Goal: Complete application form

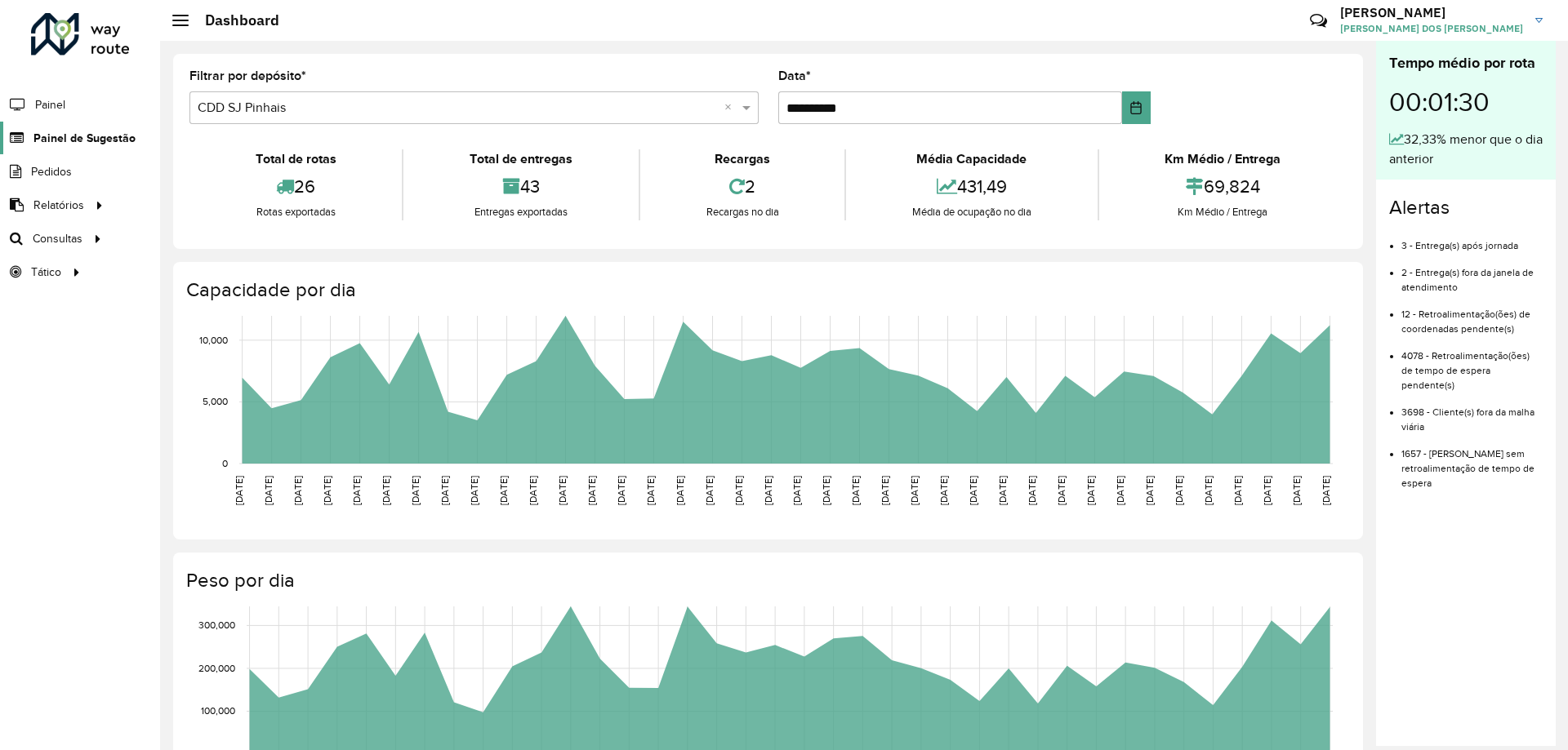
click at [66, 138] on span "Painel de Sugestão" at bounding box center [85, 139] width 102 height 17
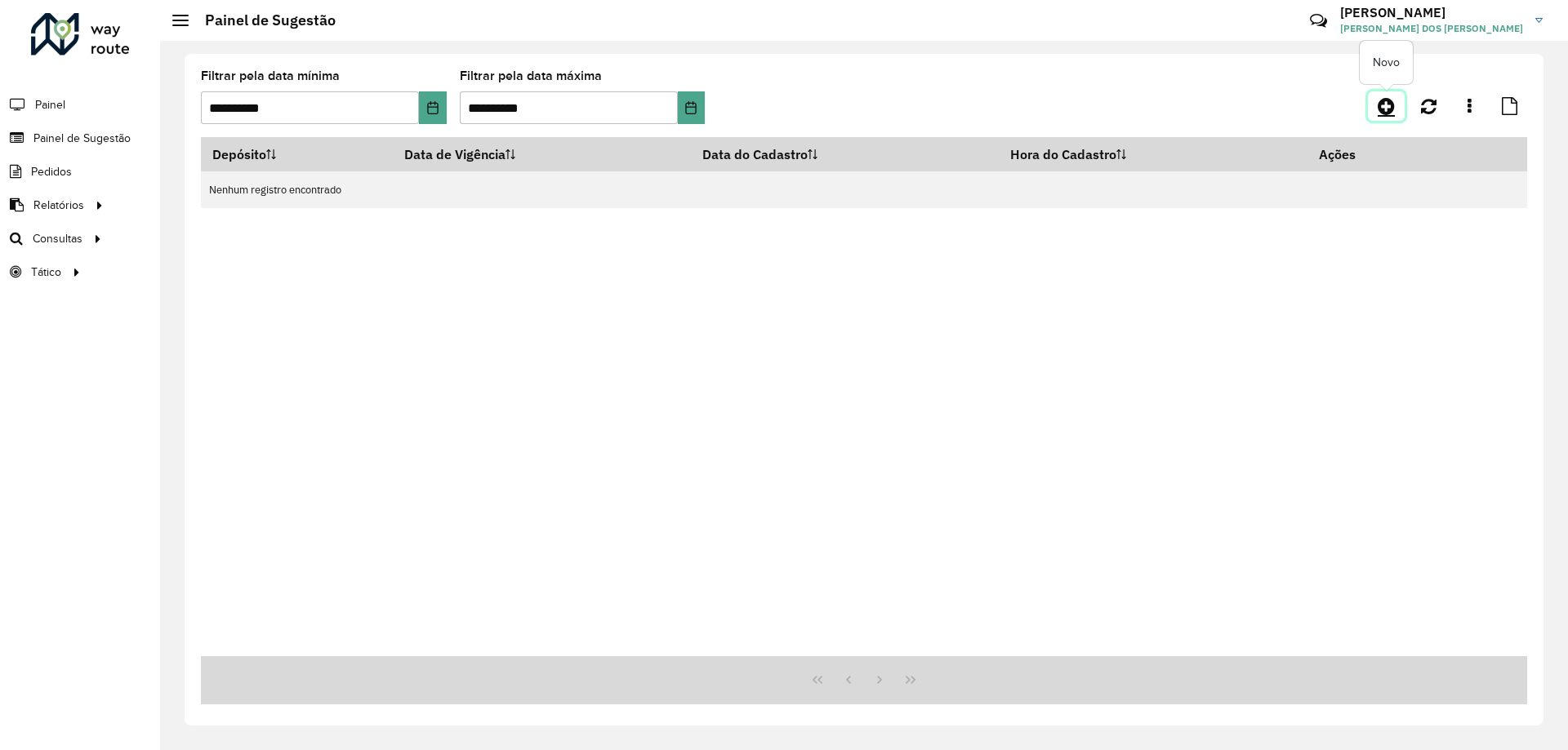
click at [1377, 103] on icon at bounding box center [1386, 106] width 17 height 20
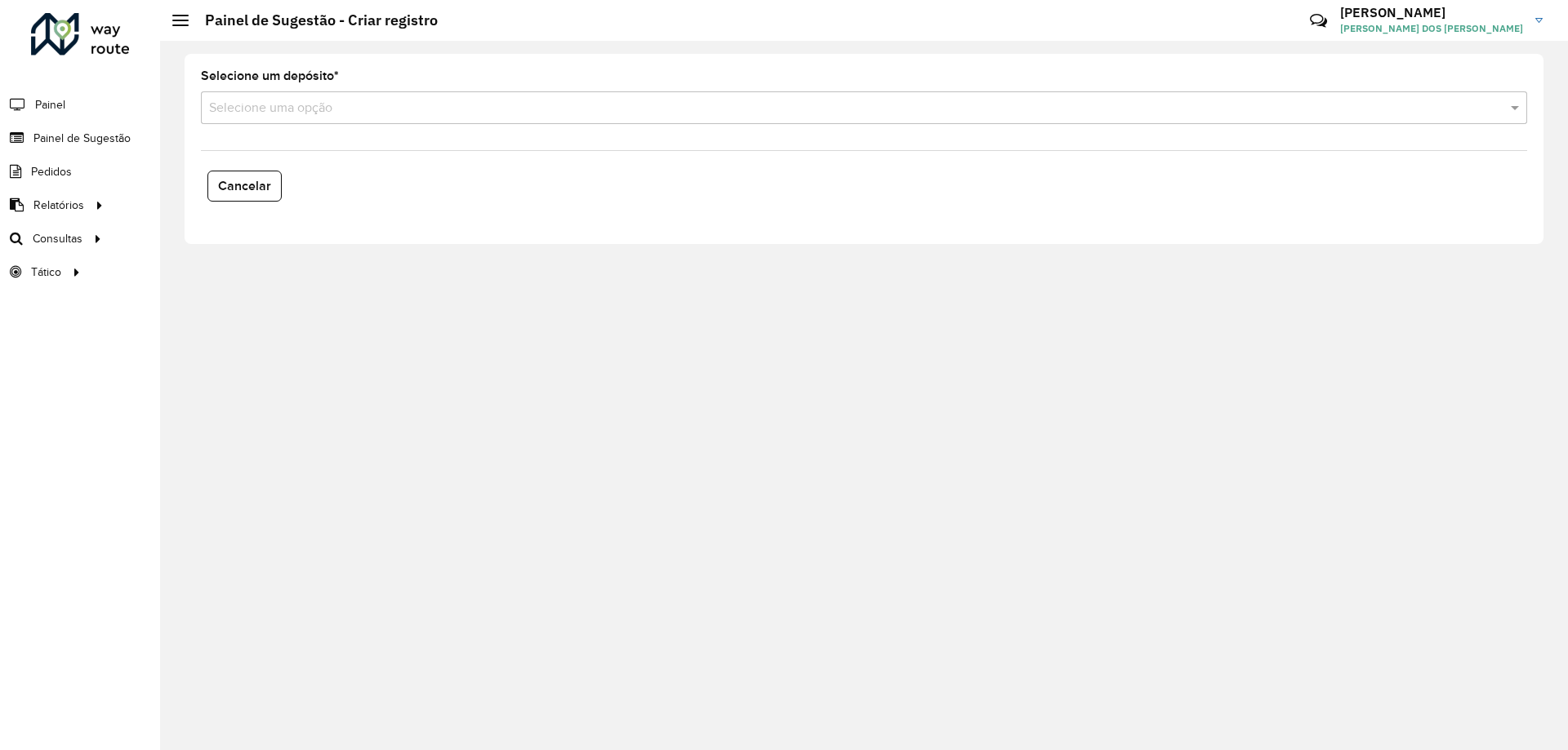
click at [311, 105] on input "text" at bounding box center [847, 109] width 1277 height 20
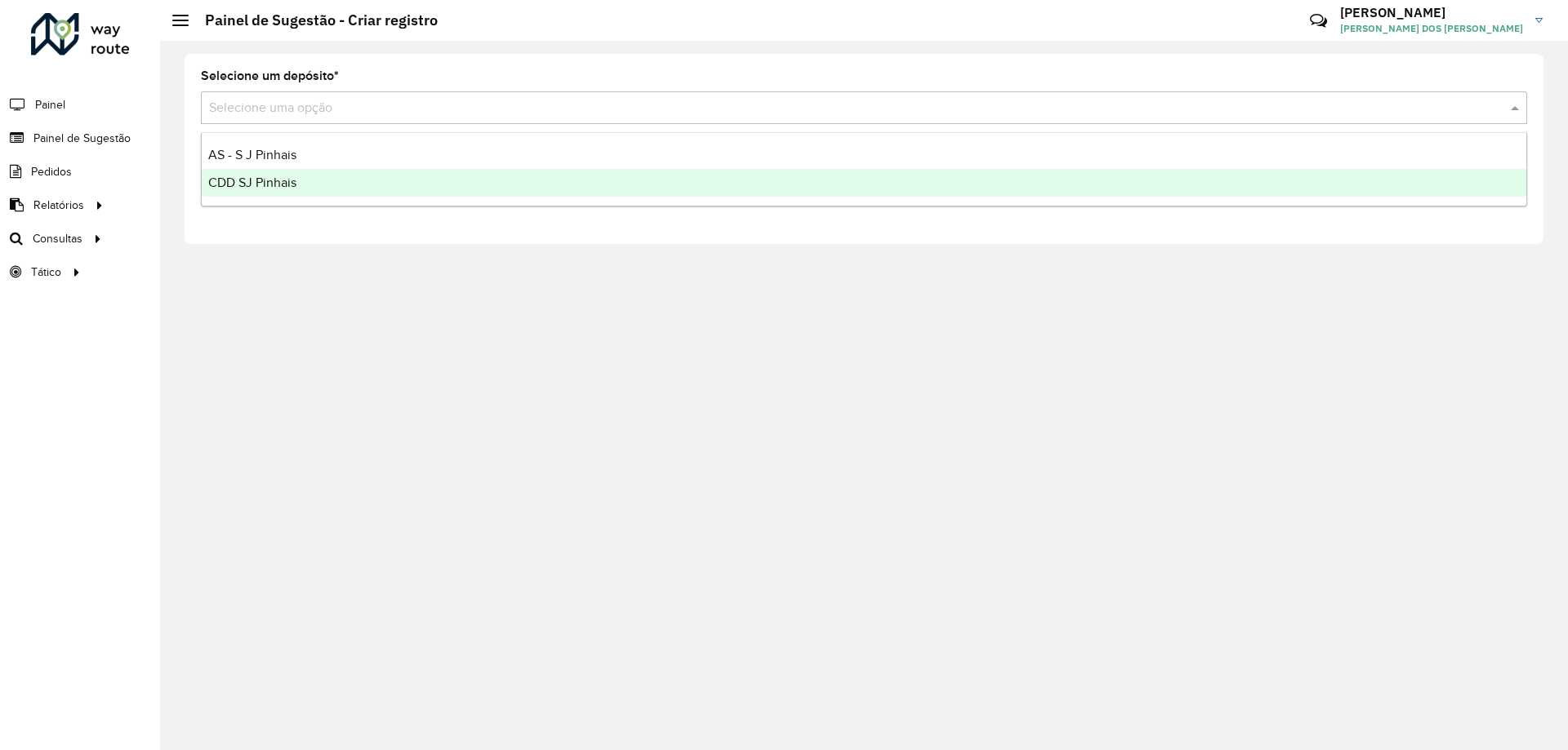
click at [313, 174] on div "CDD SJ Pinhais" at bounding box center [864, 183] width 1325 height 28
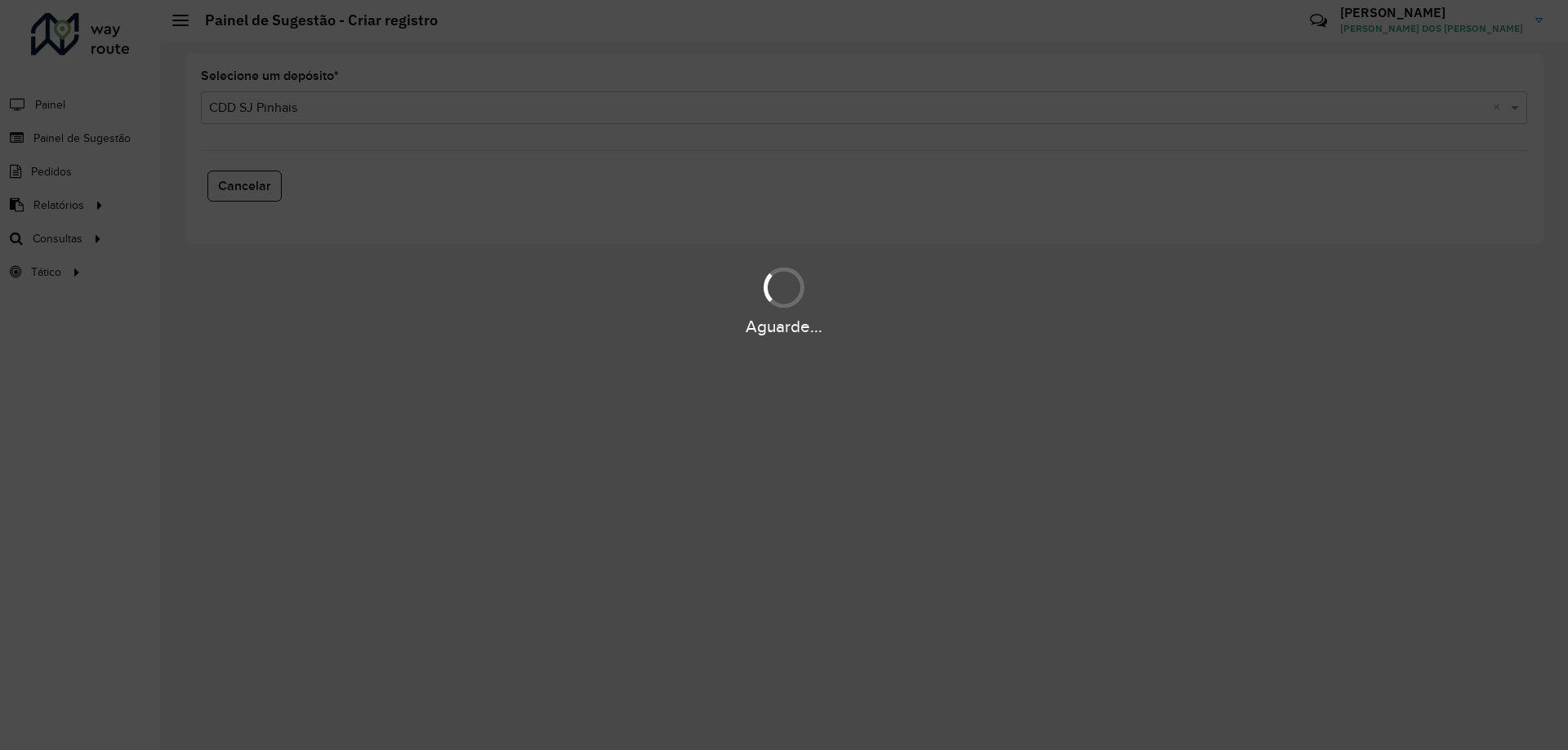
click at [386, 371] on div "Aguarde..." at bounding box center [784, 375] width 1568 height 750
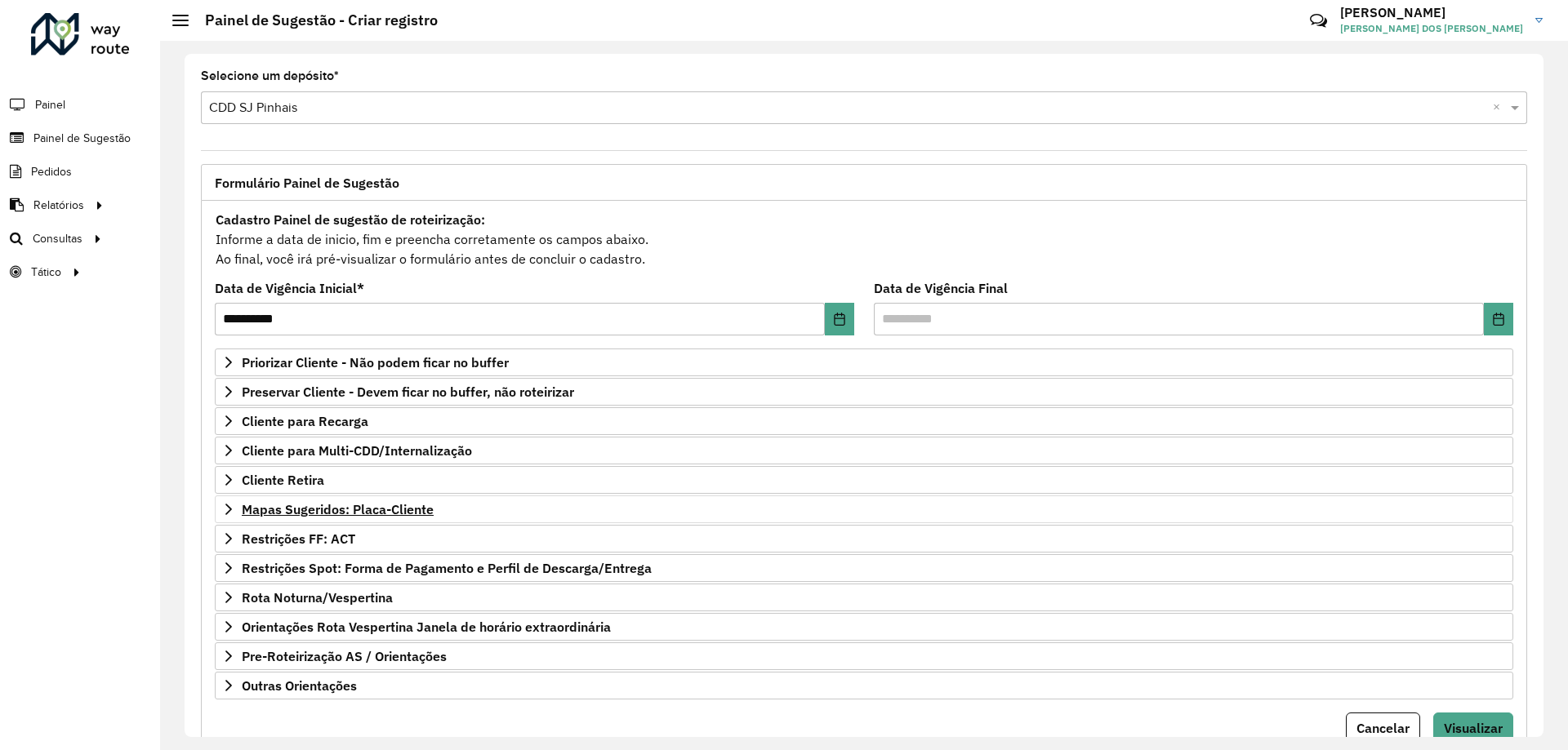
scroll to position [64, 0]
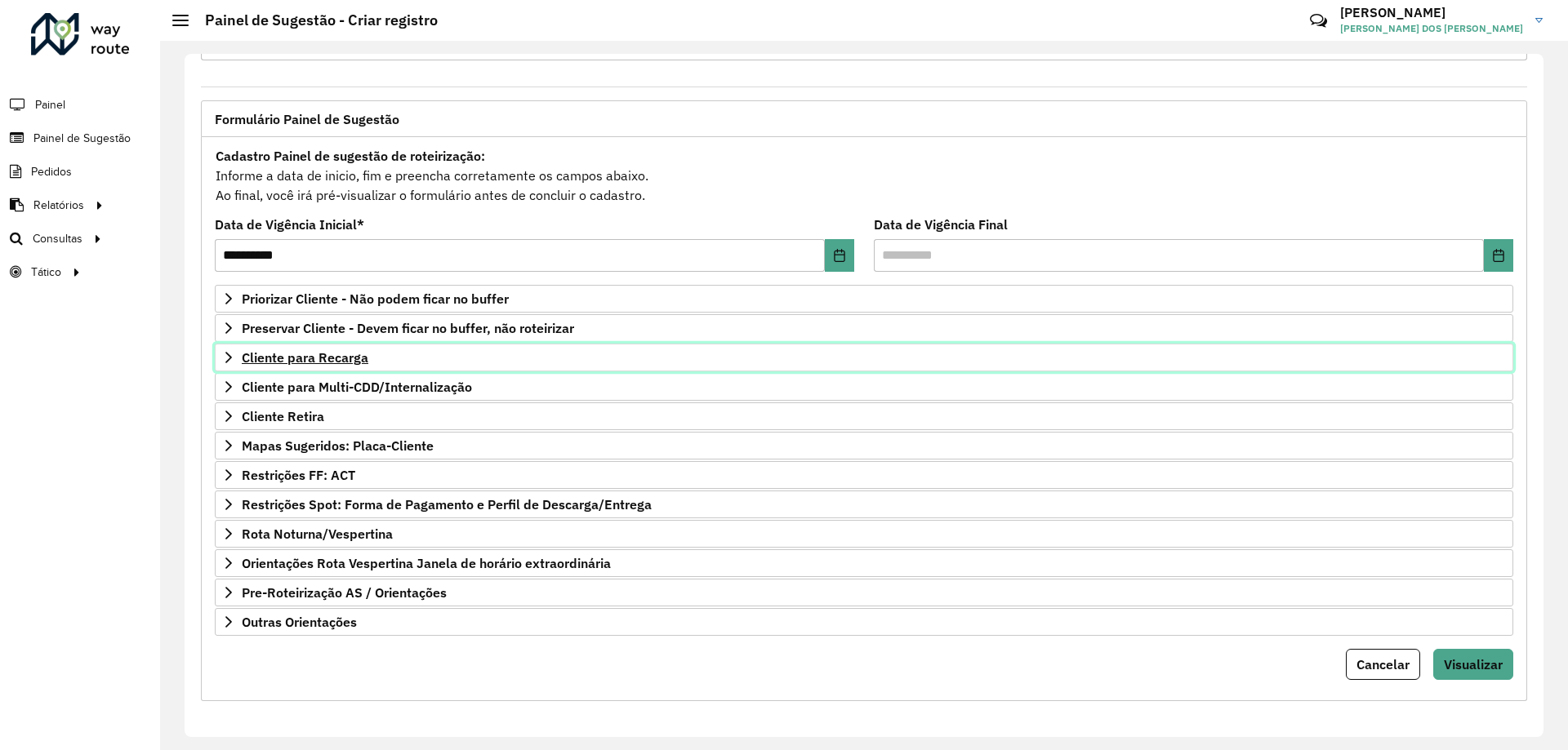
click at [311, 360] on span "Cliente para Recarga" at bounding box center [304, 357] width 127 height 13
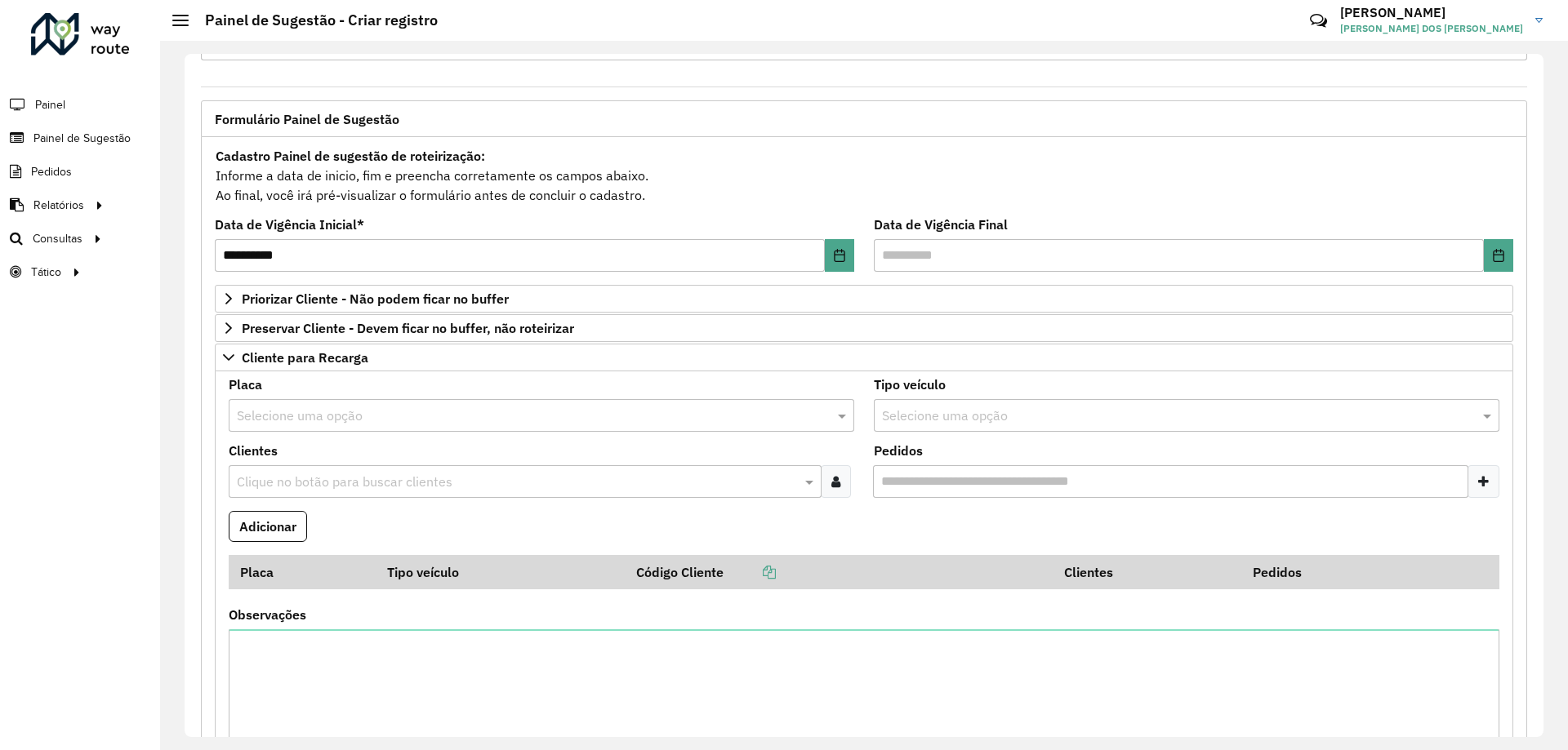
click at [365, 481] on input "text" at bounding box center [517, 482] width 568 height 20
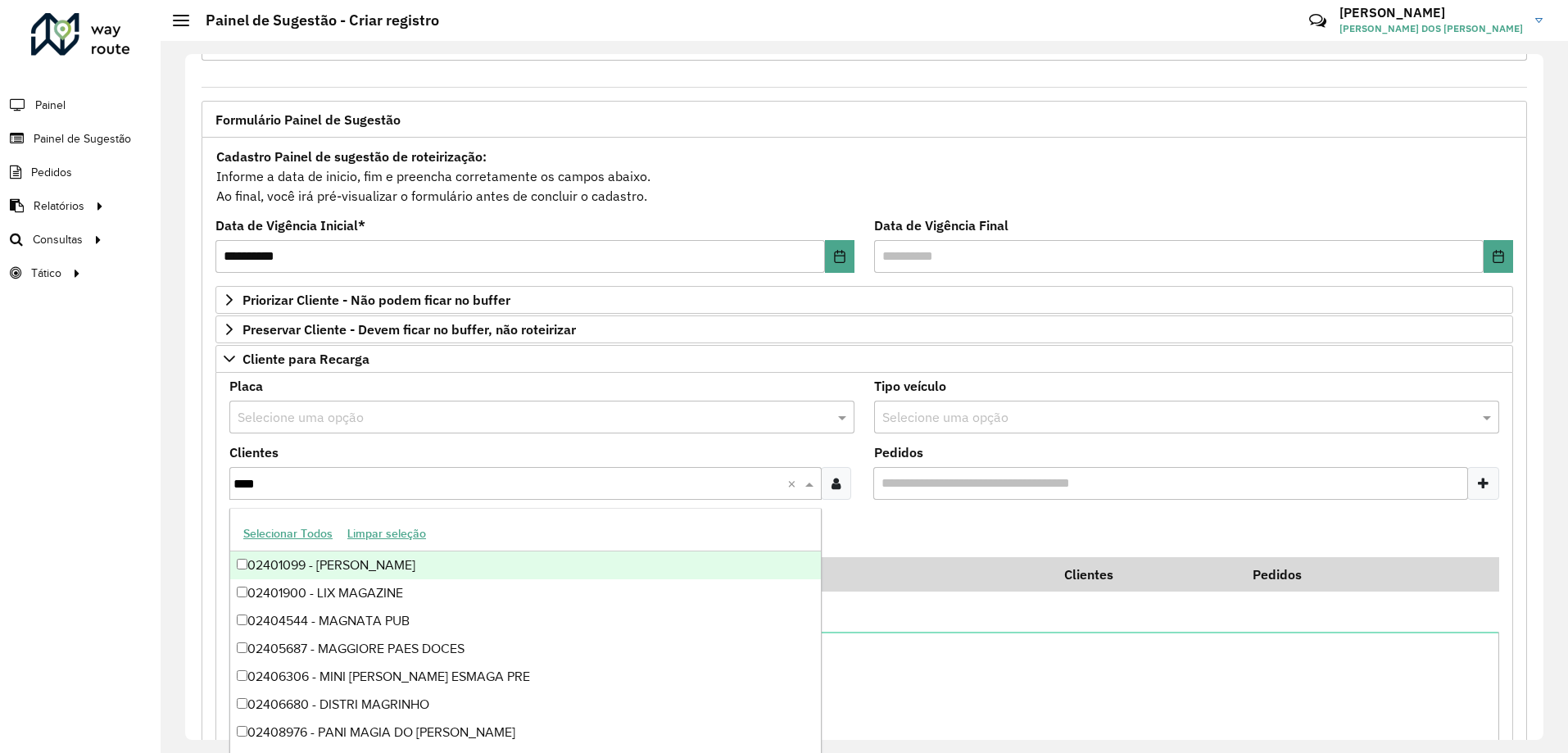
type input "*****"
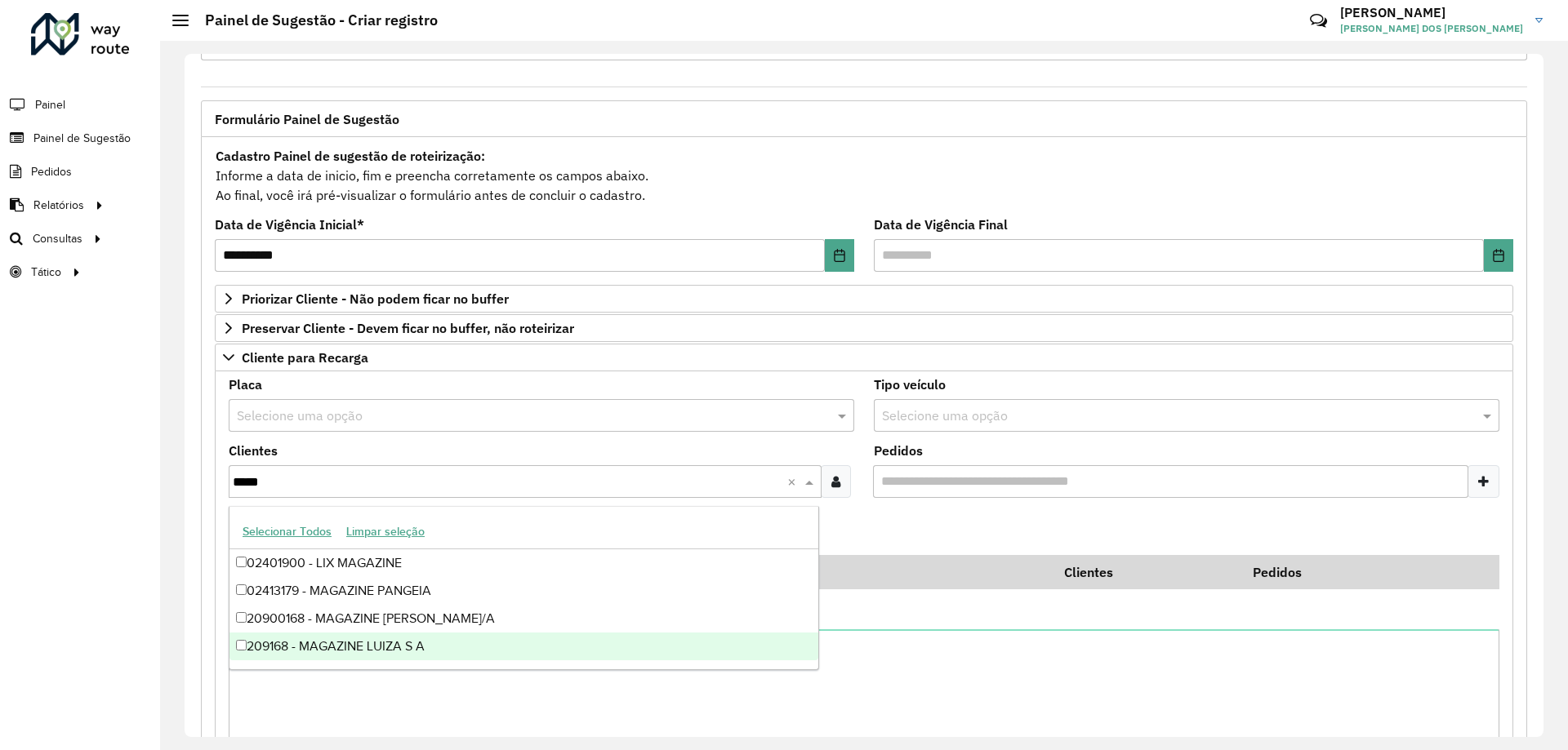
click at [473, 645] on div "209168 - MAGAZINE LUIZA S A" at bounding box center [524, 647] width 589 height 28
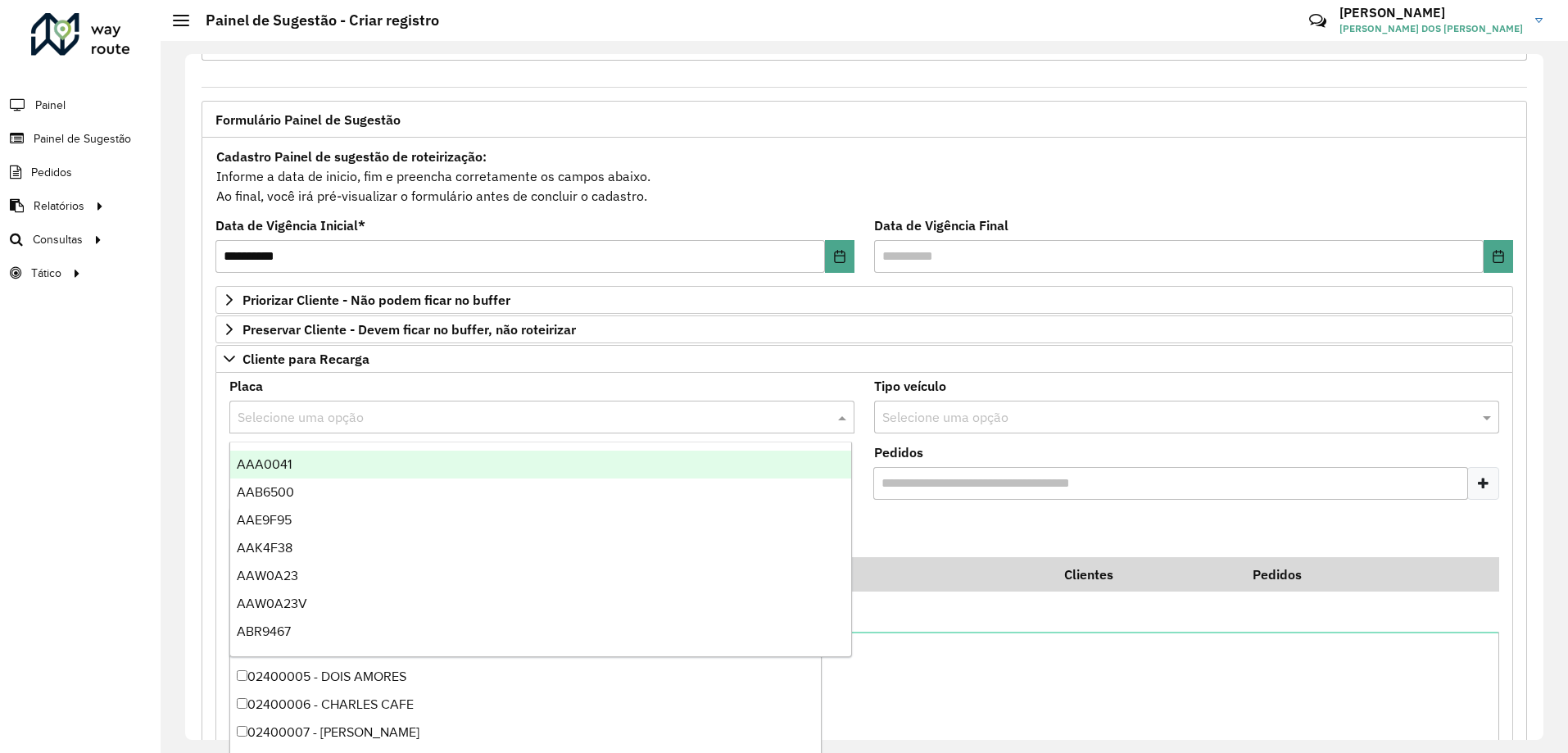
click at [474, 428] on div "Selecione uma opção" at bounding box center [542, 417] width 625 height 33
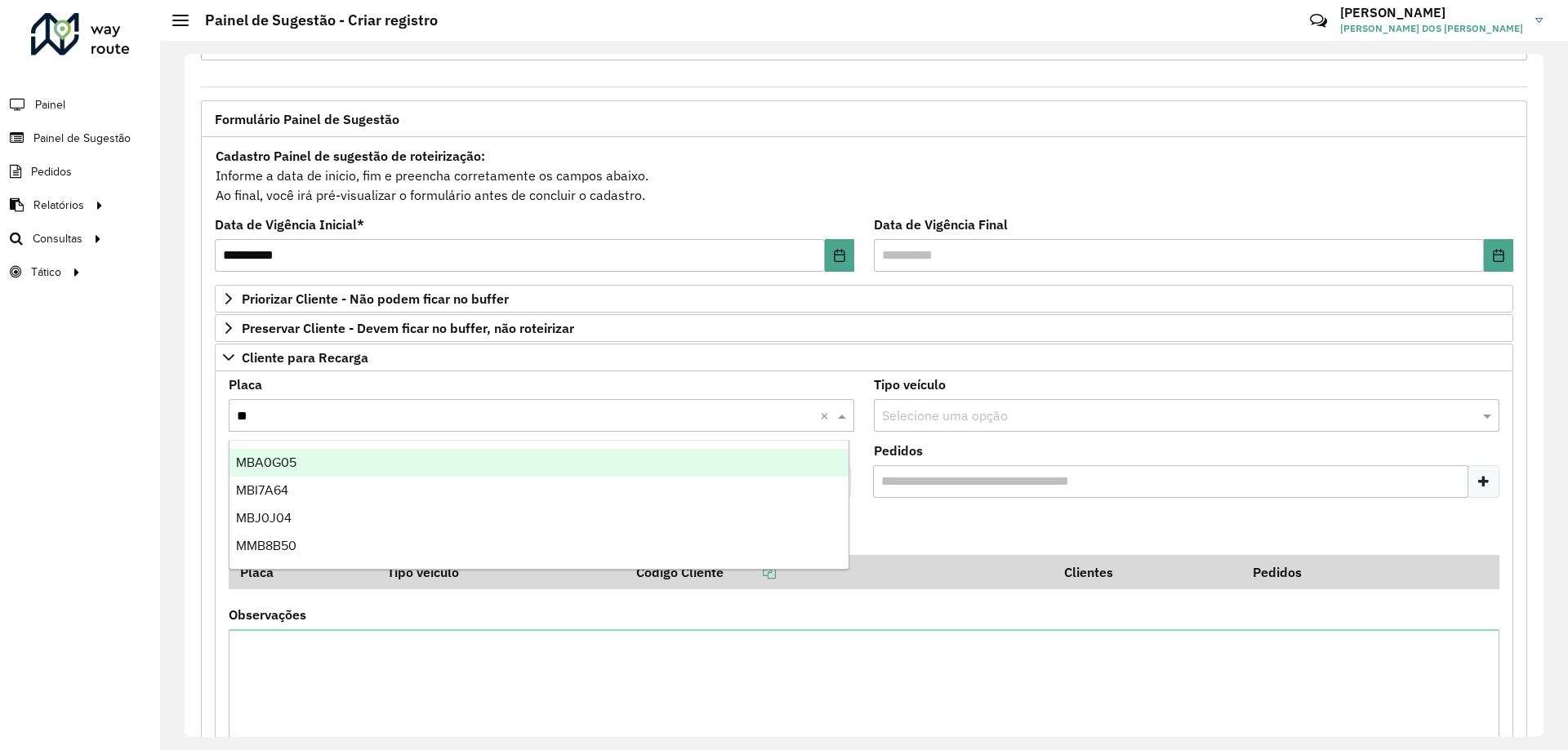
type input "***"
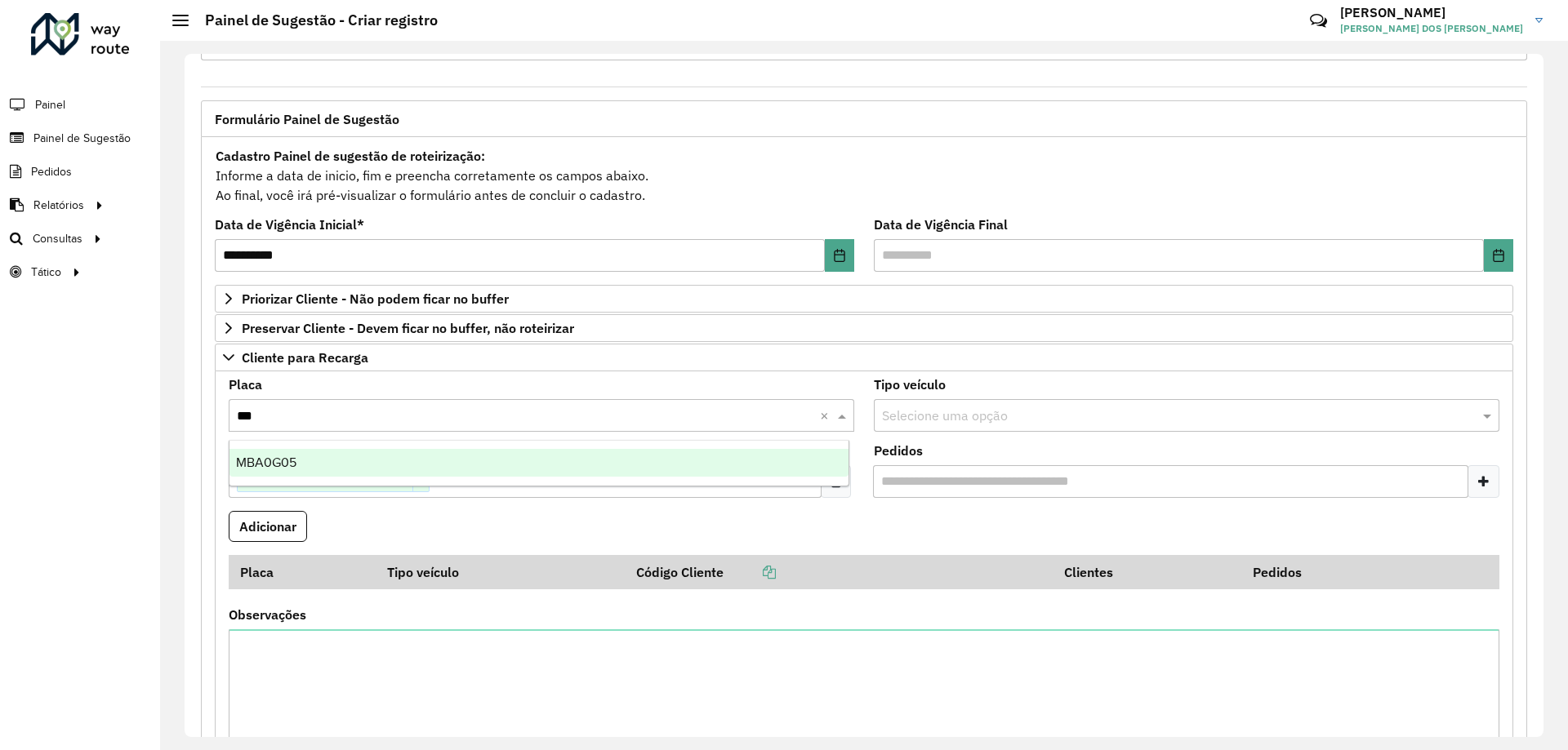
click at [506, 463] on div "MBA0G05" at bounding box center [539, 463] width 619 height 28
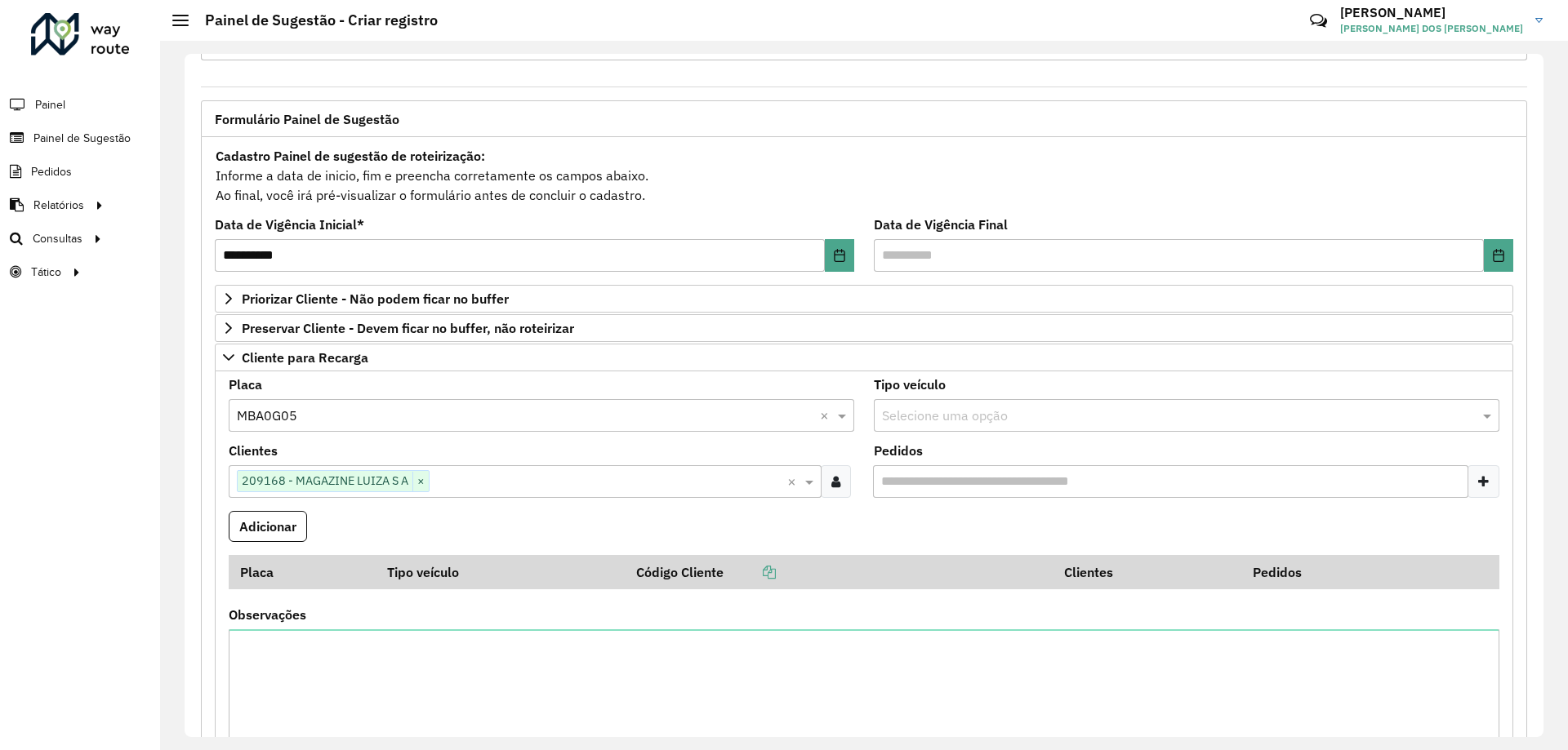
click at [994, 518] on formly-field "Adicionar" at bounding box center [864, 533] width 1290 height 44
click at [275, 528] on button "Adicionar" at bounding box center [267, 527] width 78 height 31
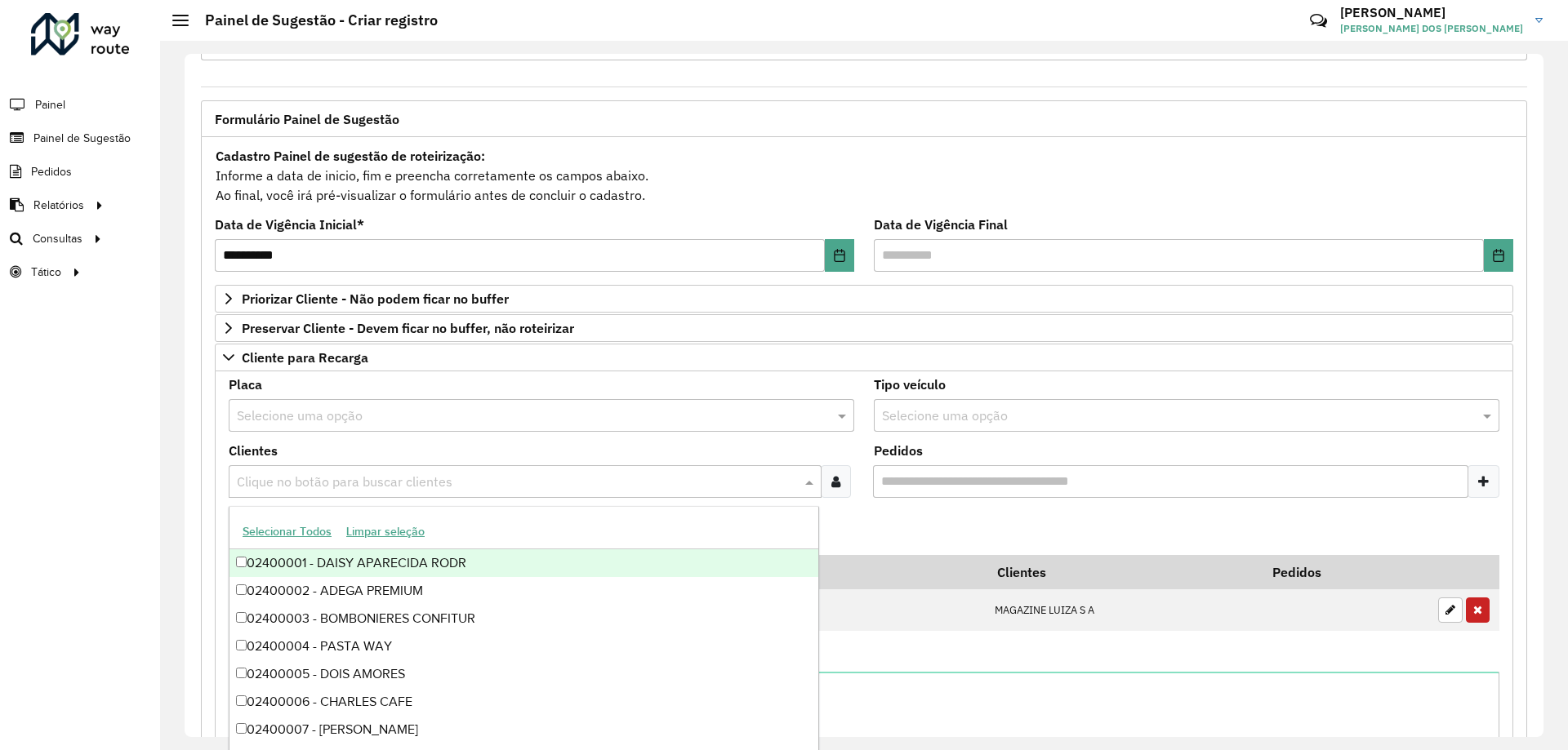
click at [398, 478] on input "text" at bounding box center [517, 482] width 568 height 20
type input "*****"
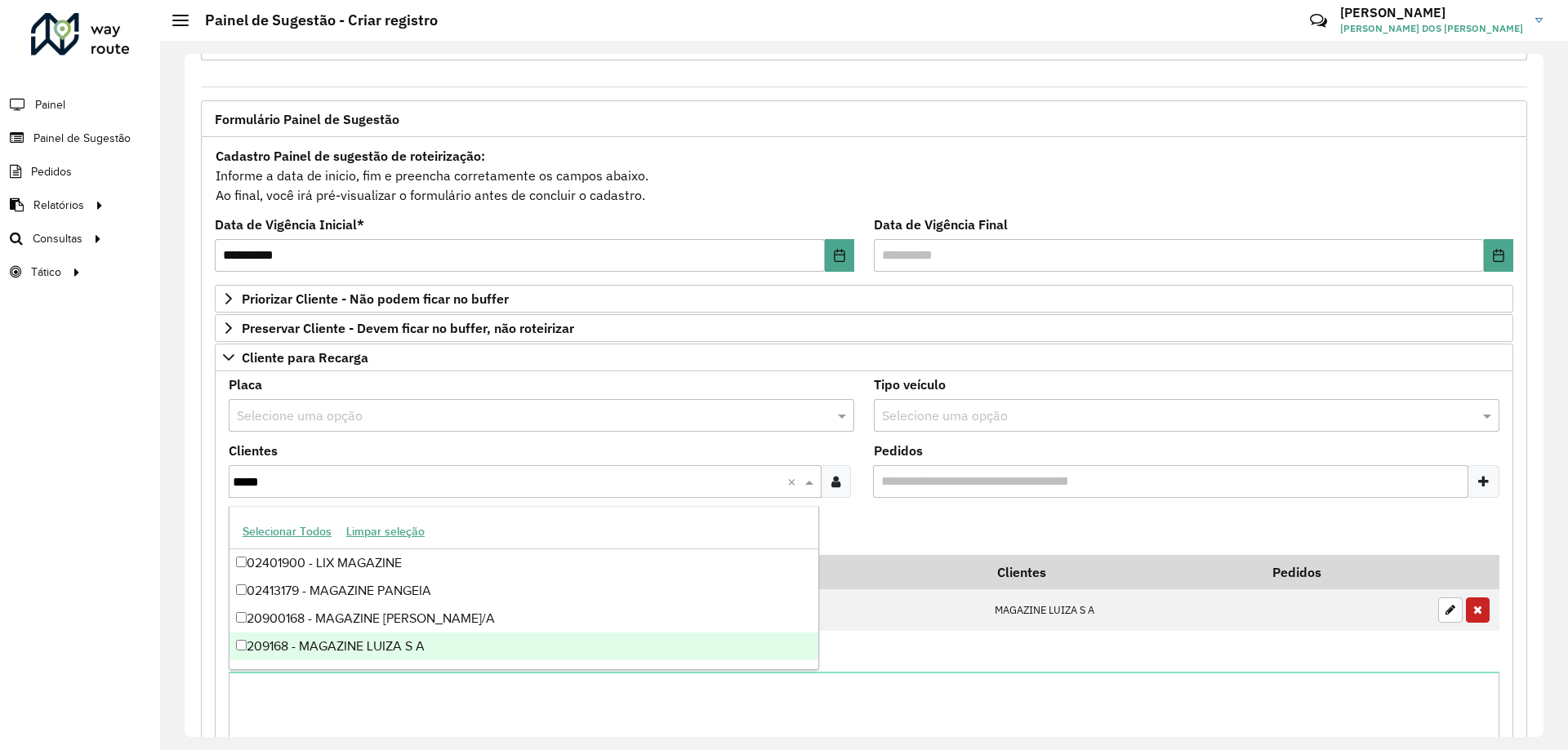
click at [417, 642] on div "209168 - MAGAZINE LUIZA S A" at bounding box center [524, 647] width 589 height 28
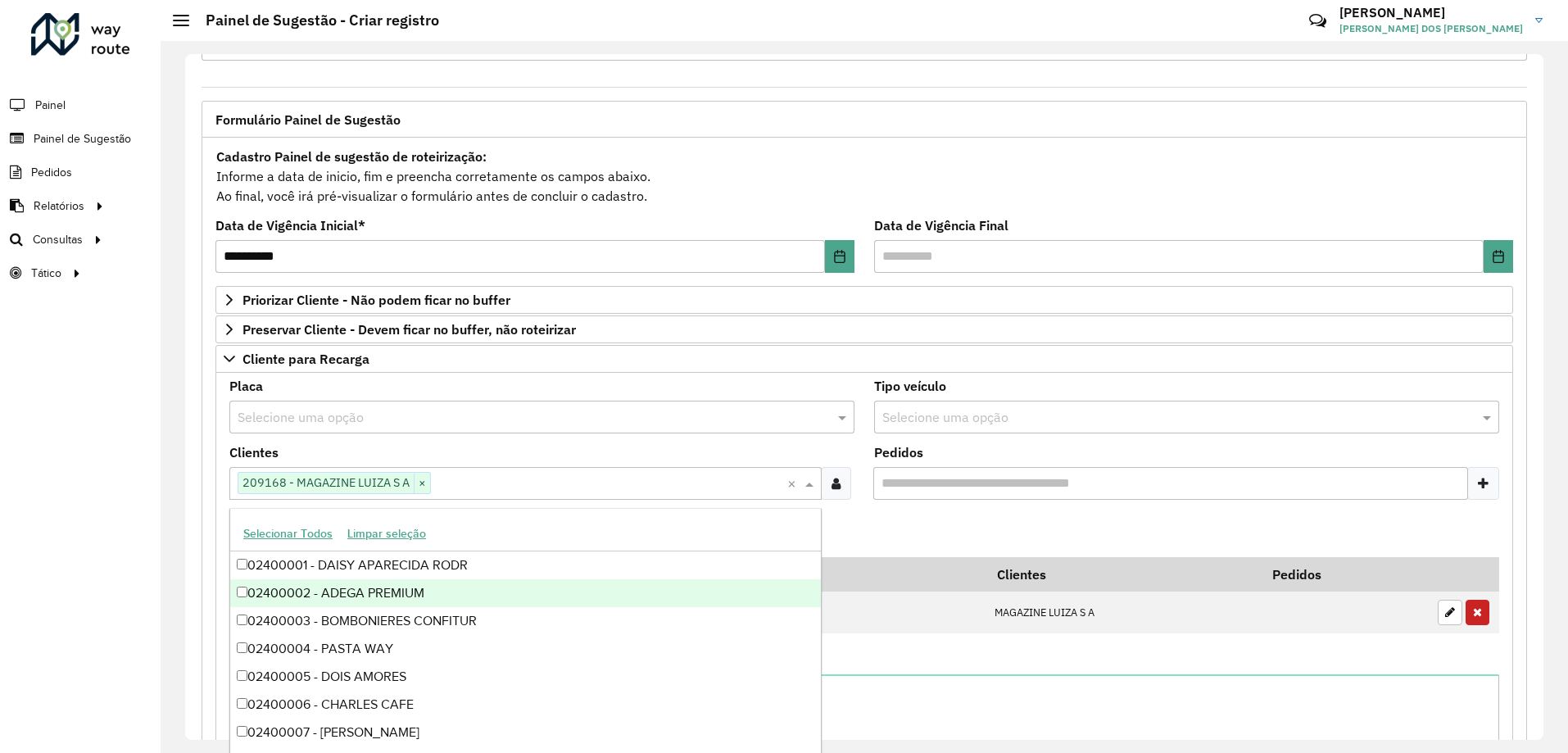
click at [926, 507] on formly-field "Pedidos" at bounding box center [1186, 479] width 645 height 67
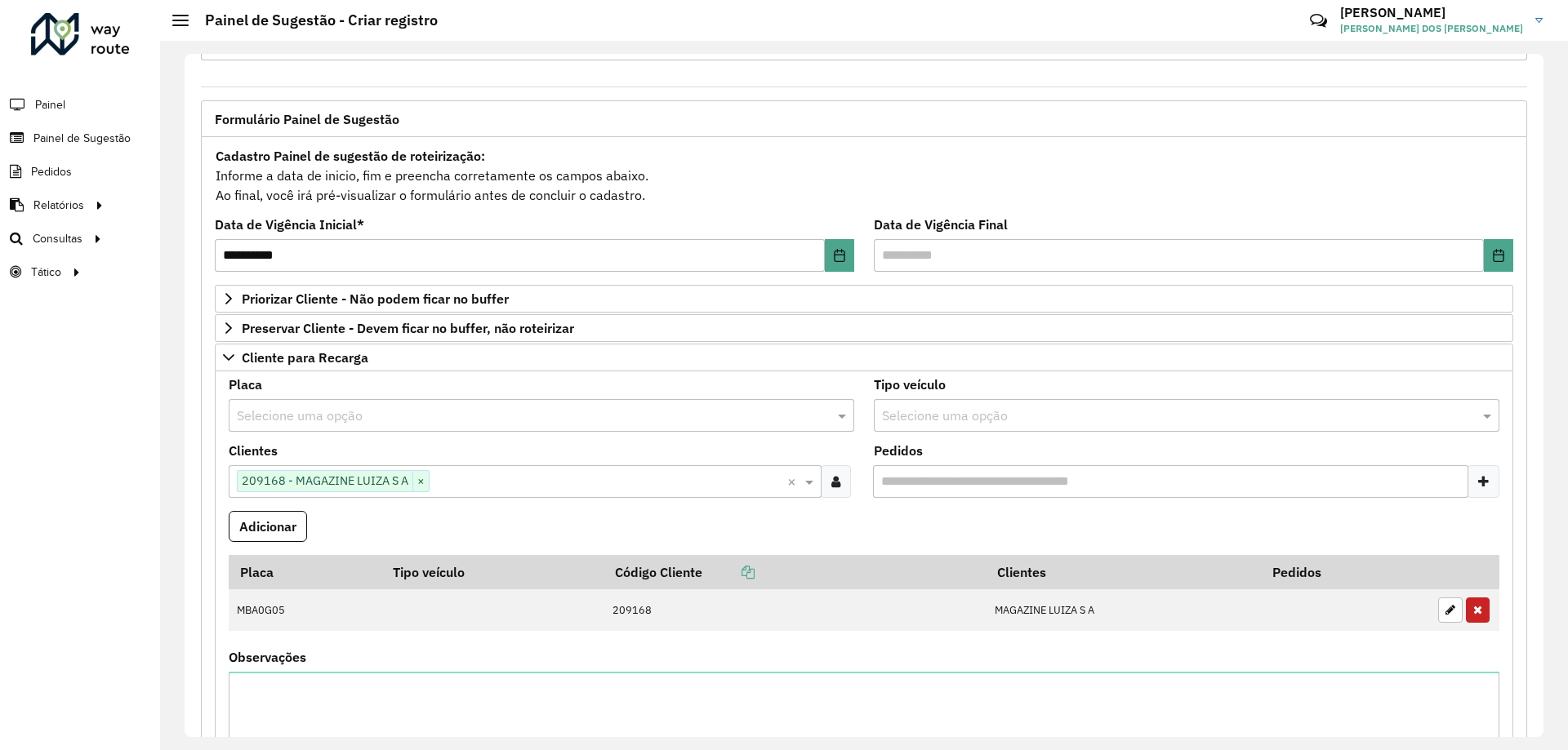
click at [431, 407] on input "text" at bounding box center [525, 416] width 576 height 20
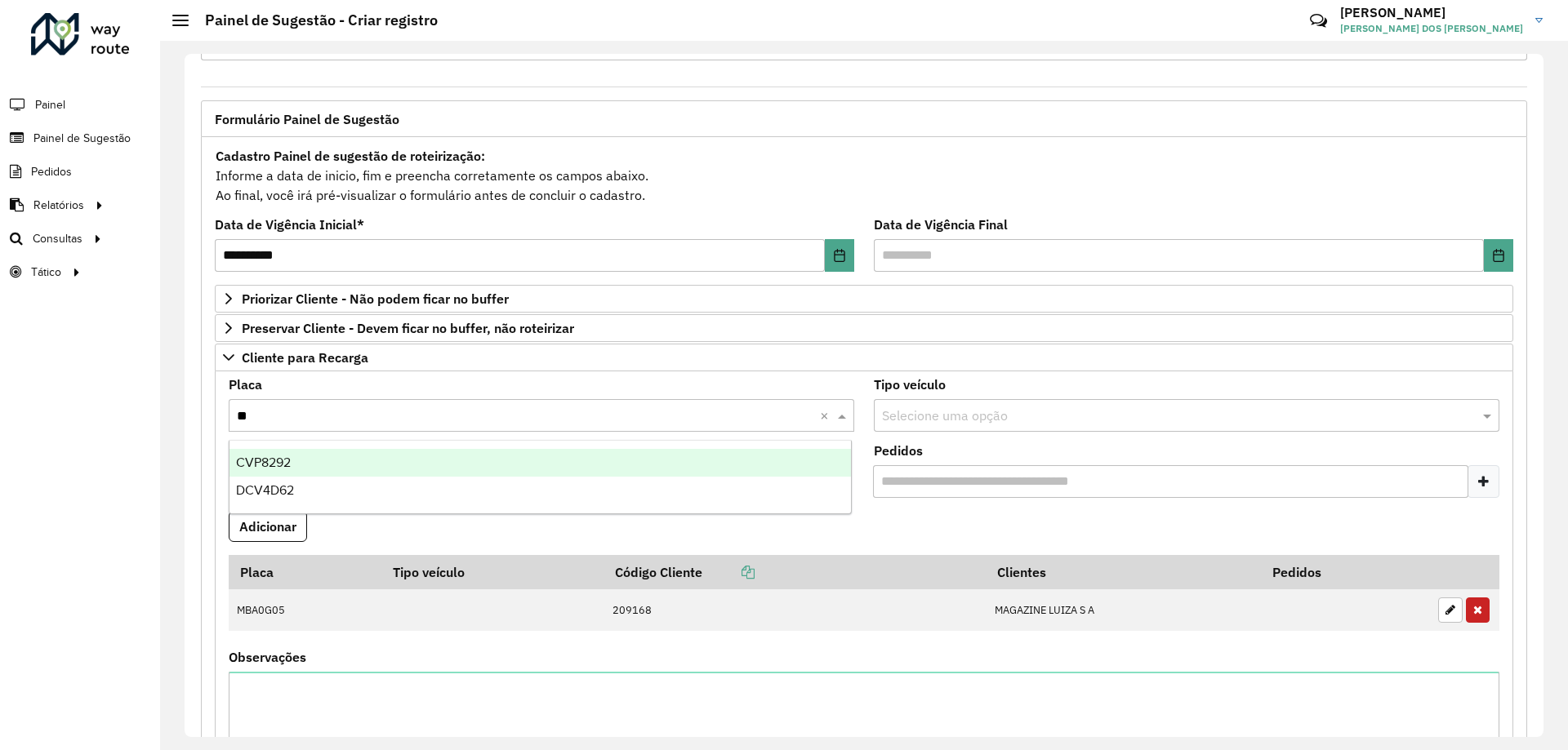
type input "***"
click at [469, 464] on div "CVP8292" at bounding box center [540, 463] width 622 height 28
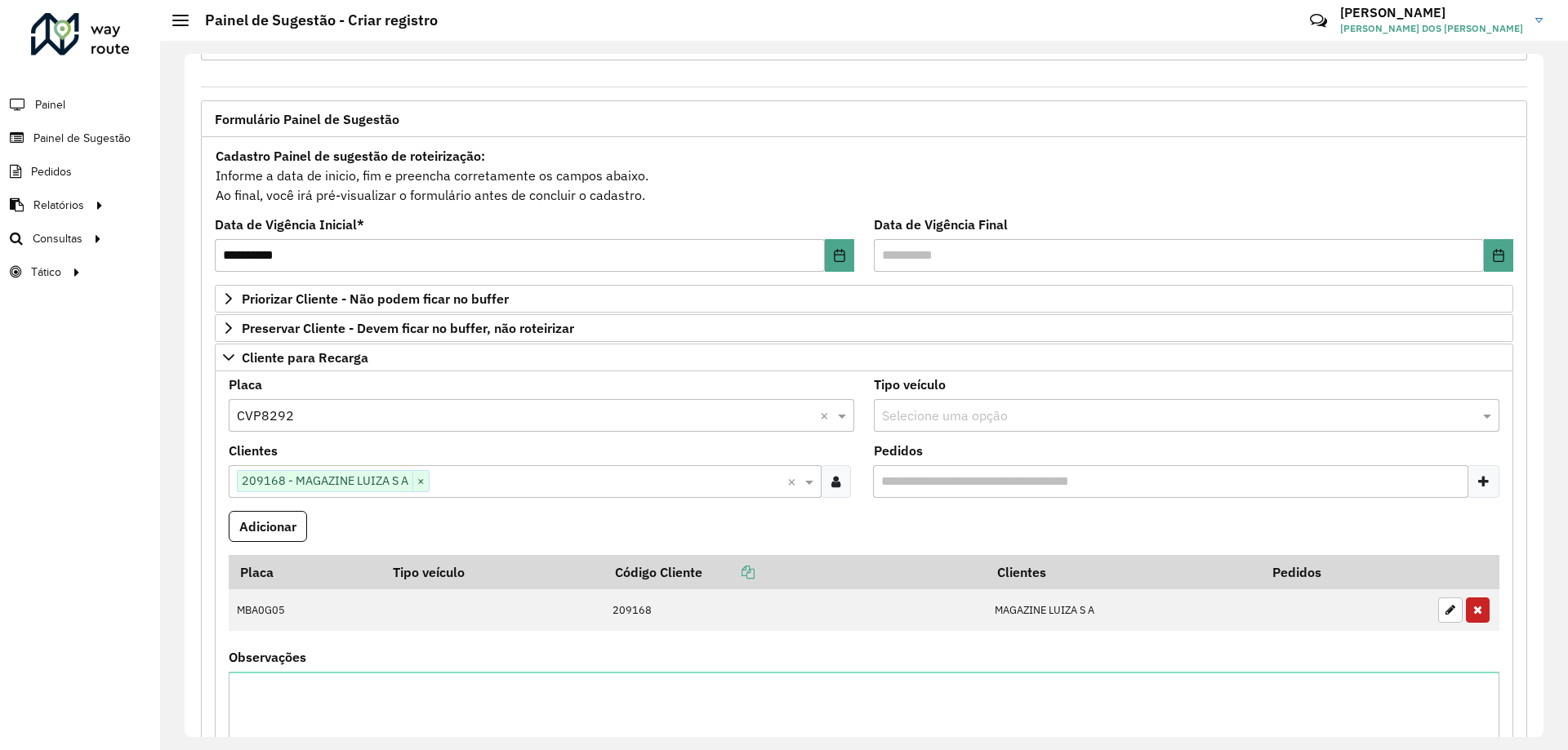
click at [503, 521] on formly-field "Adicionar" at bounding box center [864, 533] width 1290 height 44
click at [284, 529] on button "Adicionar" at bounding box center [267, 527] width 78 height 31
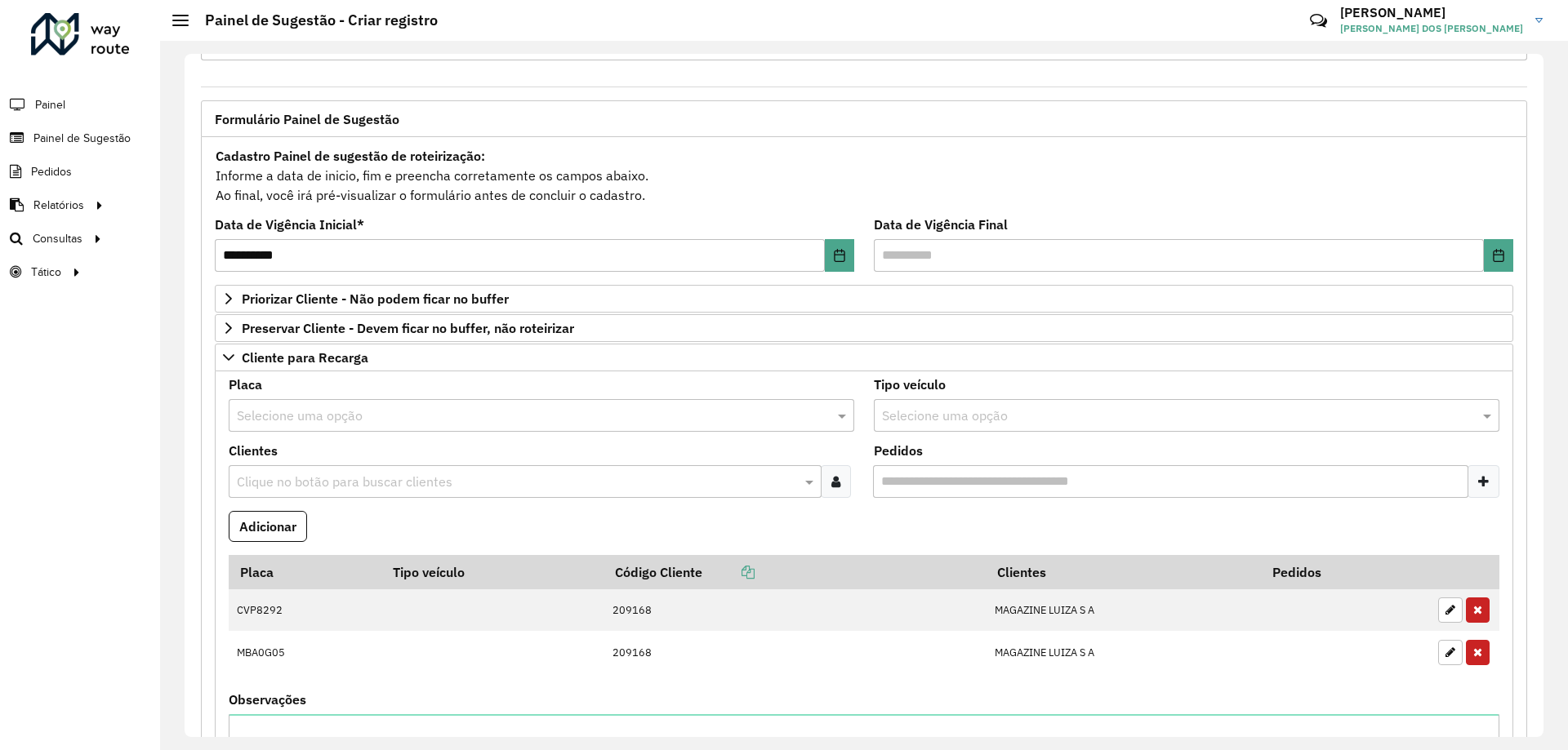
click at [623, 534] on formly-field "Adicionar" at bounding box center [864, 533] width 1290 height 44
click at [365, 472] on input "text" at bounding box center [516, 482] width 566 height 20
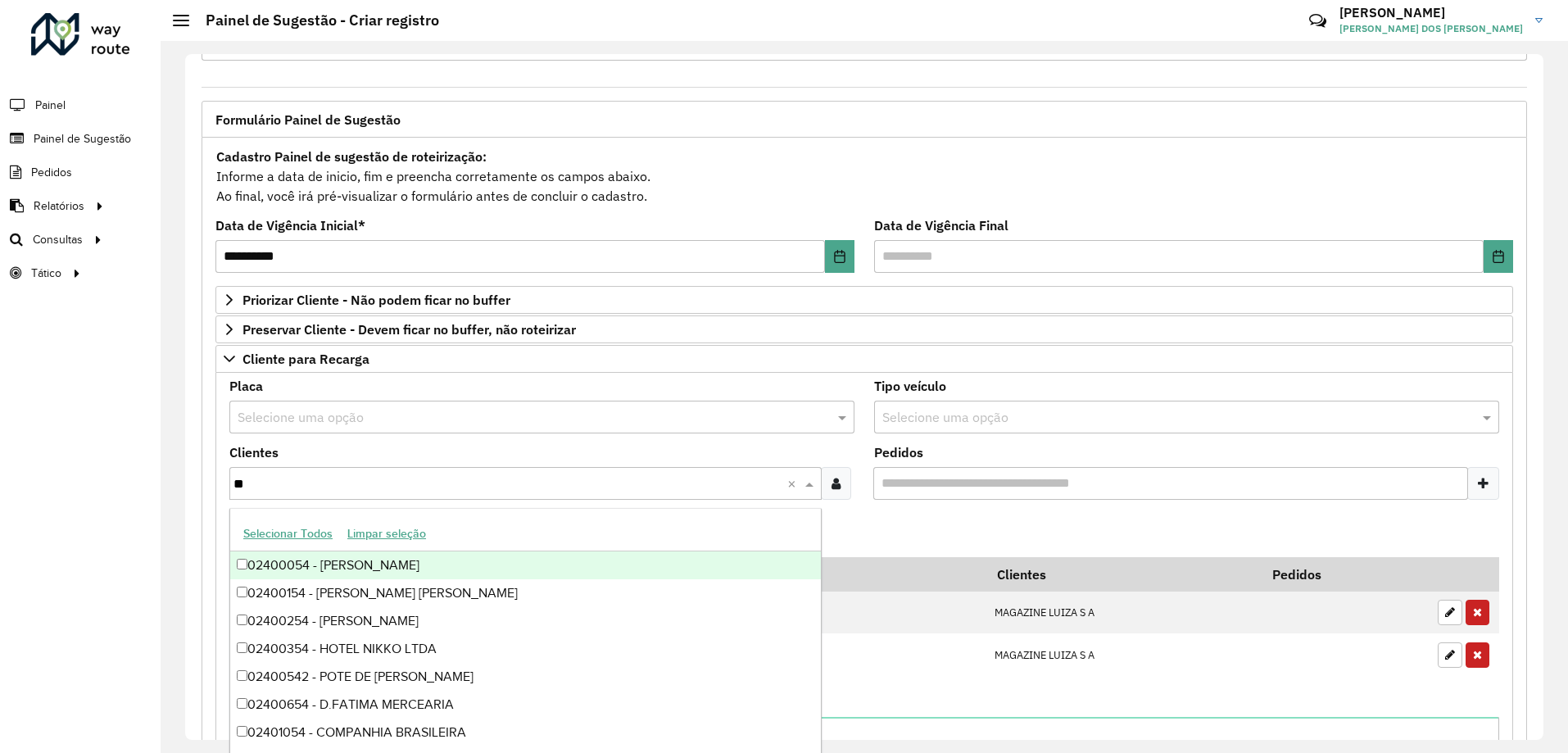
type input "*"
type input "********"
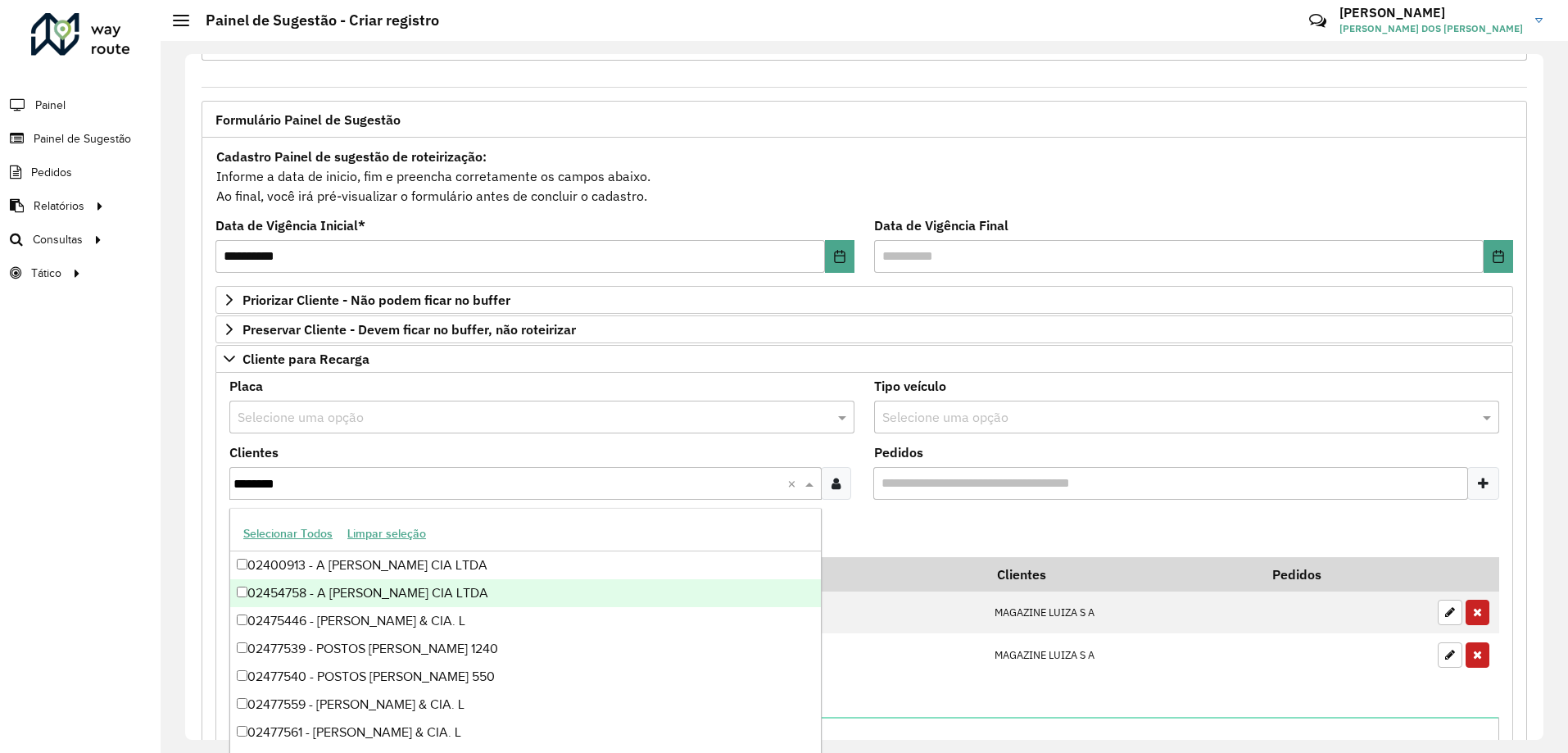
click at [479, 591] on div "02454758 - A [PERSON_NAME] CIA LTDA" at bounding box center [525, 593] width 591 height 28
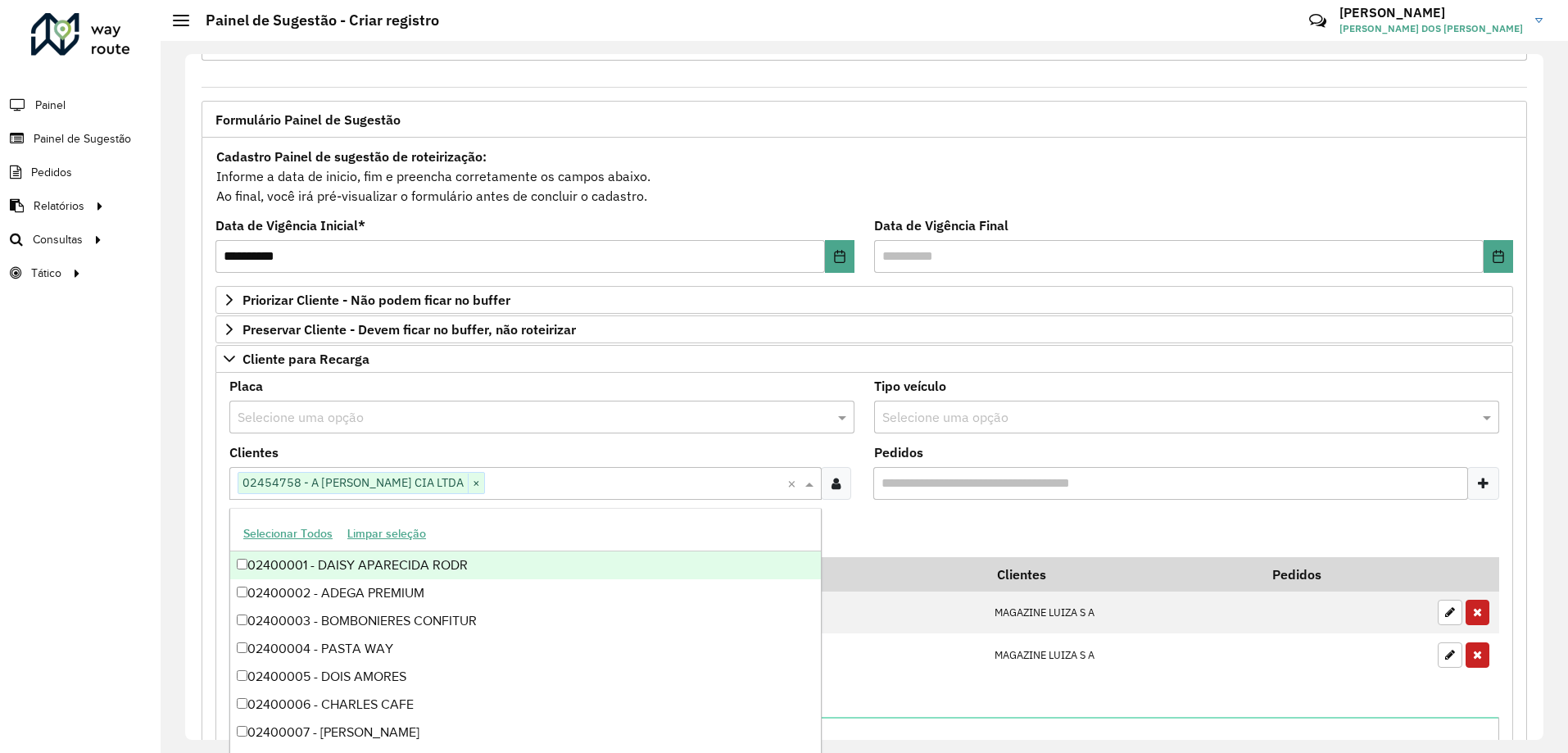
click at [893, 517] on formly-field "Adicionar" at bounding box center [864, 535] width 1289 height 44
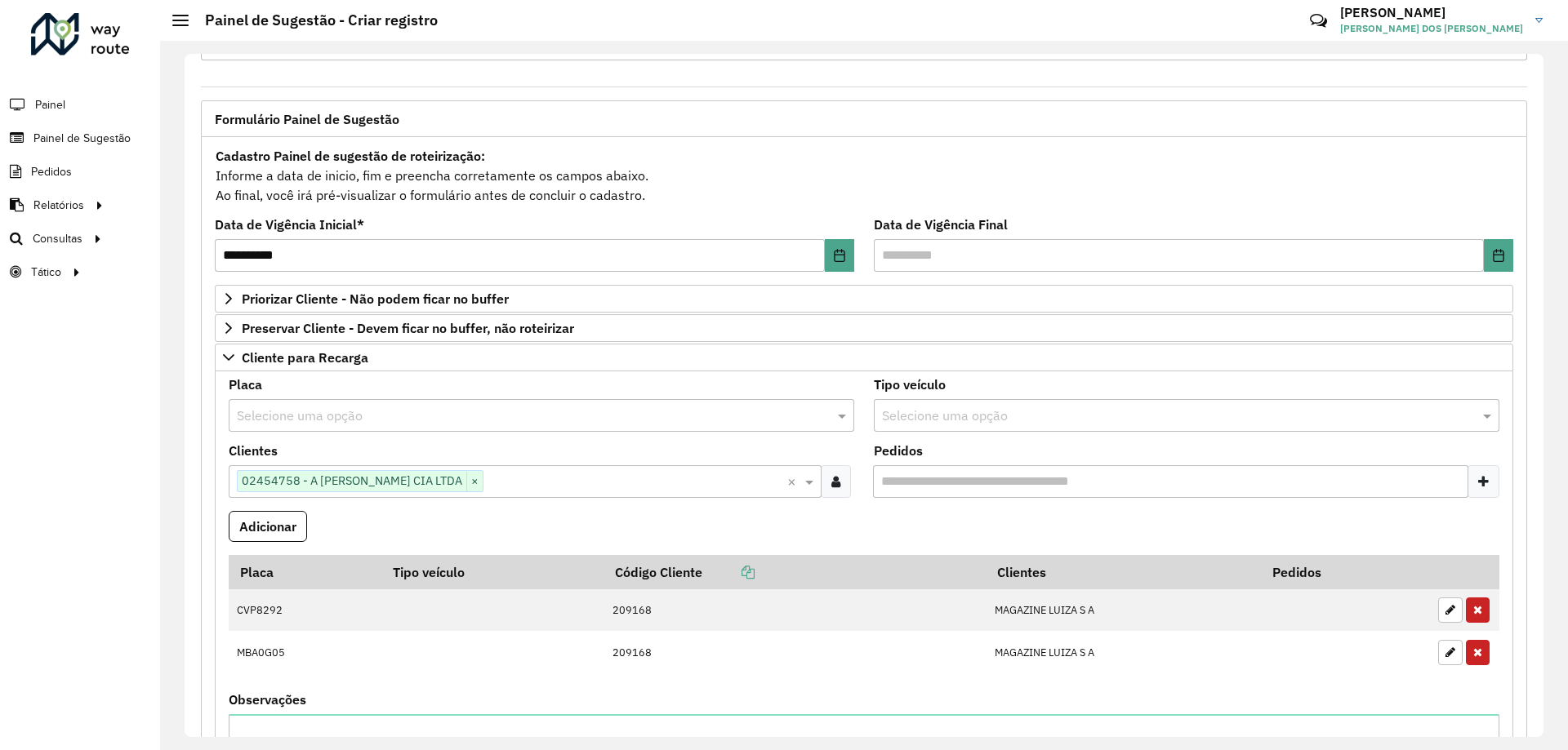
click at [966, 410] on input "text" at bounding box center [1170, 416] width 576 height 20
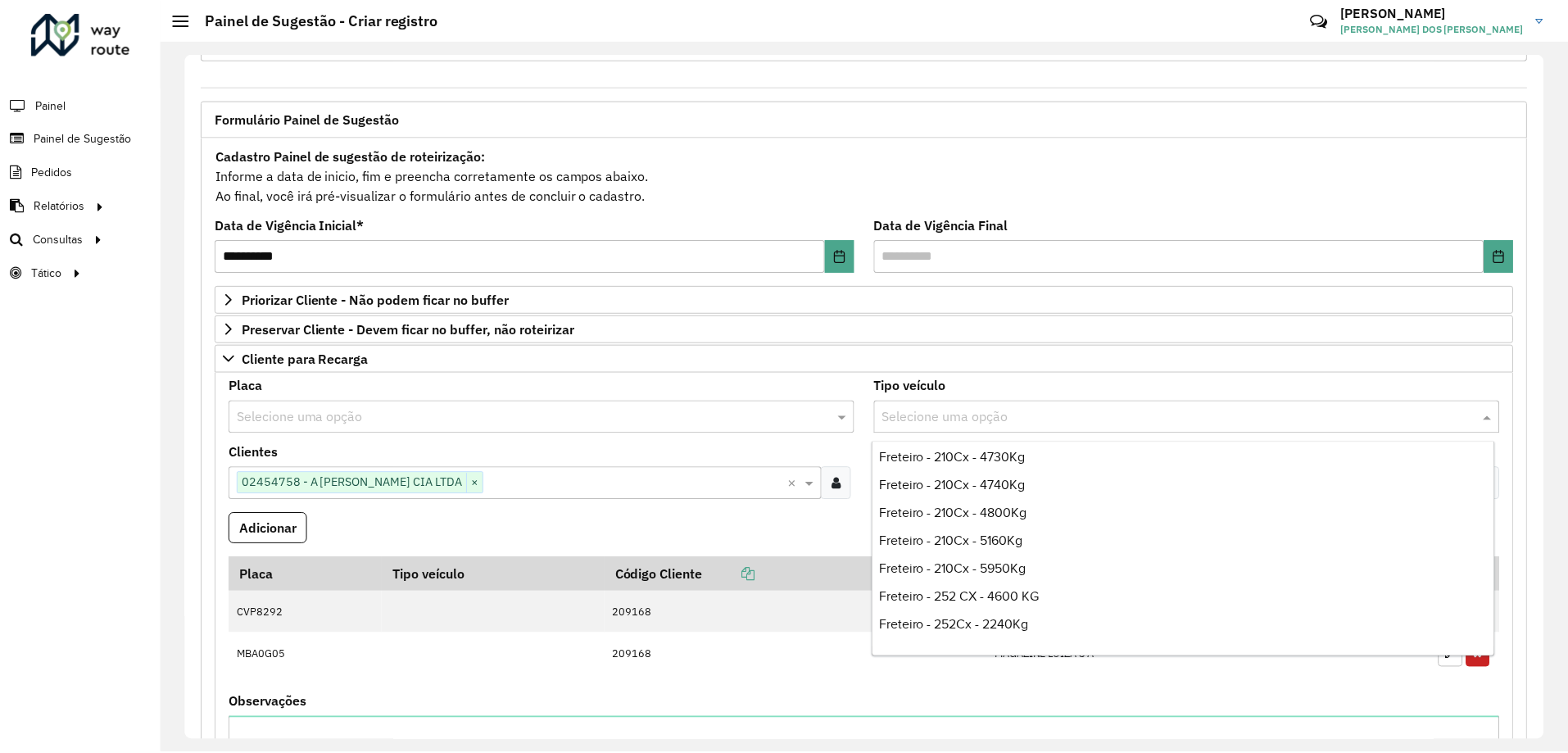
scroll to position [2540, 0]
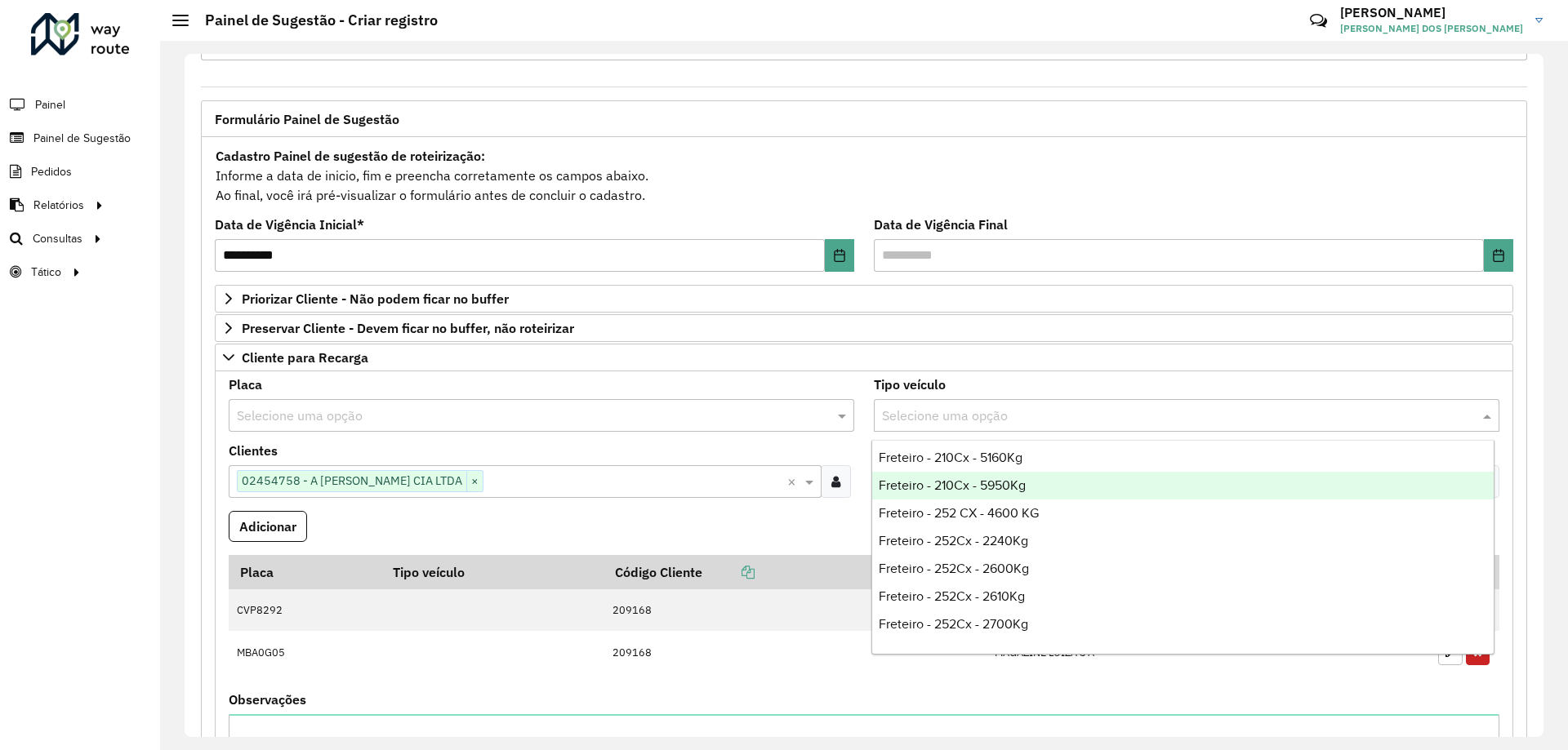
click at [1019, 484] on span "Freteiro - 210Cx - 5950Kg" at bounding box center [952, 485] width 147 height 14
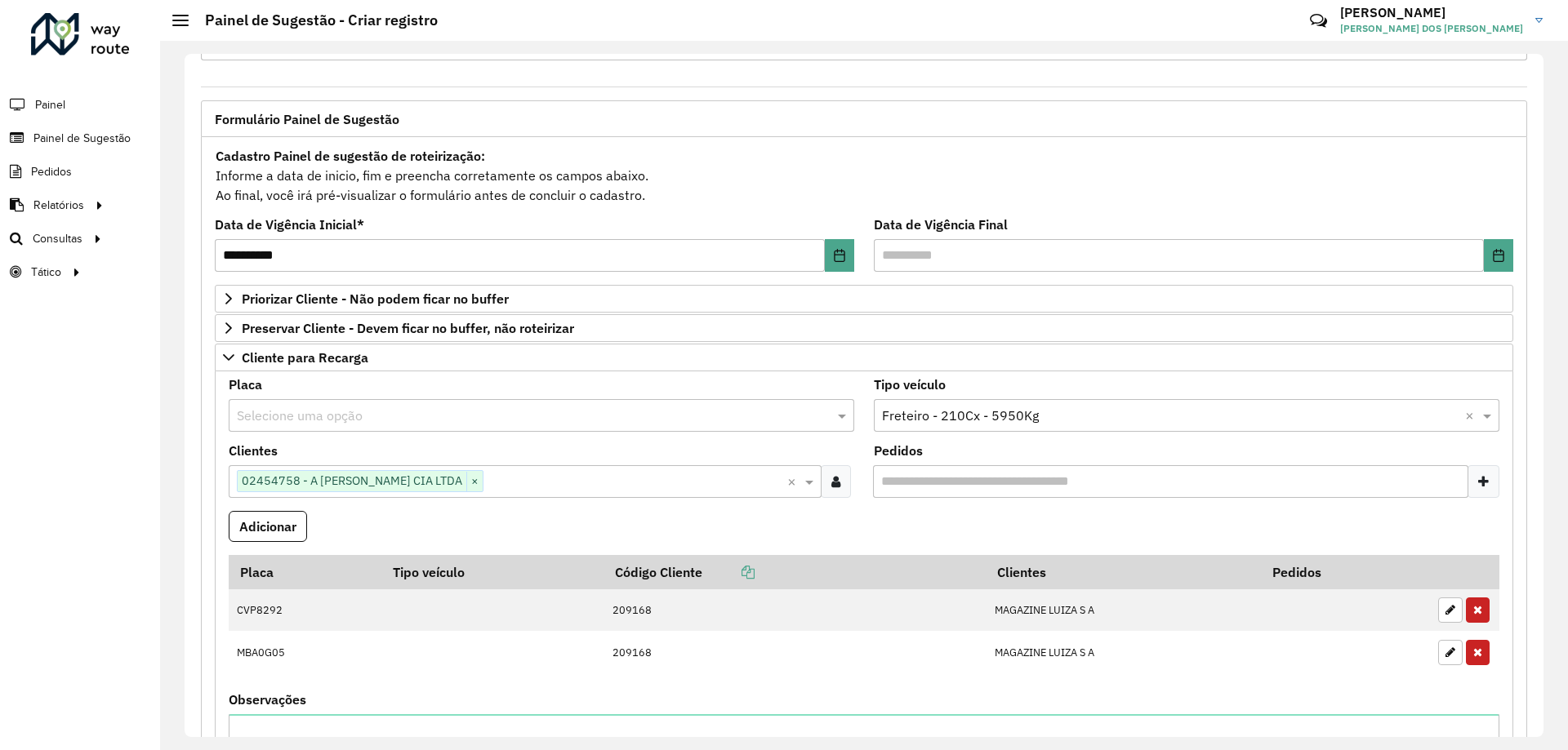
click at [605, 521] on formly-field "Adicionar" at bounding box center [864, 533] width 1290 height 44
click at [244, 524] on button "Adicionar" at bounding box center [267, 527] width 78 height 31
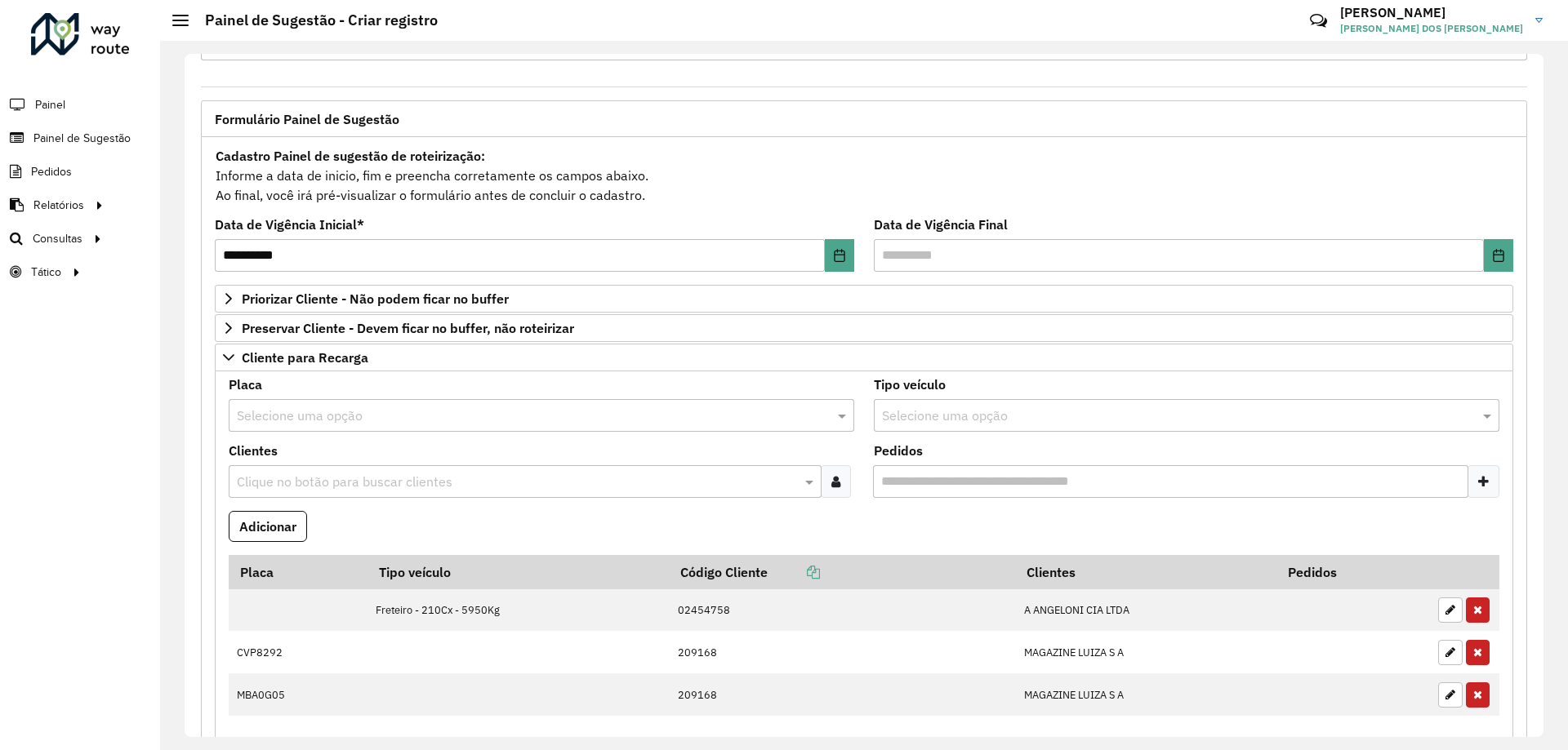
click at [377, 475] on input "text" at bounding box center [517, 482] width 568 height 20
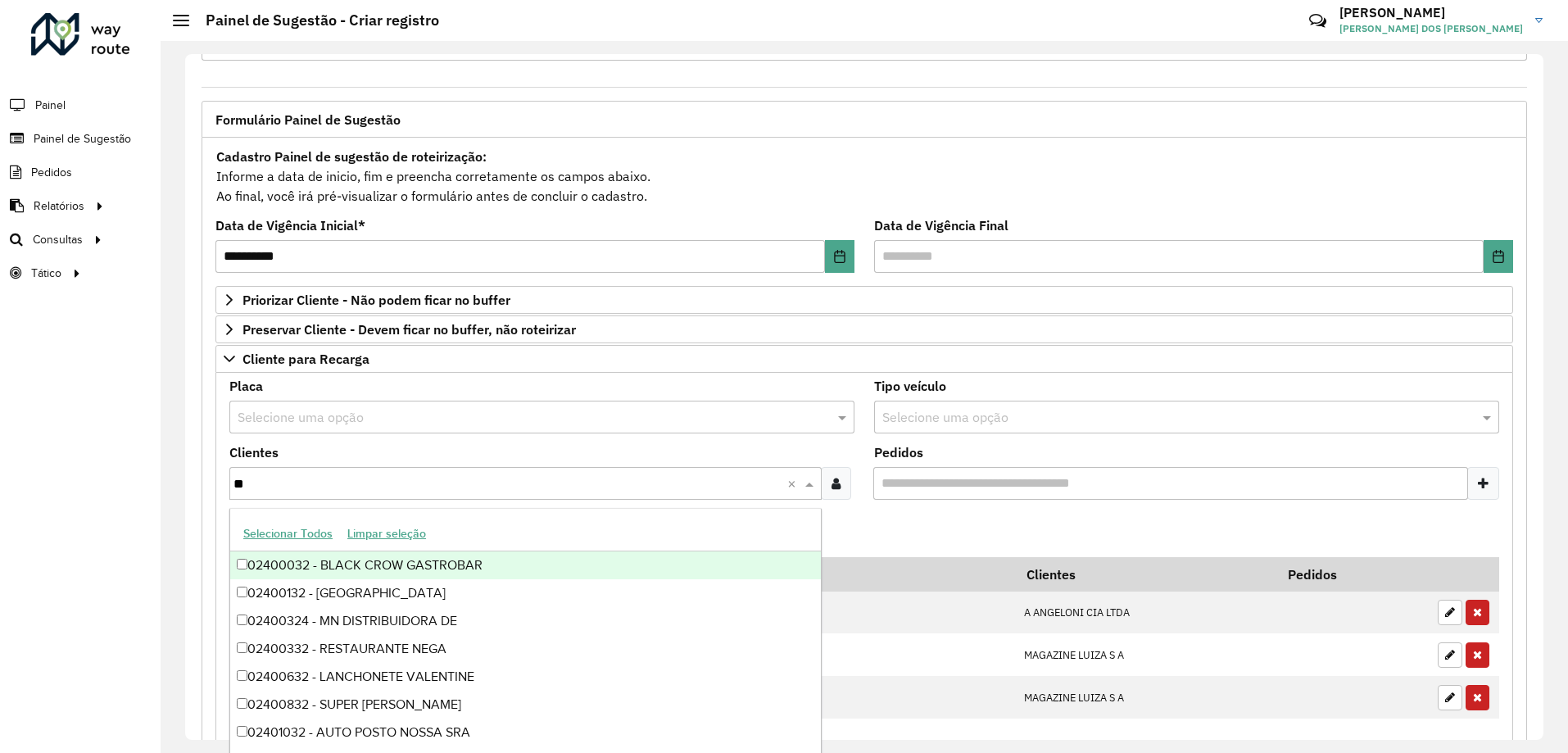
type input "***"
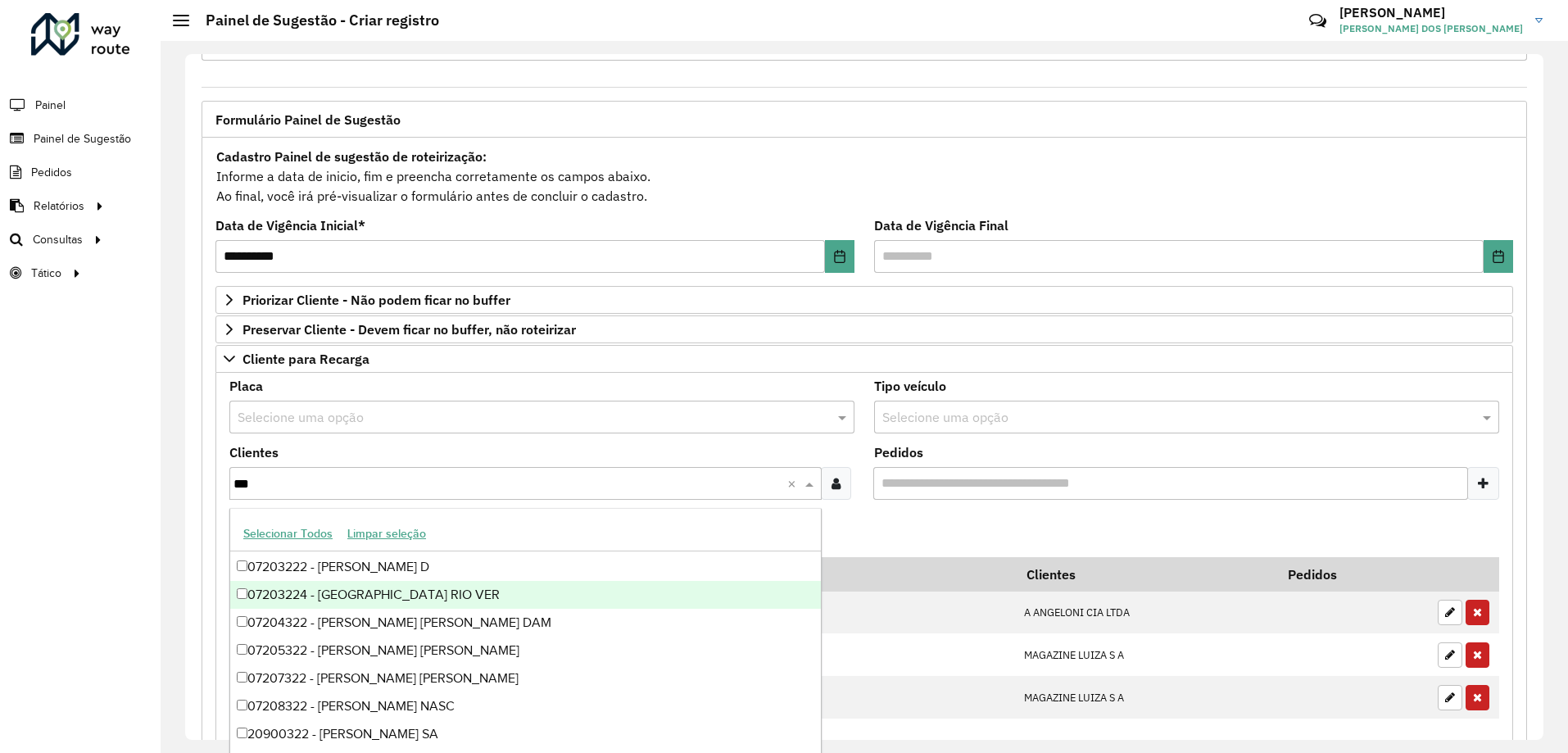
scroll to position [5, 0]
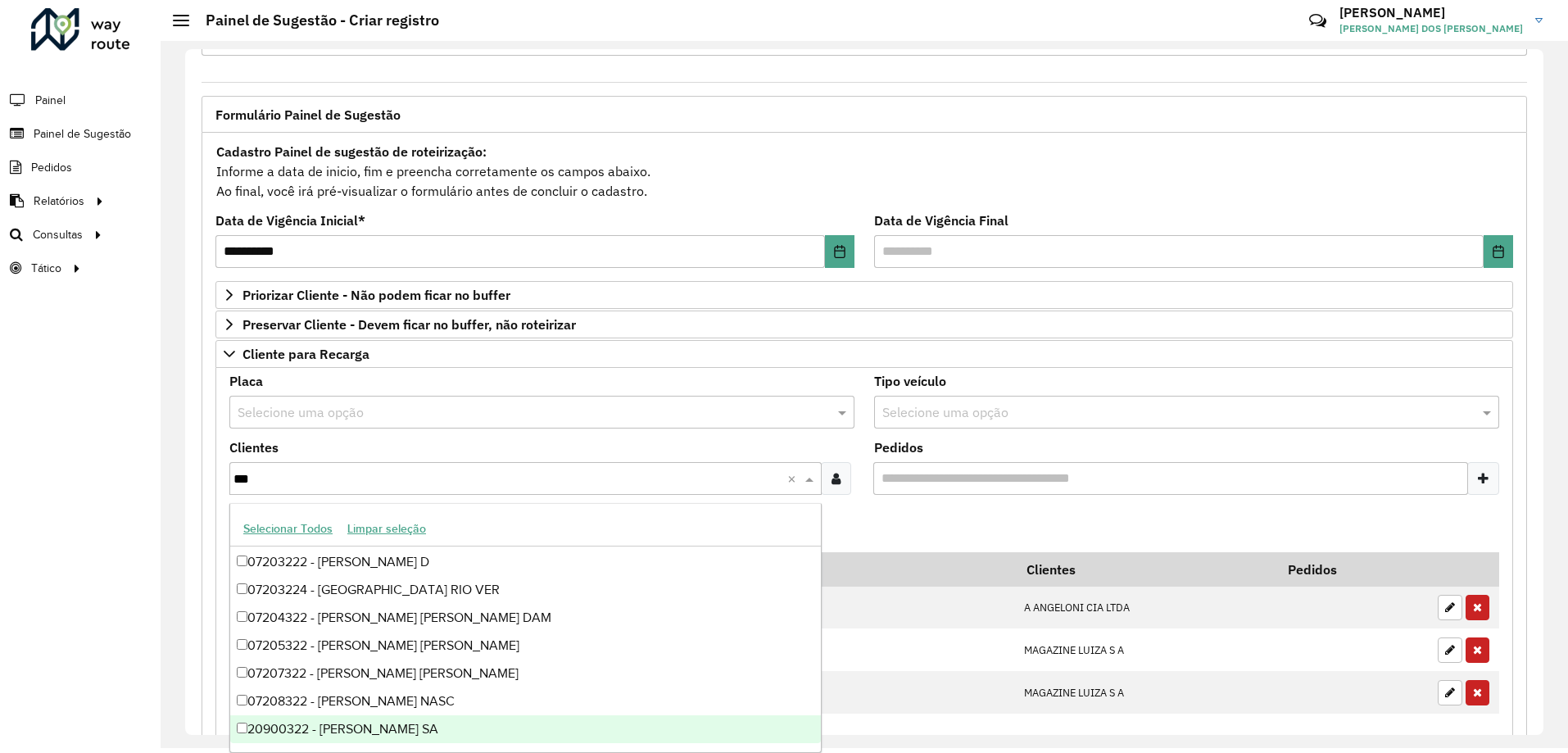
click at [421, 742] on div "20900322 - [PERSON_NAME] SA" at bounding box center [525, 730] width 591 height 28
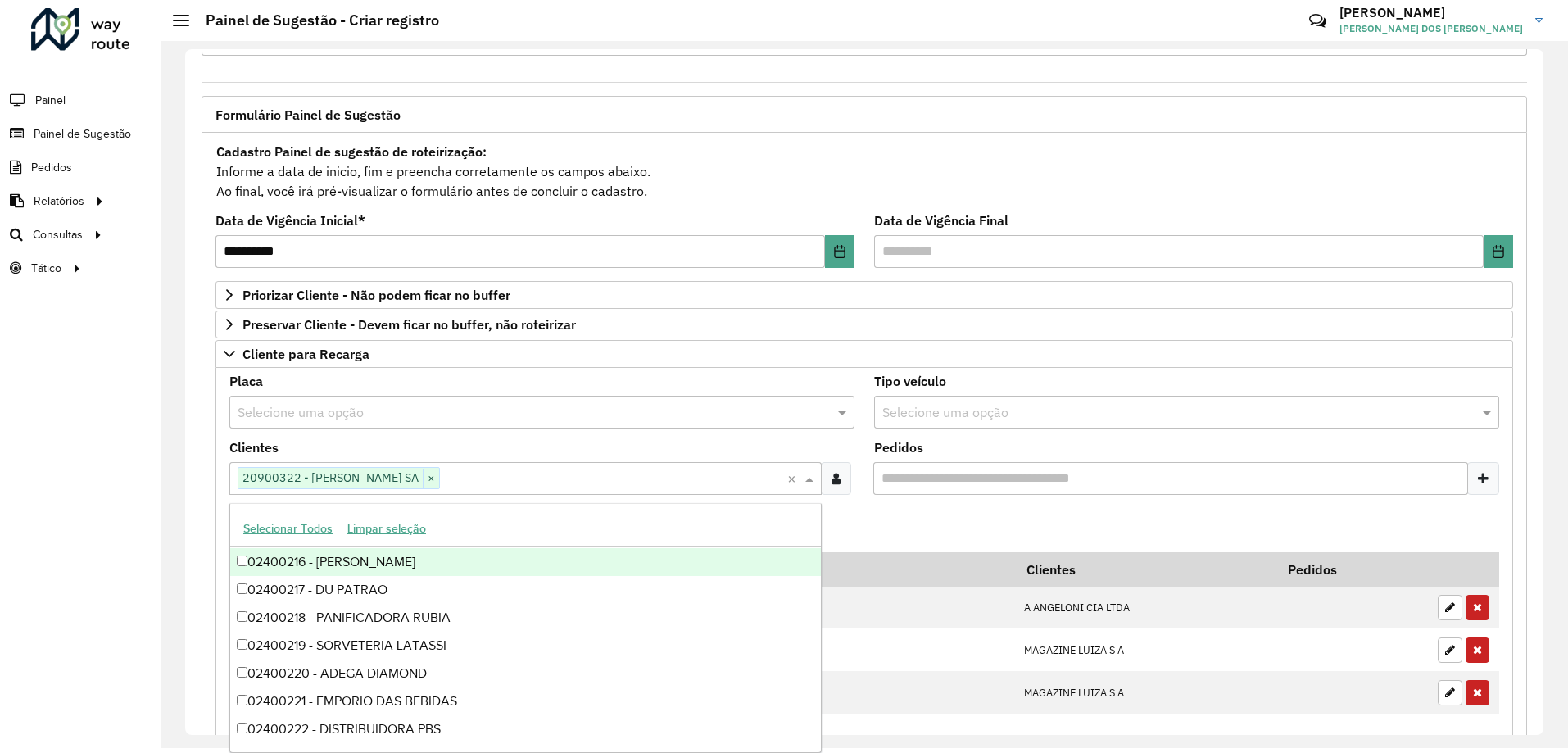
click at [862, 517] on formly-field "Adicionar" at bounding box center [864, 530] width 1289 height 44
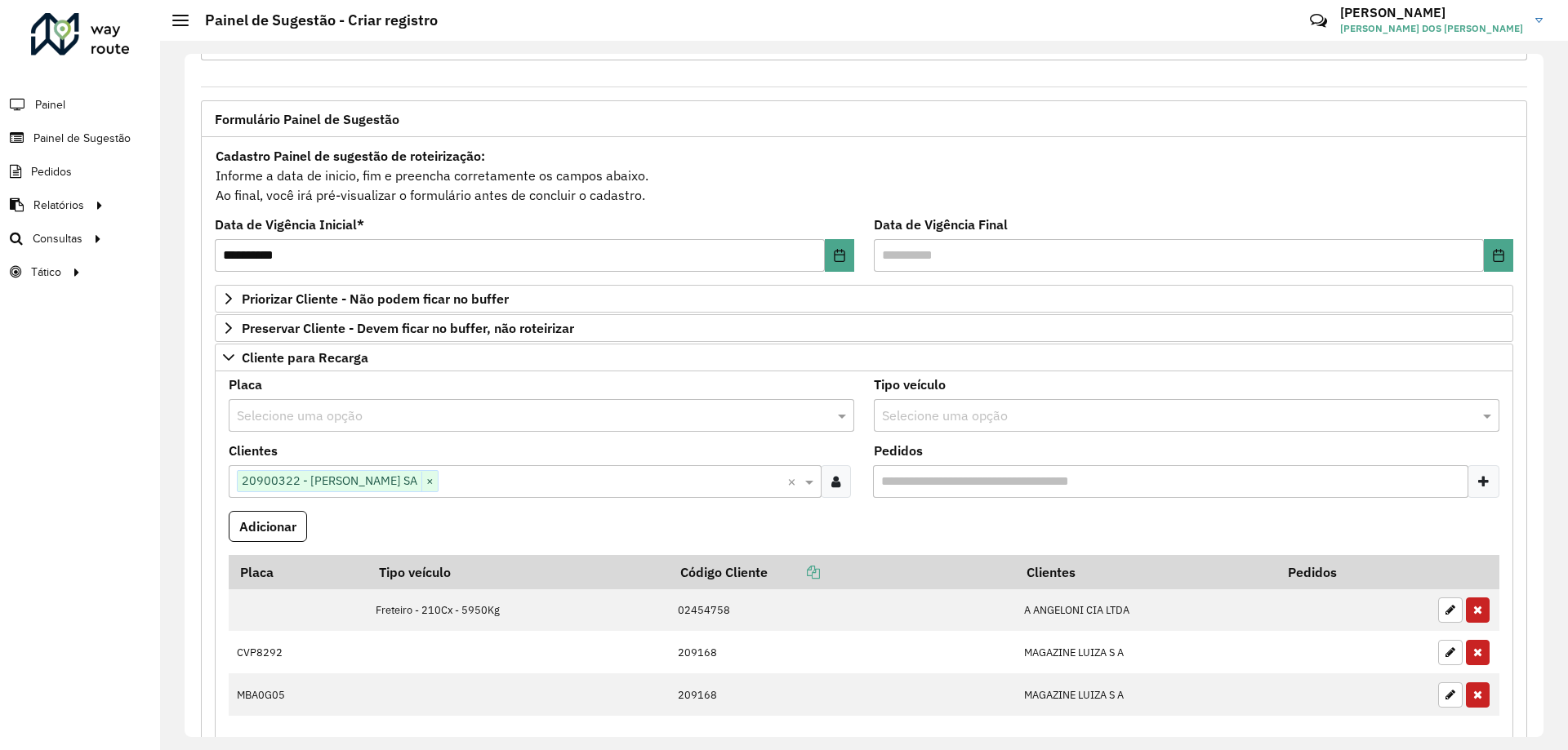
click at [1052, 417] on input "text" at bounding box center [1170, 416] width 576 height 20
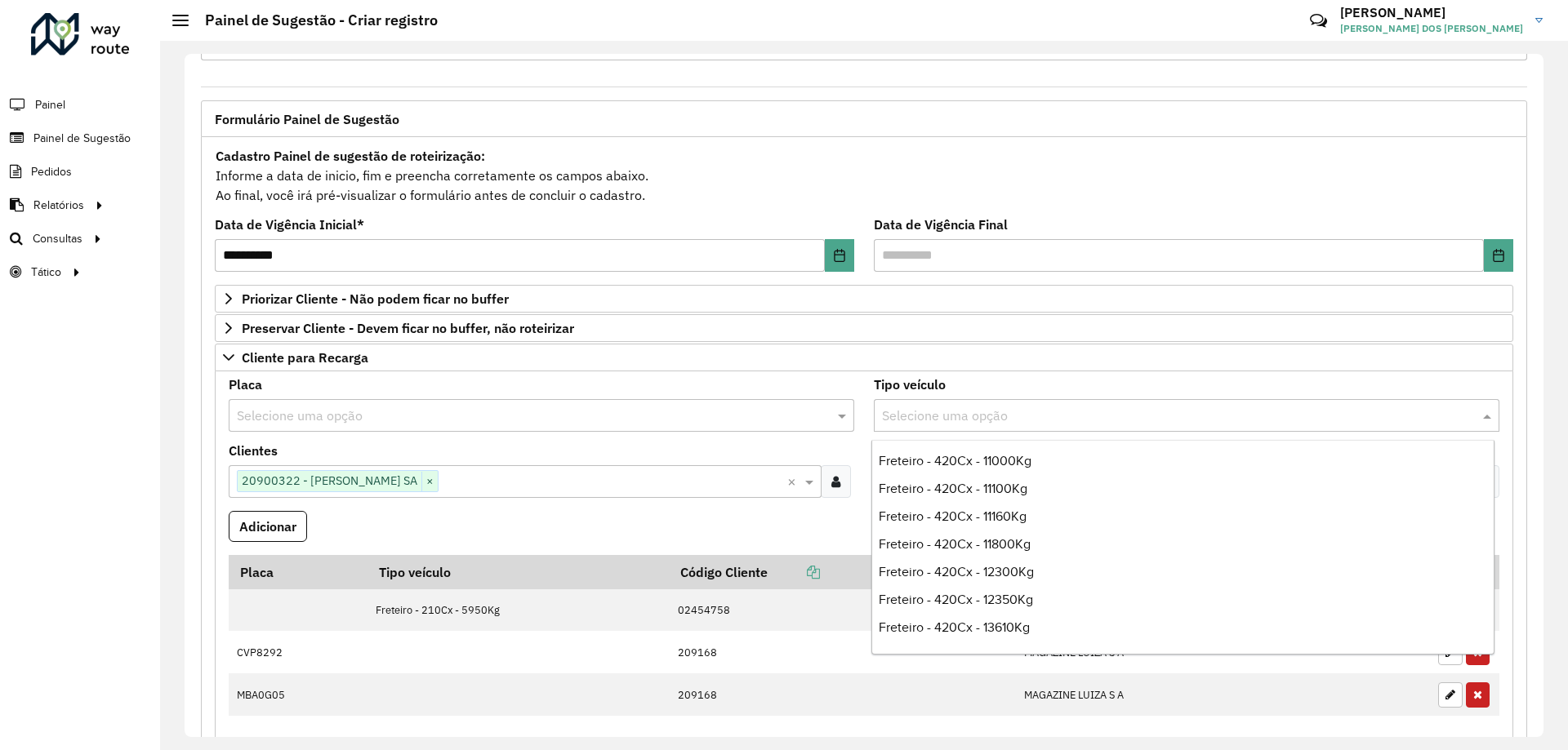
scroll to position [3918, 0]
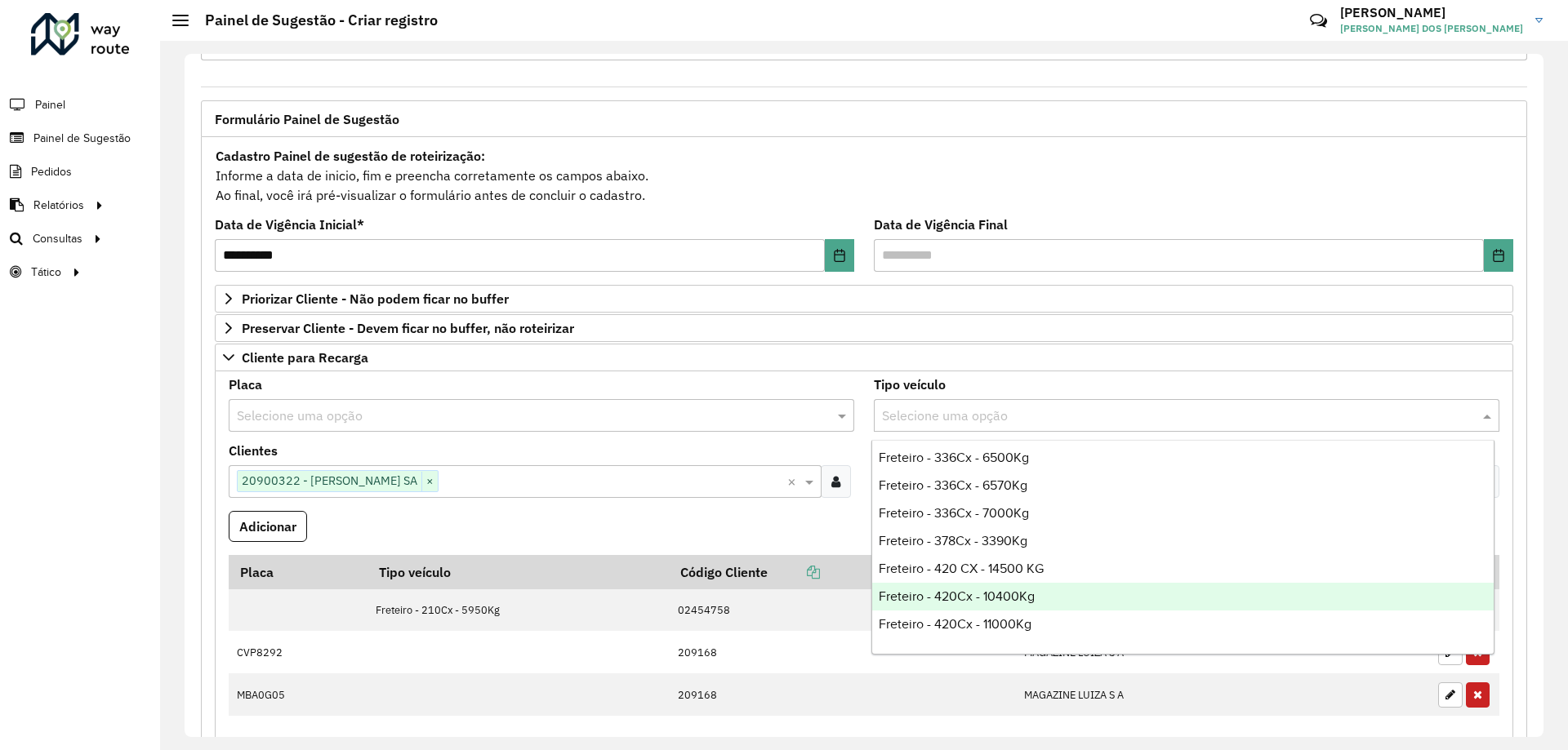
click at [1019, 596] on span "Freteiro - 420Cx - 10400Kg" at bounding box center [956, 597] width 156 height 14
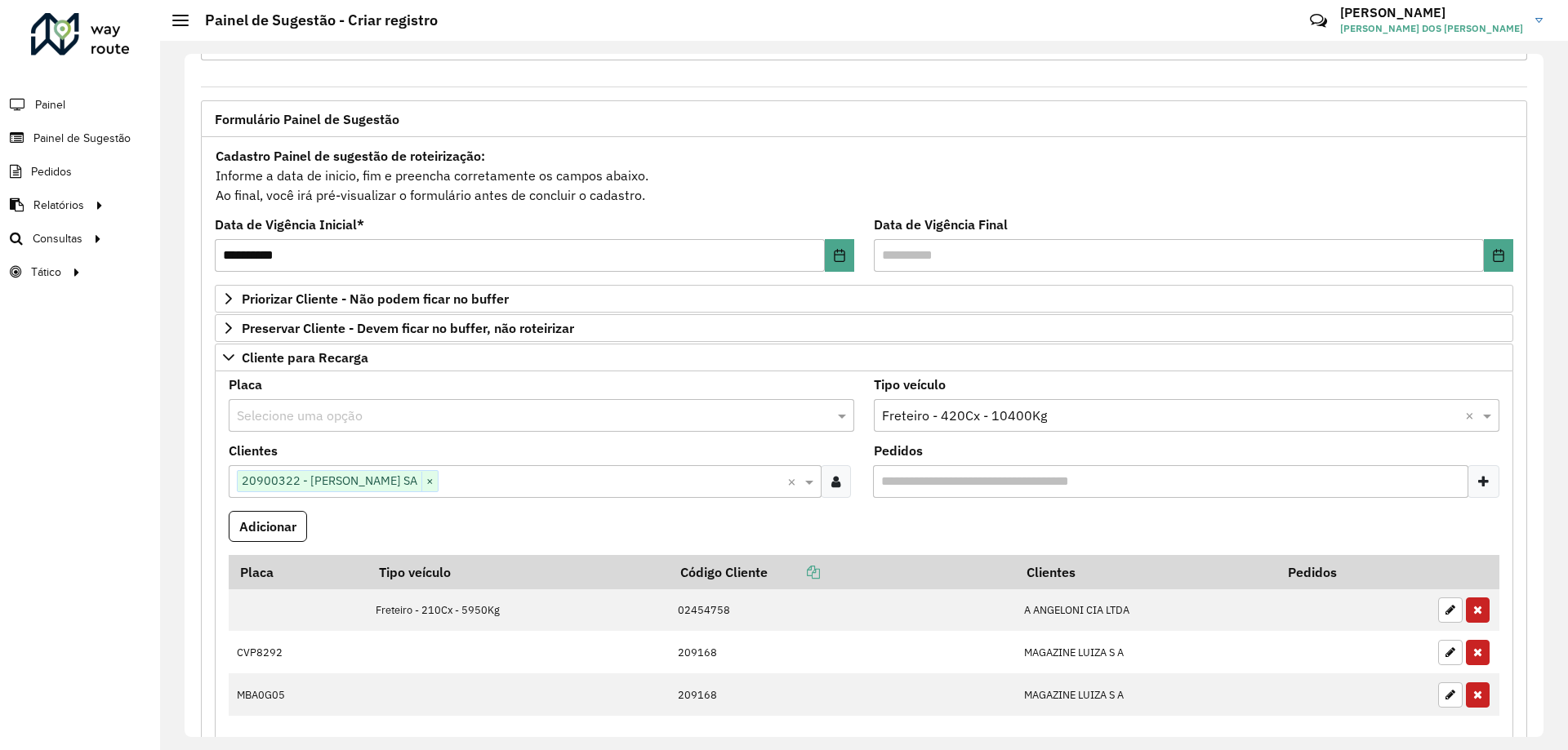
click at [524, 521] on formly-field "Adicionar" at bounding box center [864, 533] width 1290 height 44
click at [274, 522] on button "Adicionar" at bounding box center [267, 527] width 78 height 31
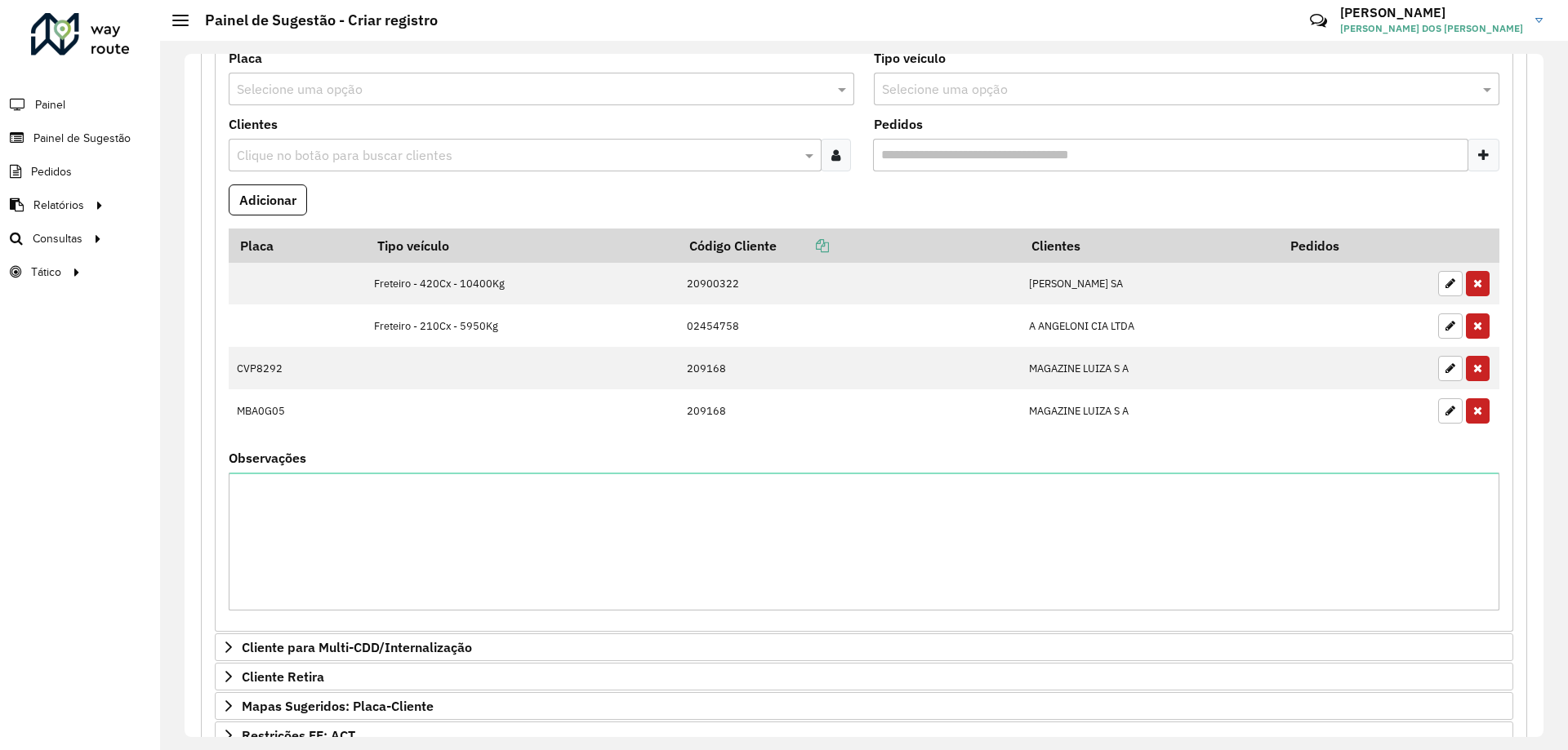
click at [336, 152] on input "text" at bounding box center [517, 155] width 568 height 20
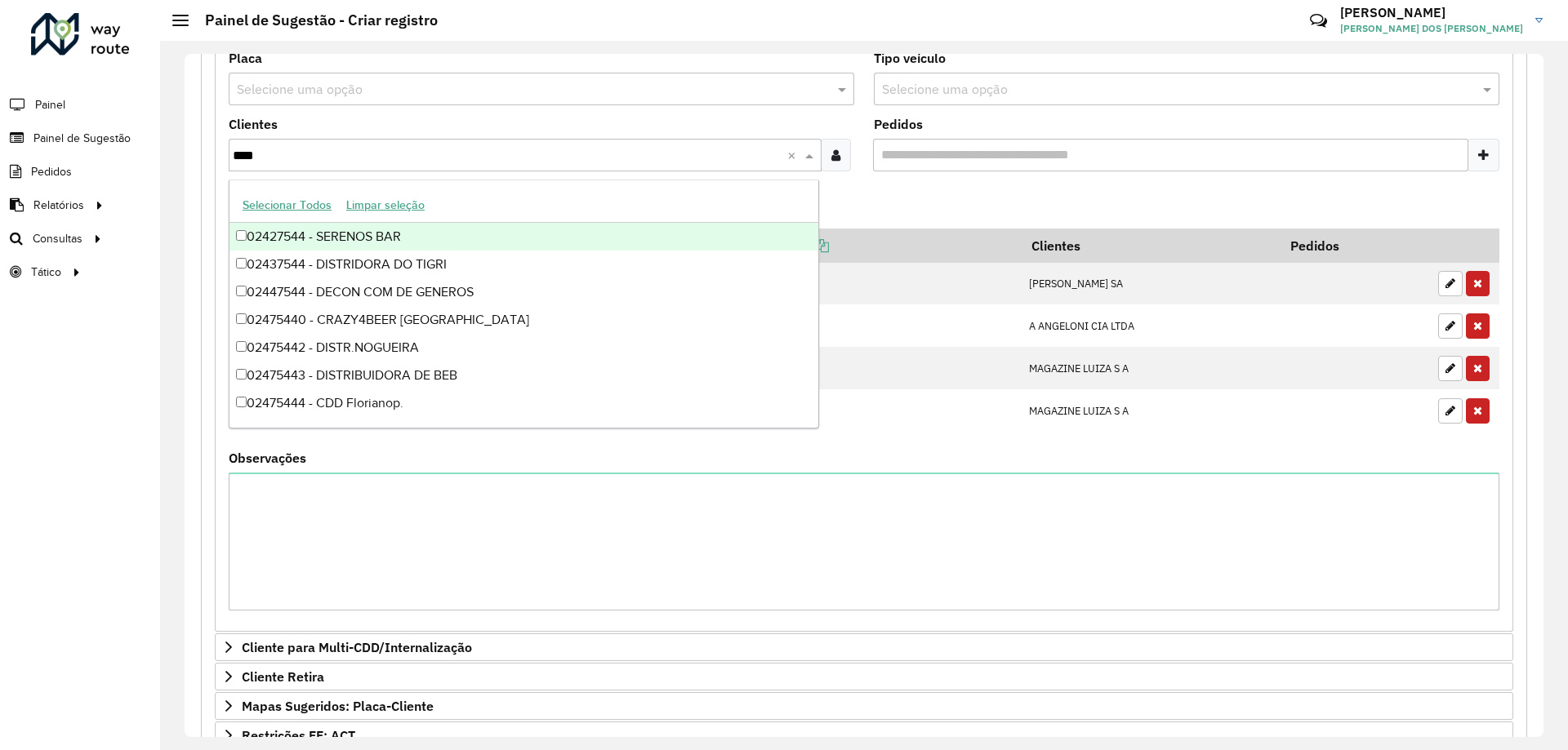
type input "*****"
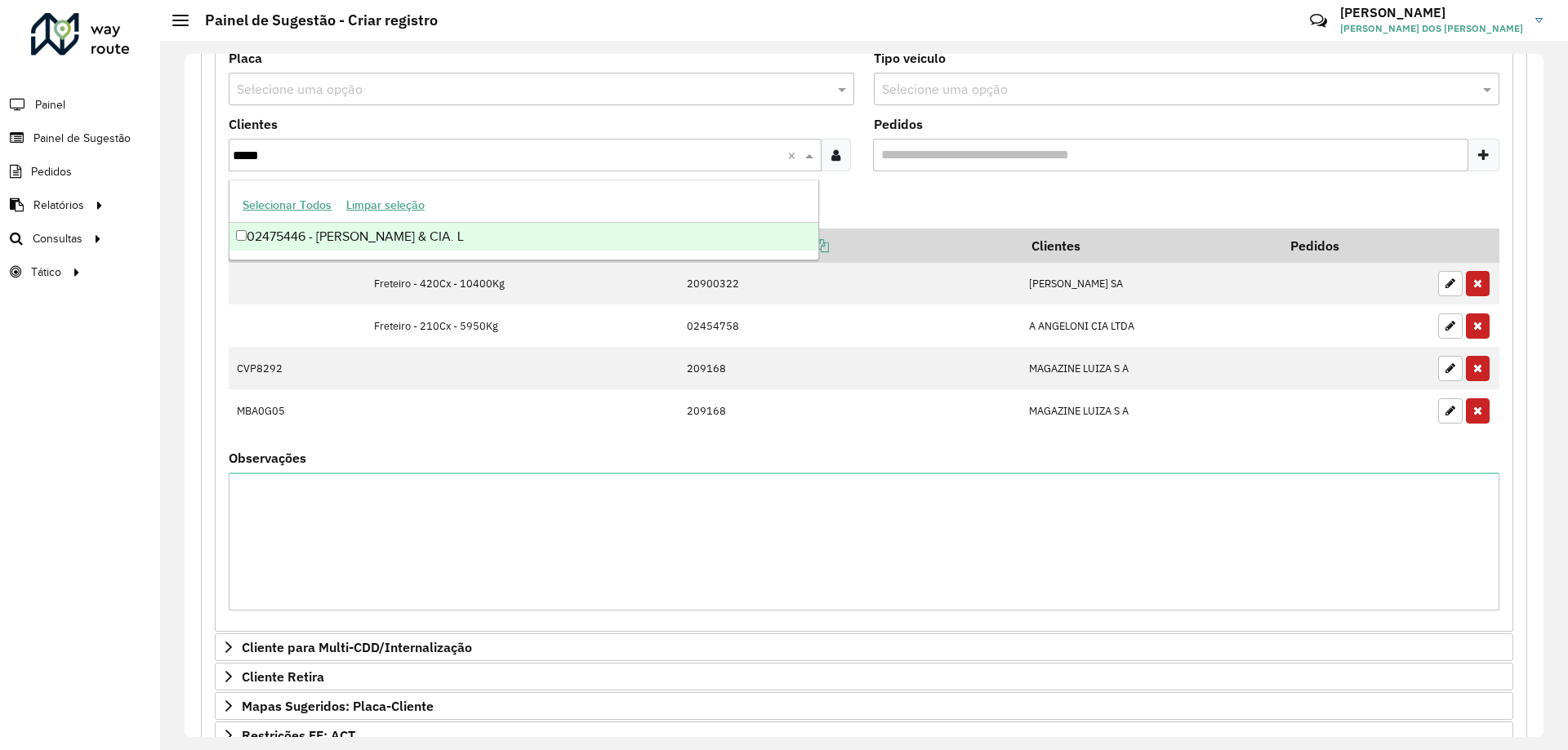
click at [402, 241] on div "02475446 - [PERSON_NAME] & CIA. L" at bounding box center [524, 236] width 589 height 28
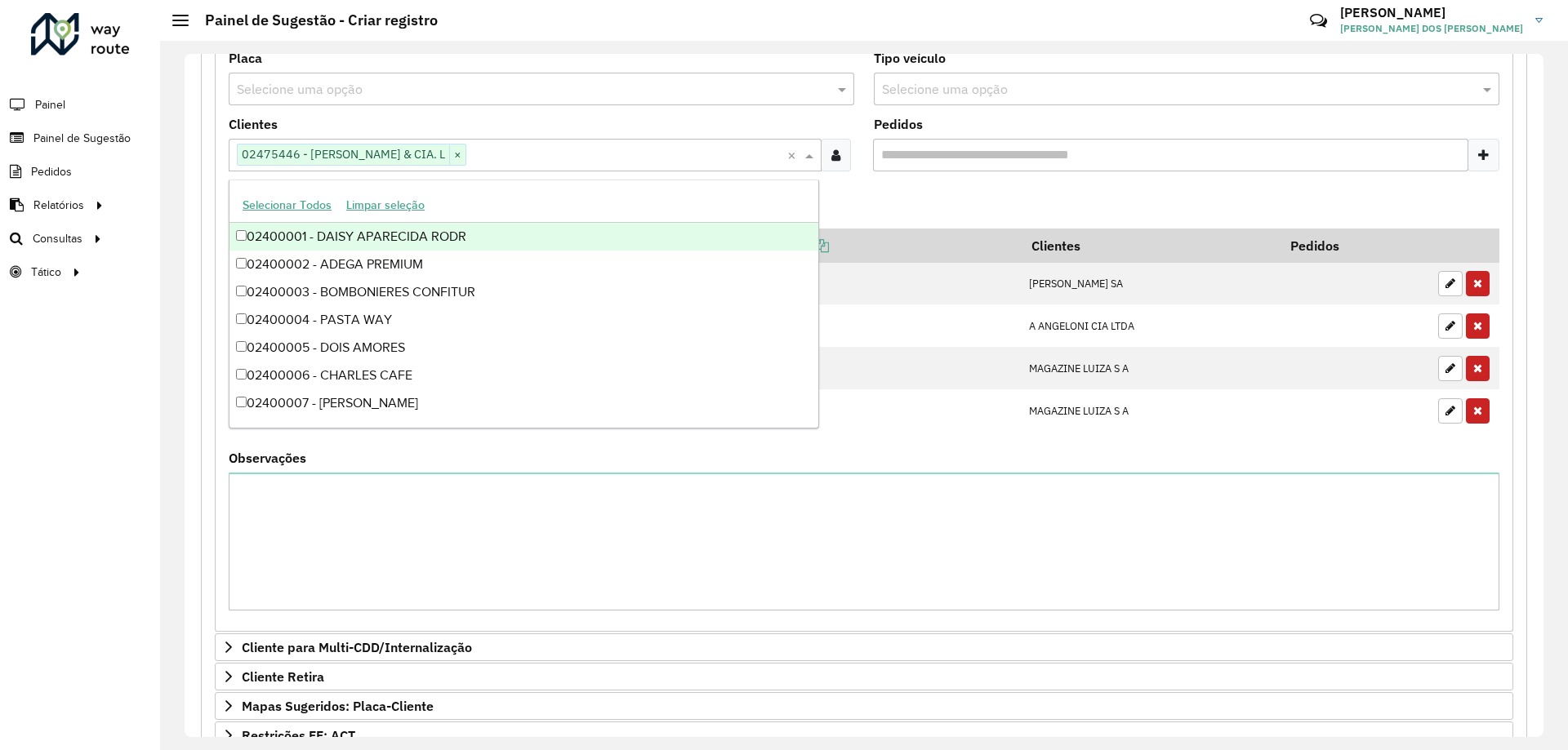
click at [1025, 202] on formly-field "Adicionar" at bounding box center [864, 206] width 1290 height 44
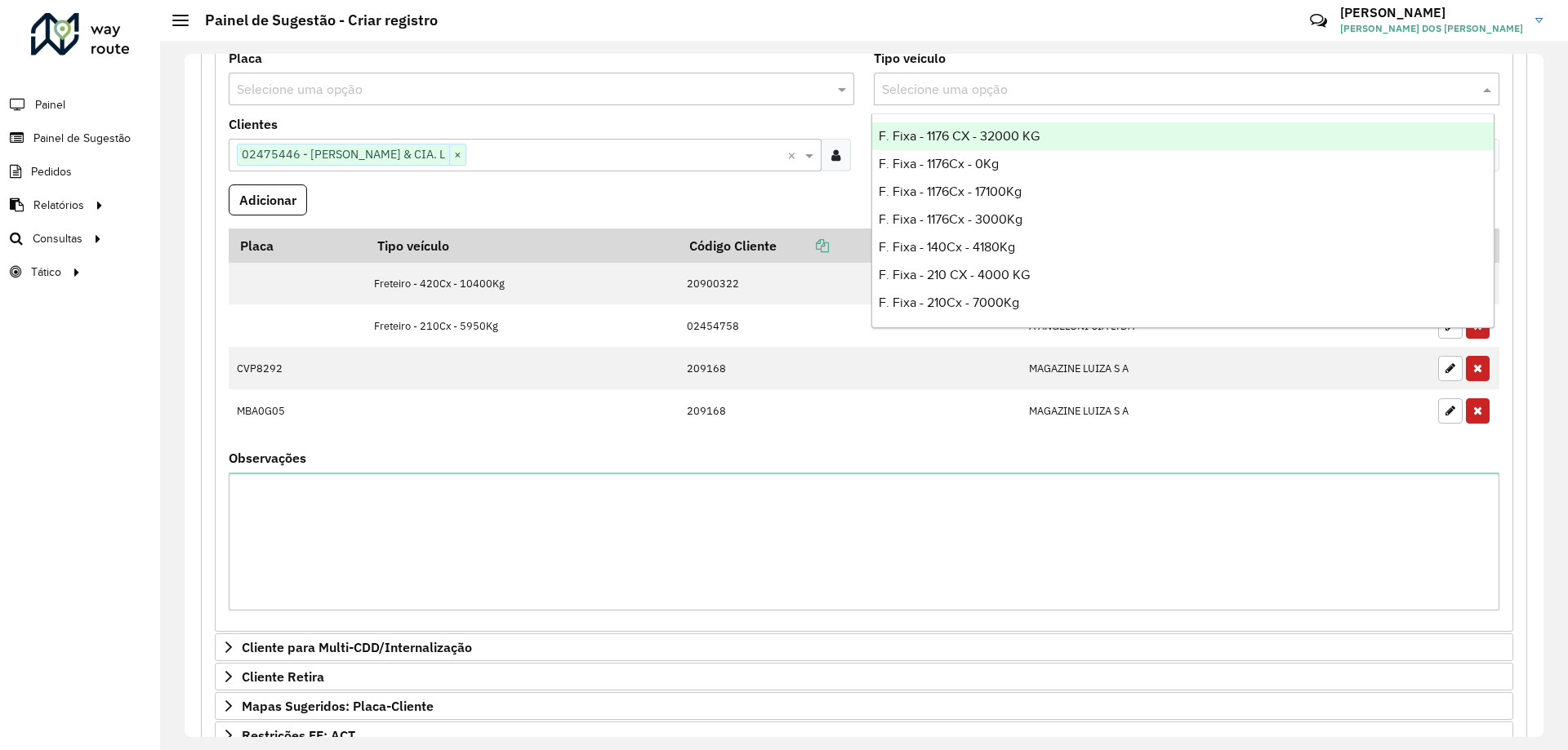
click at [992, 96] on input "text" at bounding box center [1170, 90] width 576 height 20
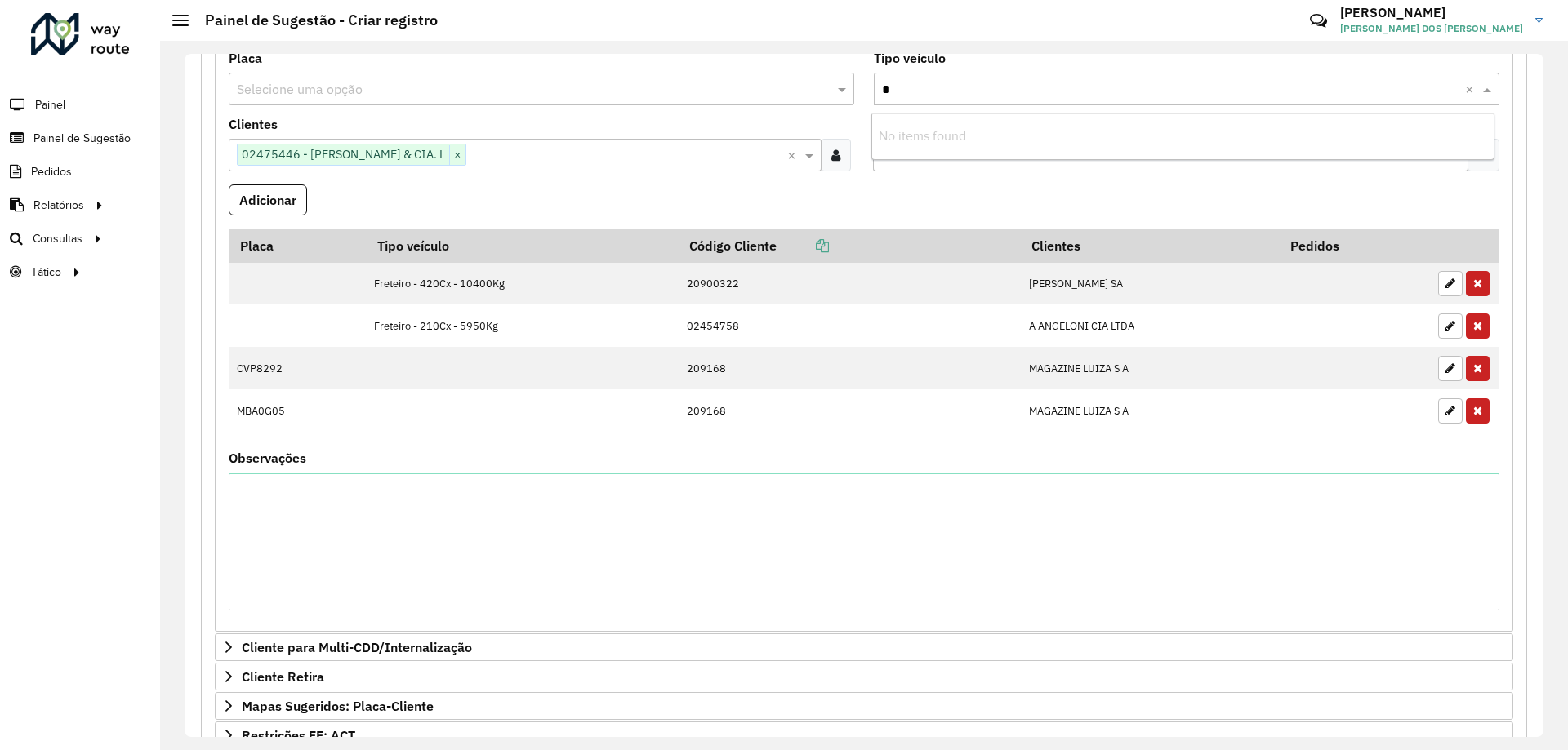
scroll to position [0, 0]
type input "*"
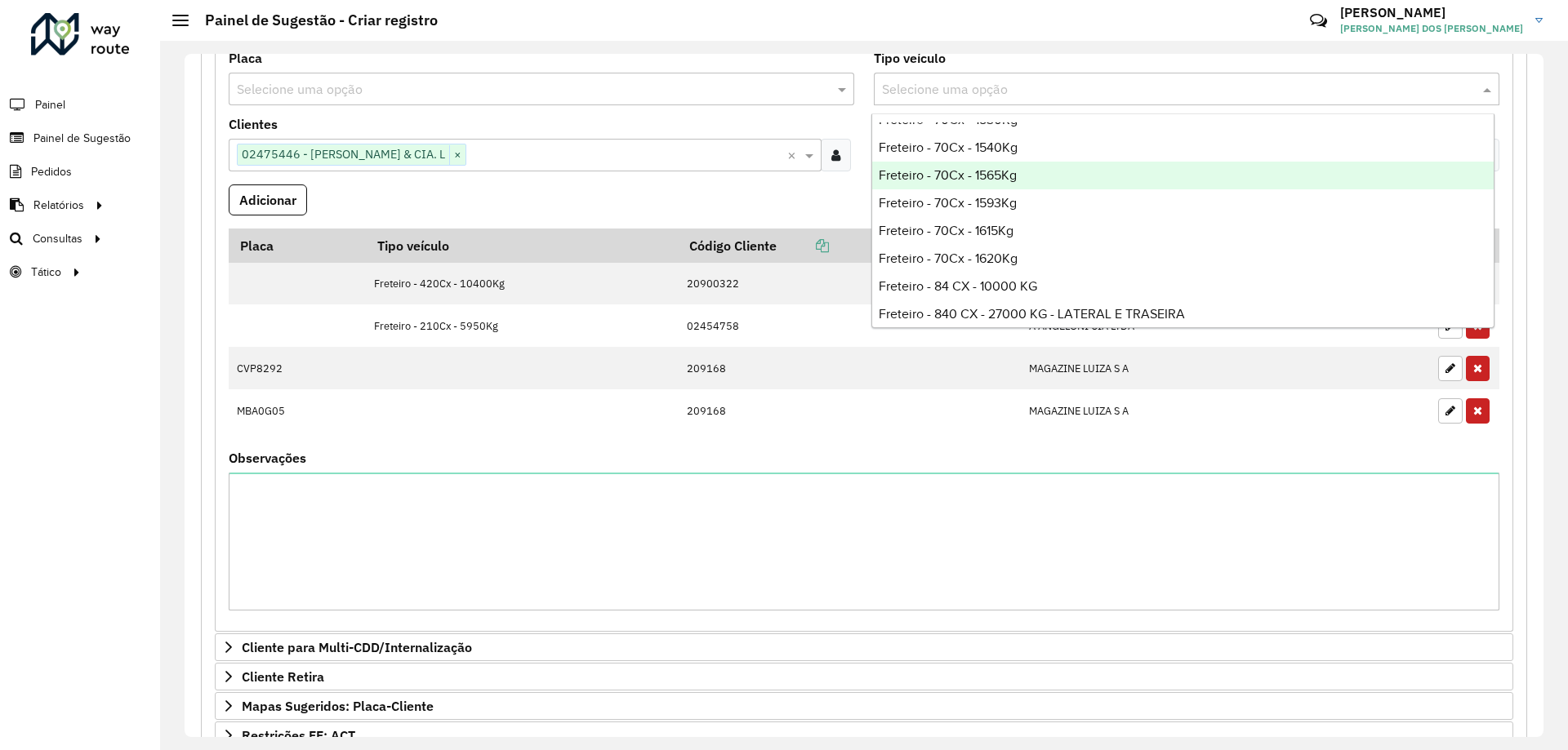
scroll to position [5959, 0]
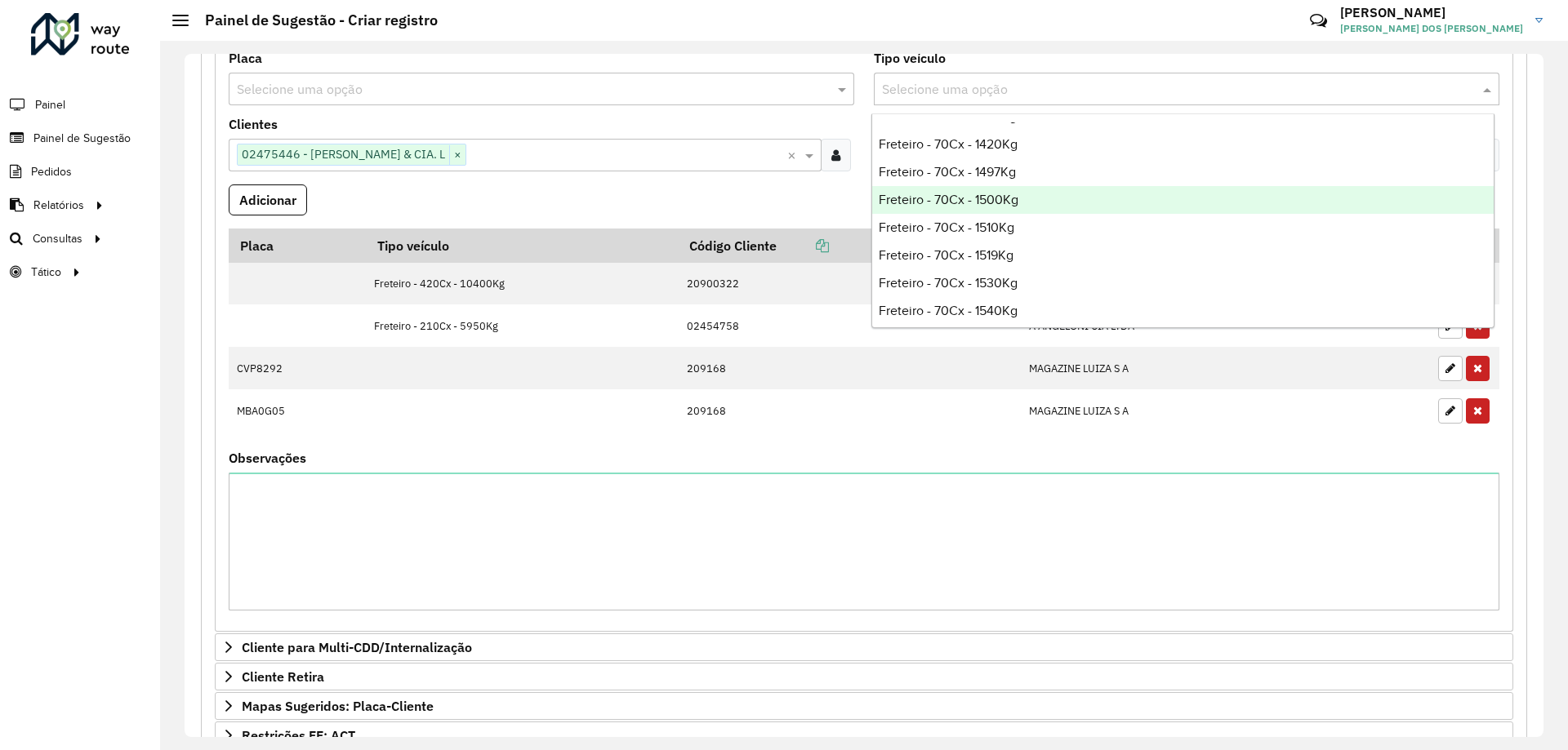
click at [1038, 200] on div "Freteiro - 70Cx - 1500Kg" at bounding box center [1182, 200] width 622 height 28
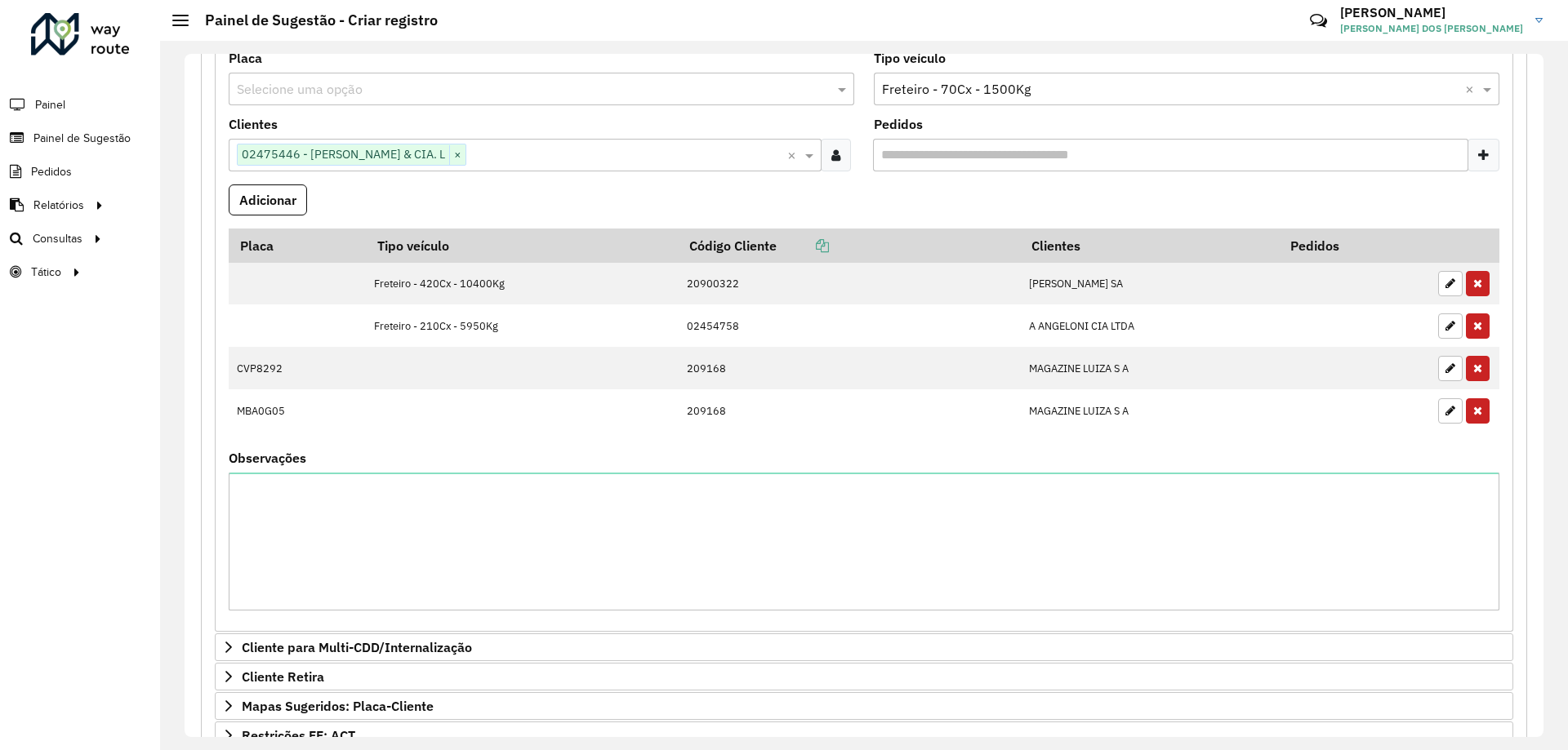
click at [662, 200] on formly-field "Adicionar" at bounding box center [864, 206] width 1290 height 44
click at [259, 198] on button "Adicionar" at bounding box center [267, 200] width 78 height 31
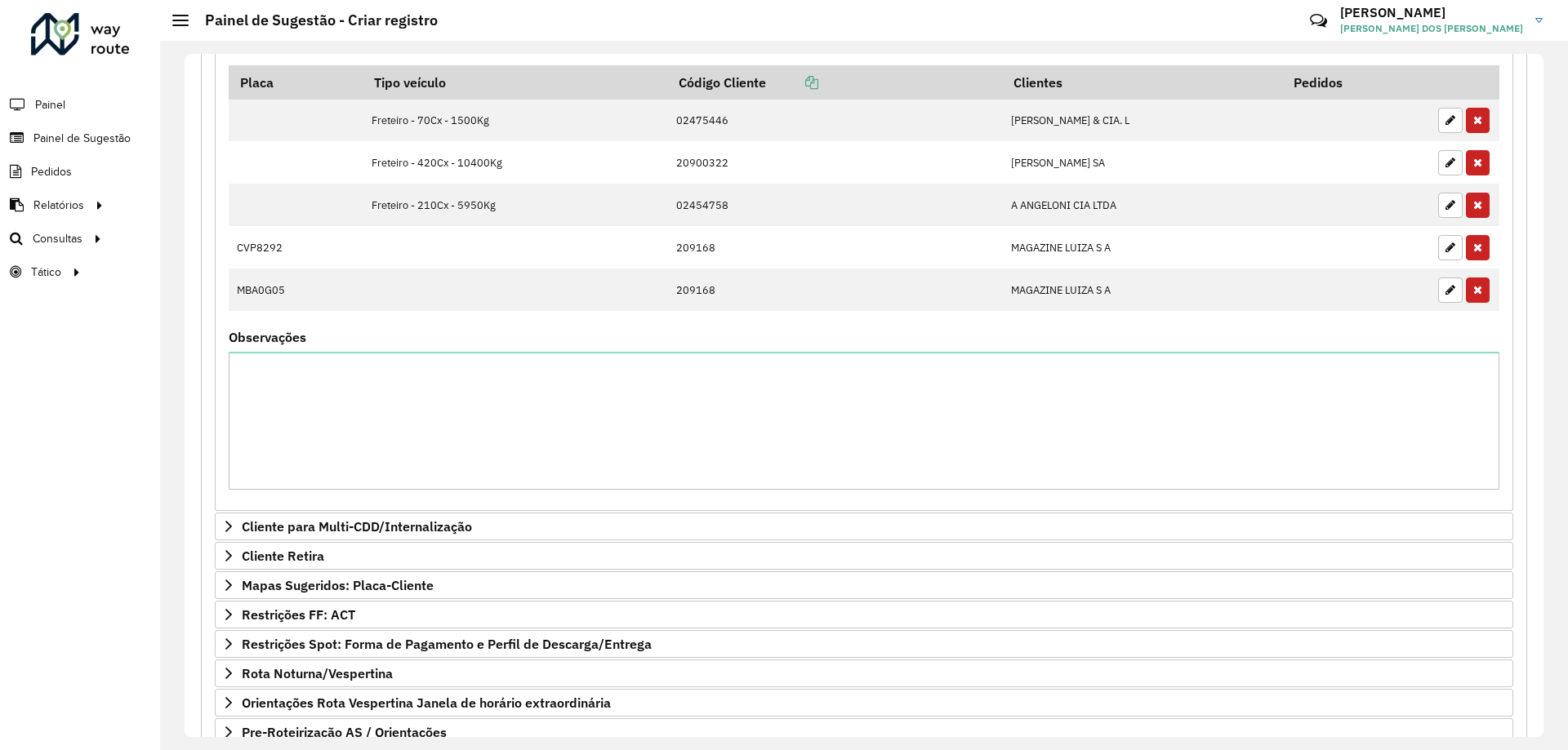
scroll to position [693, 0]
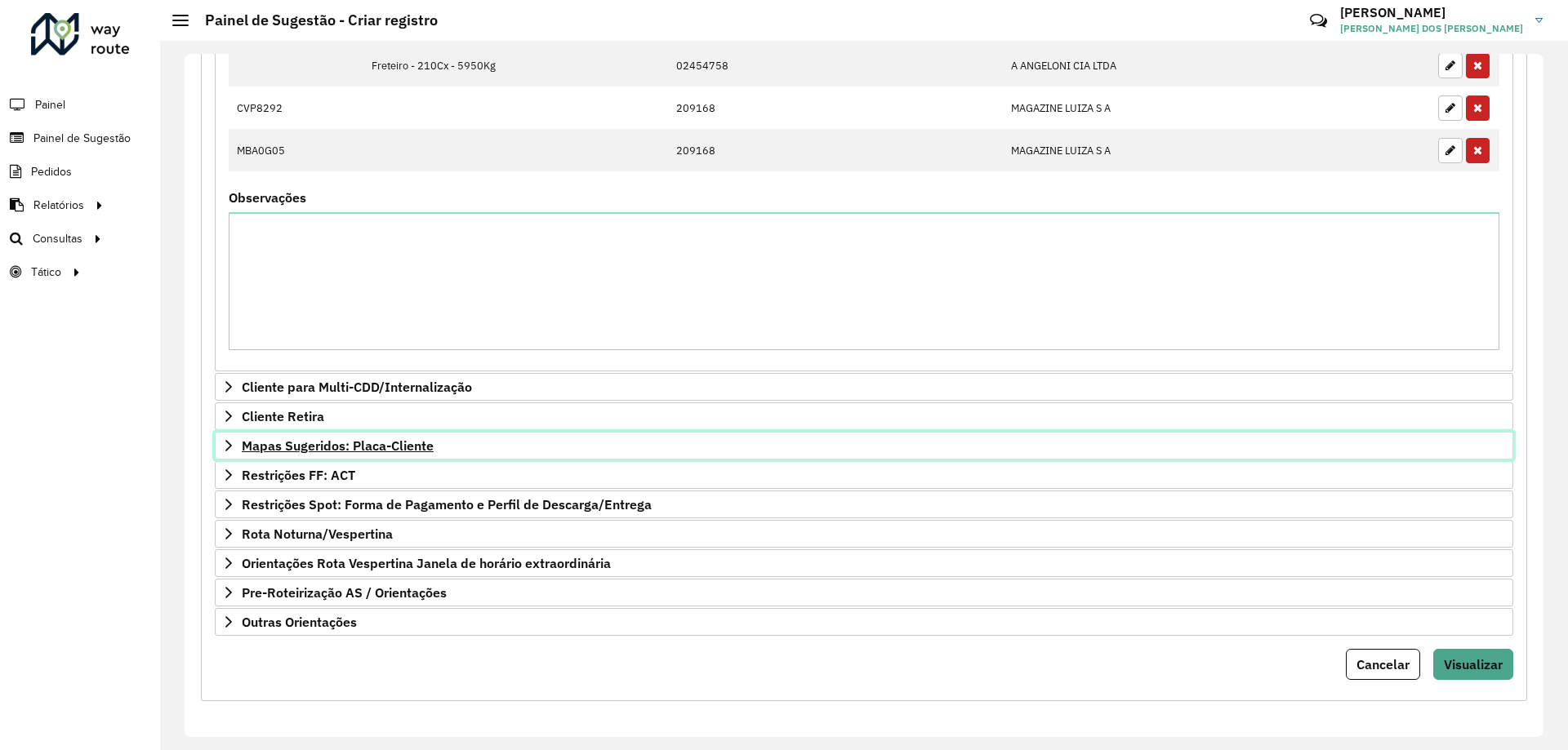
click at [243, 446] on span "Mapas Sugeridos: Placa-Cliente" at bounding box center [337, 445] width 192 height 13
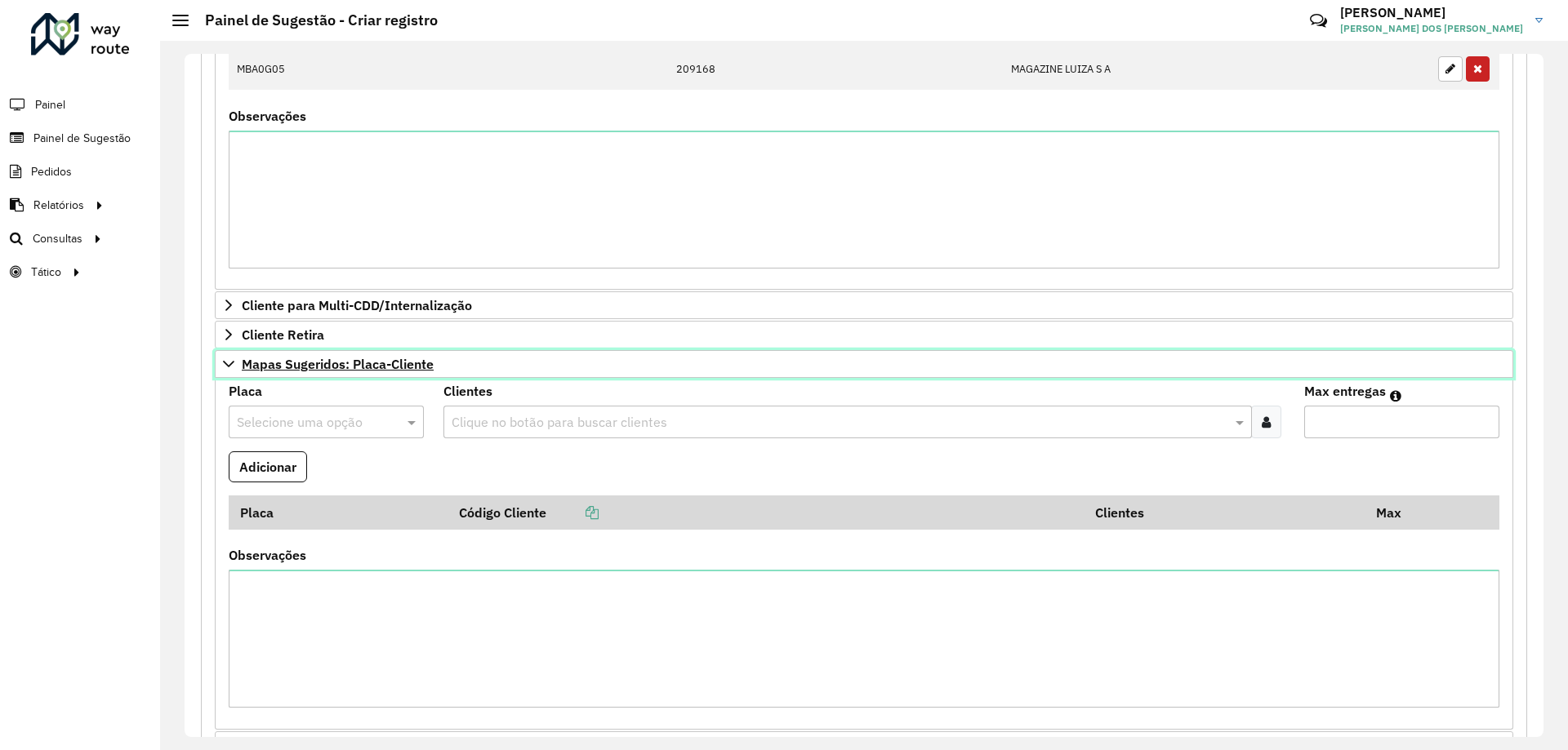
scroll to position [856, 0]
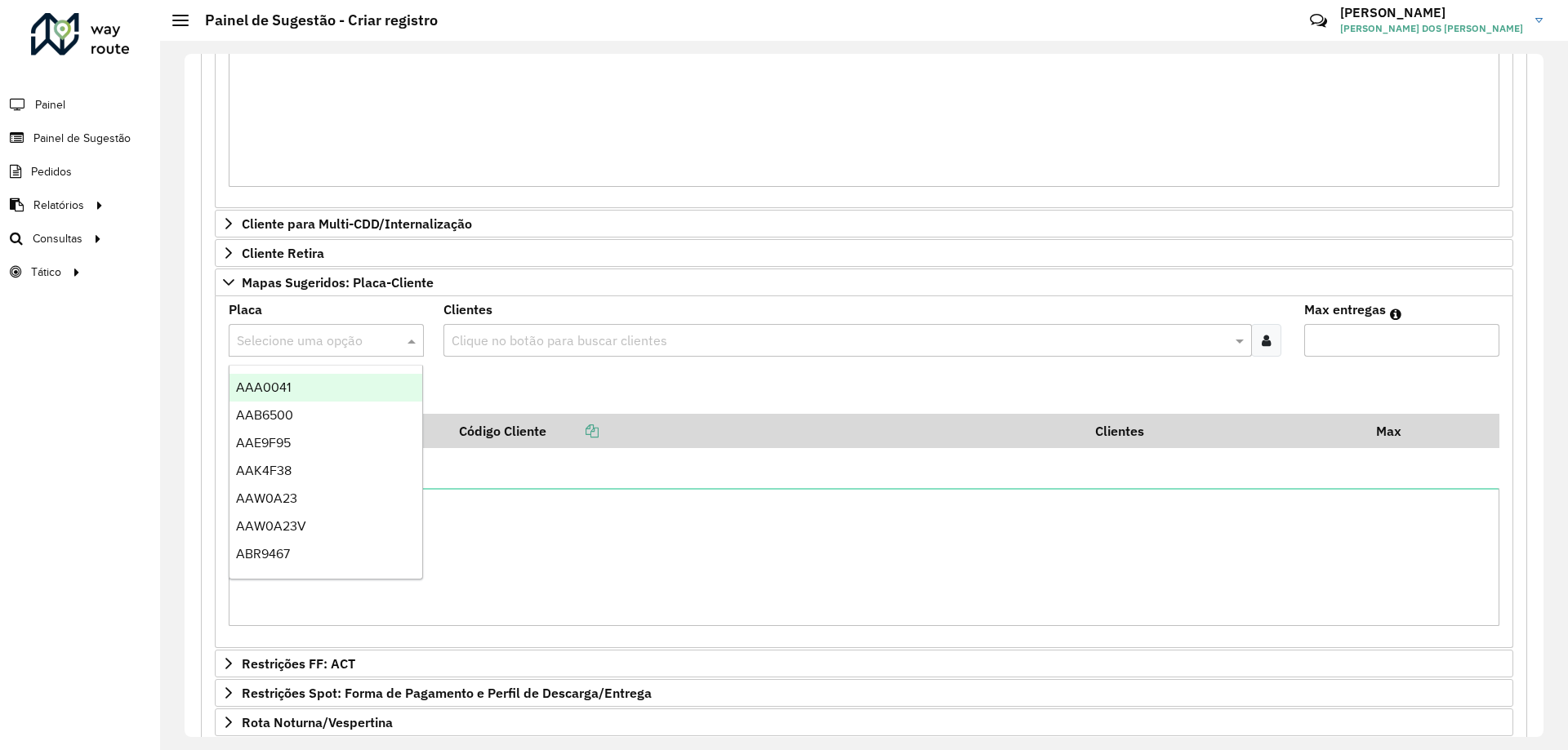
click at [317, 340] on input "text" at bounding box center [310, 341] width 146 height 20
type input "***"
click at [354, 377] on div "BTT7G03" at bounding box center [325, 388] width 192 height 28
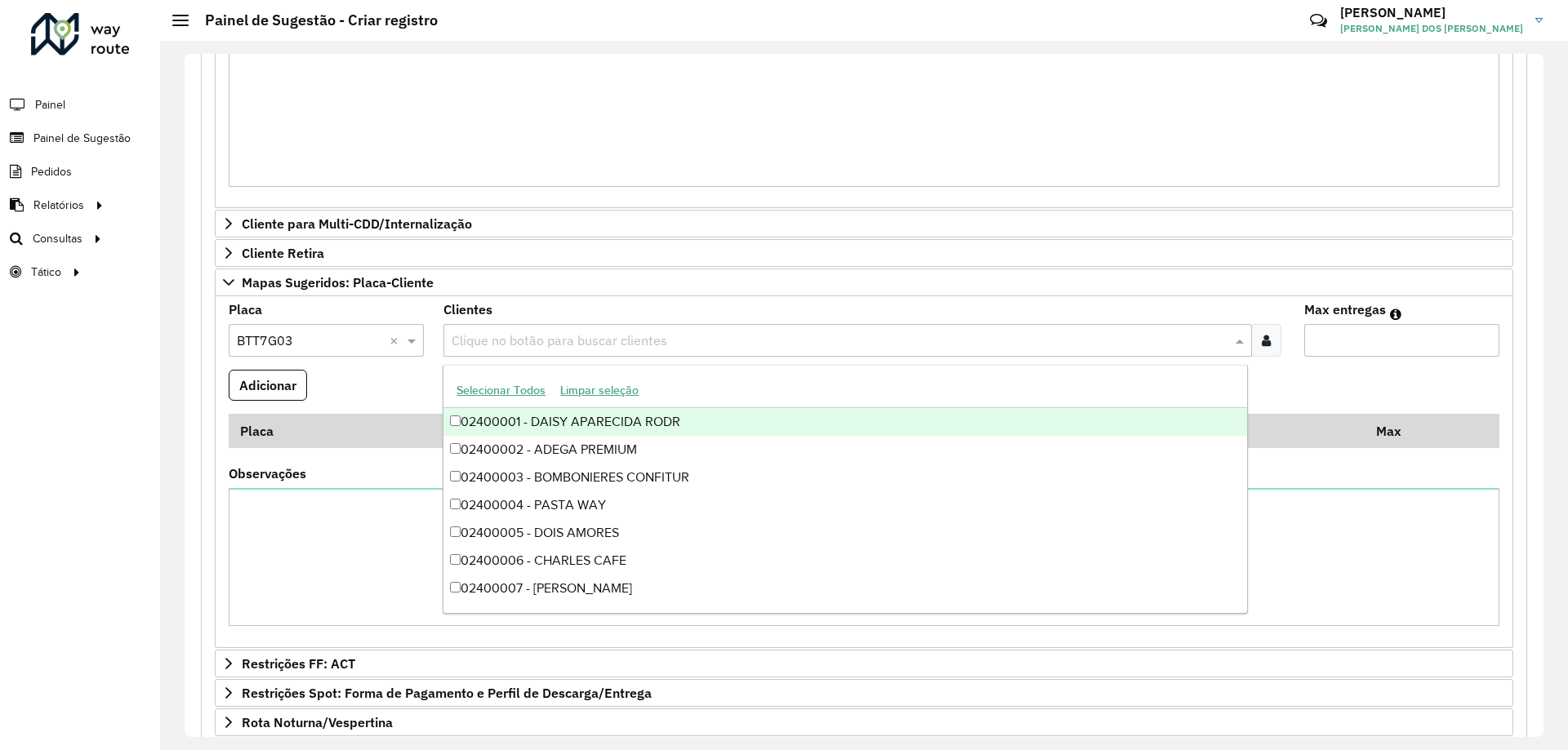
click at [537, 346] on input "text" at bounding box center [839, 341] width 783 height 20
type input "****"
click at [649, 413] on div "02407143 - CONDOR CENTRAL" at bounding box center [844, 422] width 803 height 28
click at [1388, 337] on input "Max entregas" at bounding box center [1402, 341] width 195 height 33
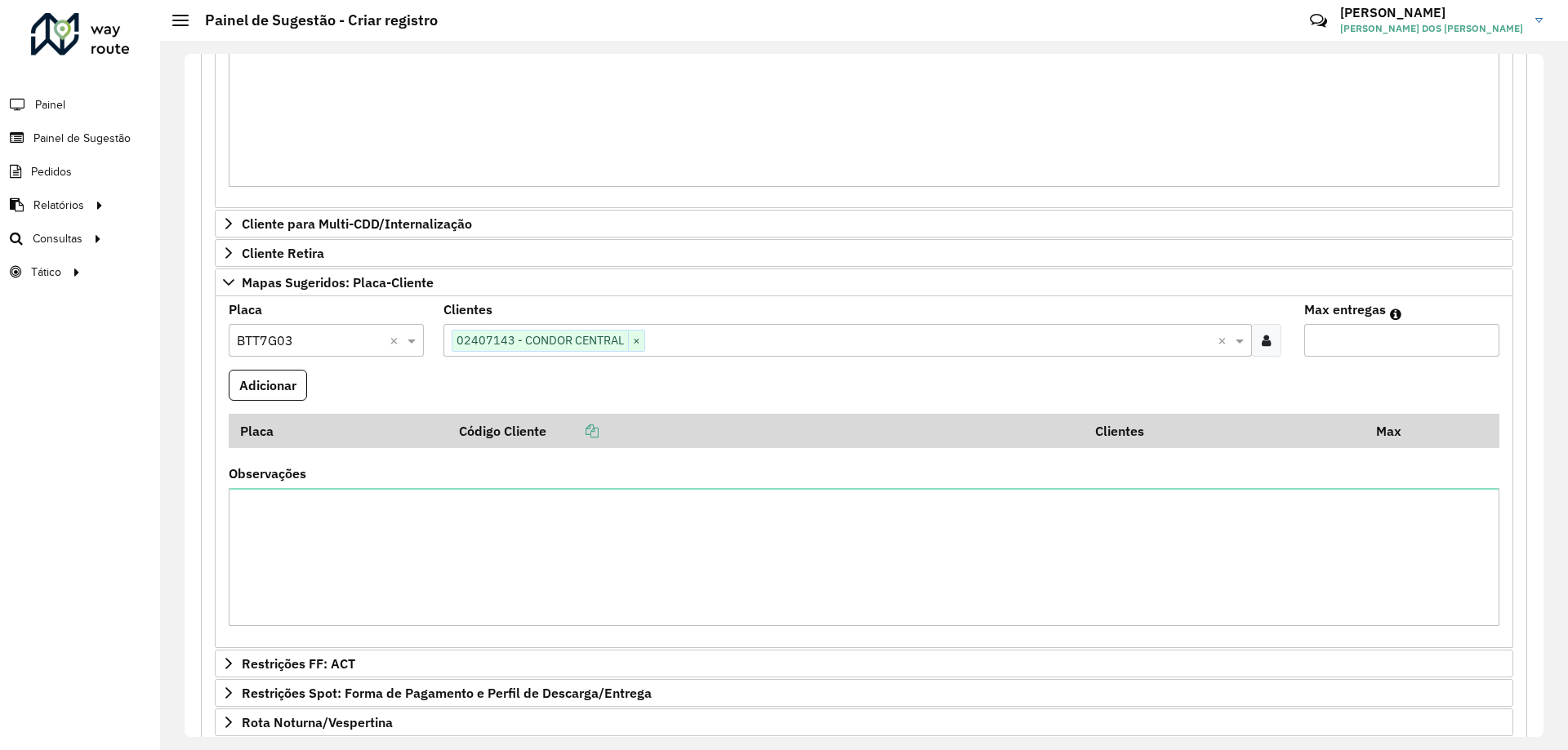
type input "*"
click at [312, 387] on formly-field "Adicionar" at bounding box center [864, 391] width 1290 height 44
click at [294, 380] on button "Adicionar" at bounding box center [267, 385] width 78 height 31
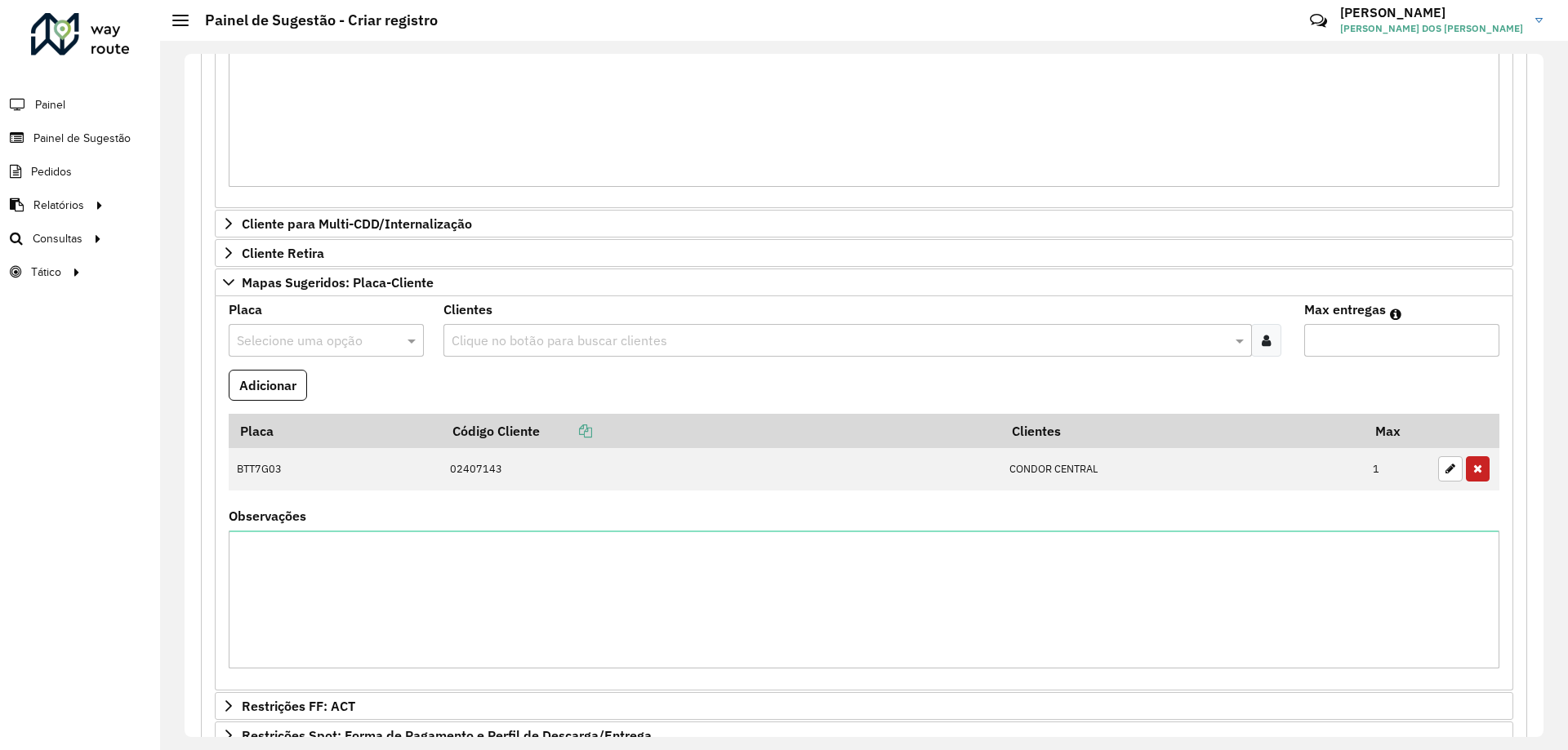
click at [337, 337] on input "text" at bounding box center [310, 341] width 146 height 20
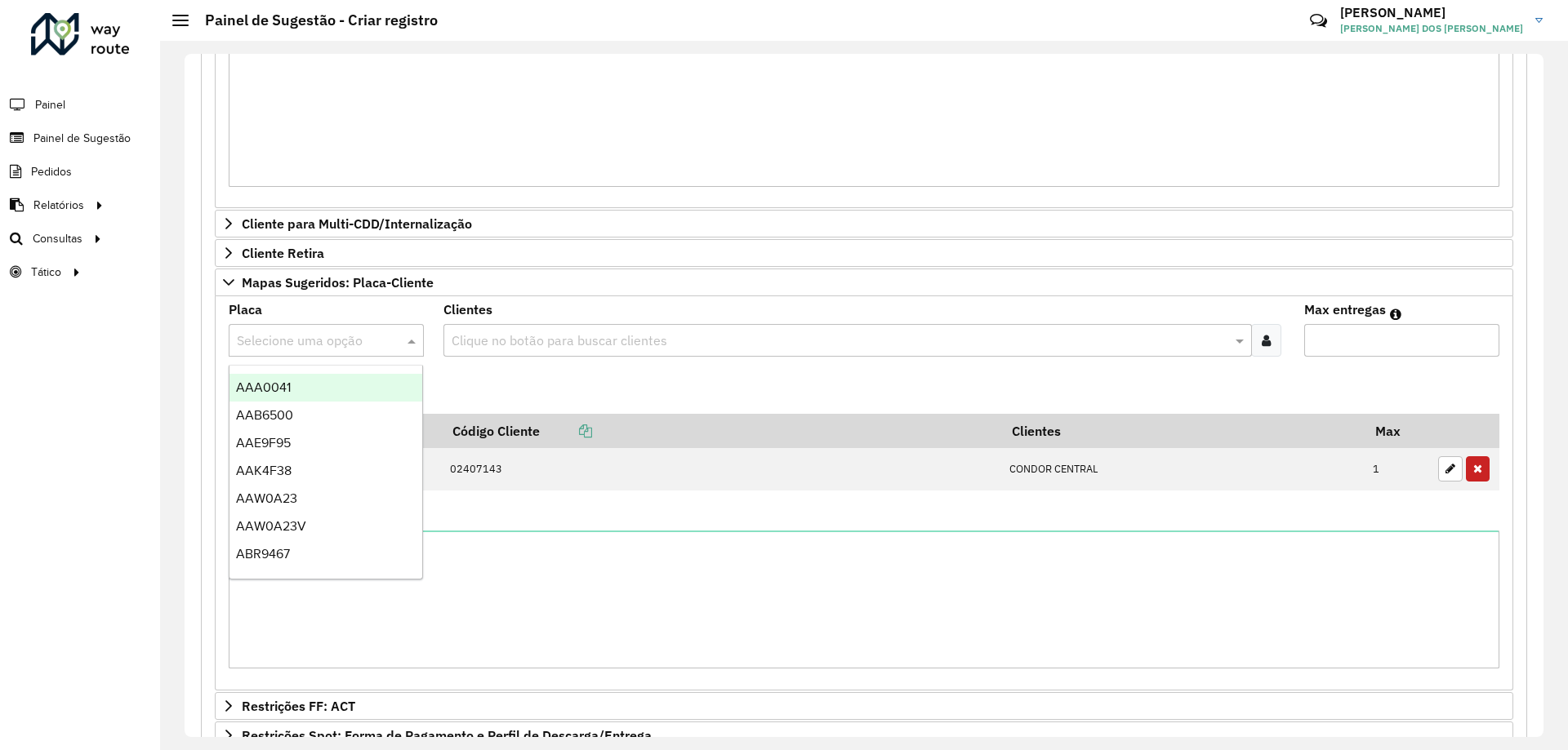
click at [337, 337] on input "text" at bounding box center [310, 341] width 146 height 20
type input "*"
type input "***"
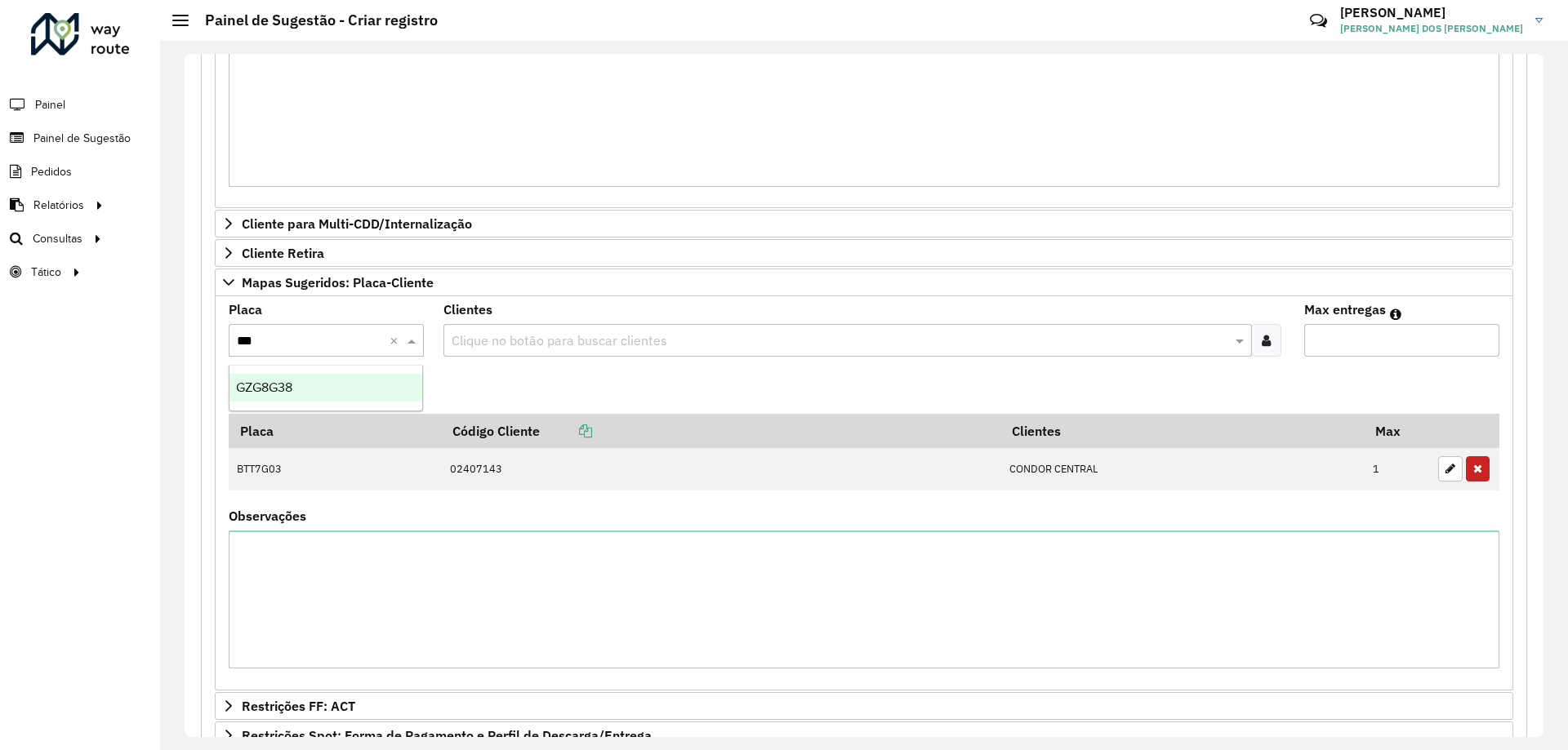
click at [360, 381] on div "GZG8G38" at bounding box center [325, 388] width 192 height 28
click at [516, 361] on formly-field "Clientes Clique no botão para buscar clientes" at bounding box center [863, 336] width 860 height 66
click at [520, 341] on input "text" at bounding box center [839, 341] width 783 height 20
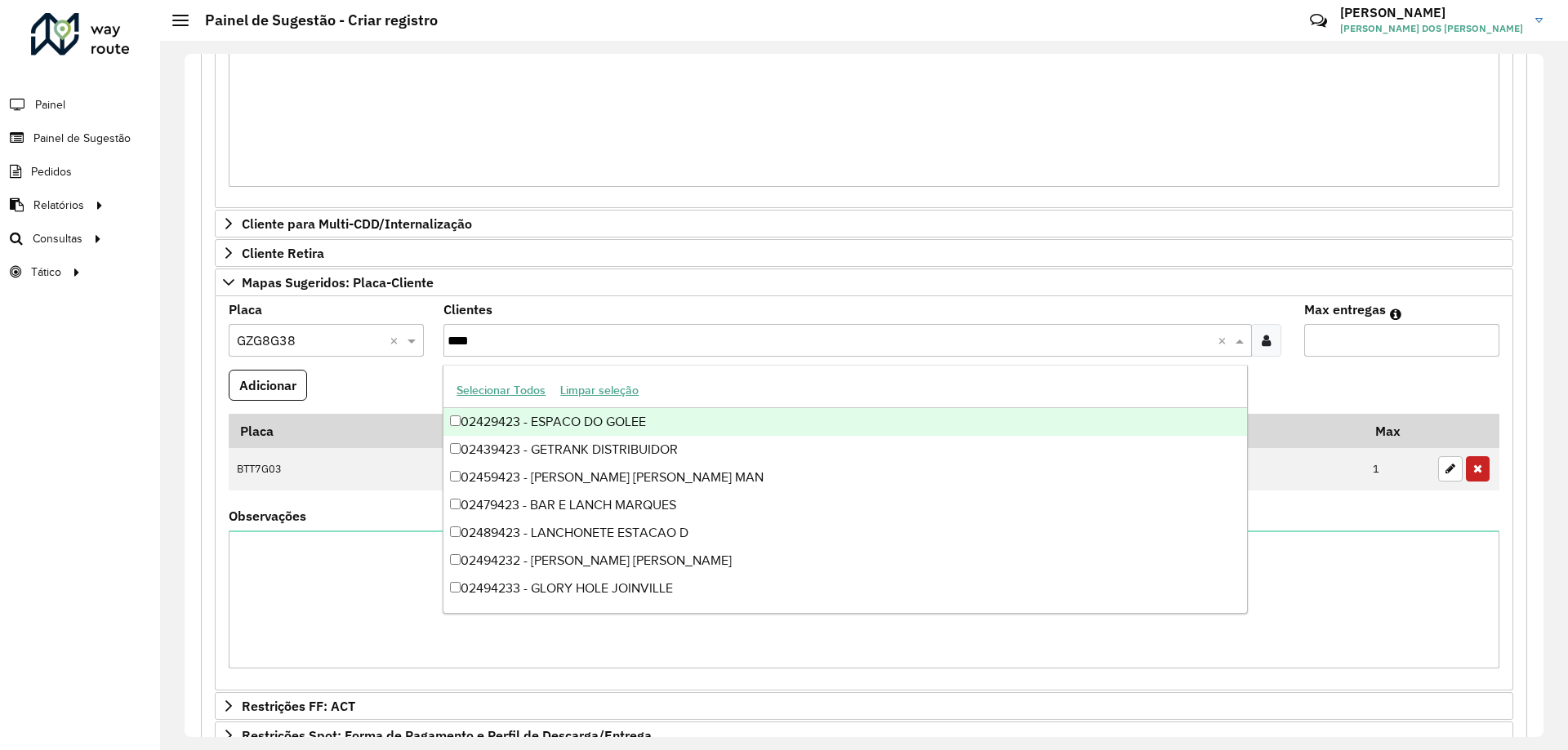
type input "*****"
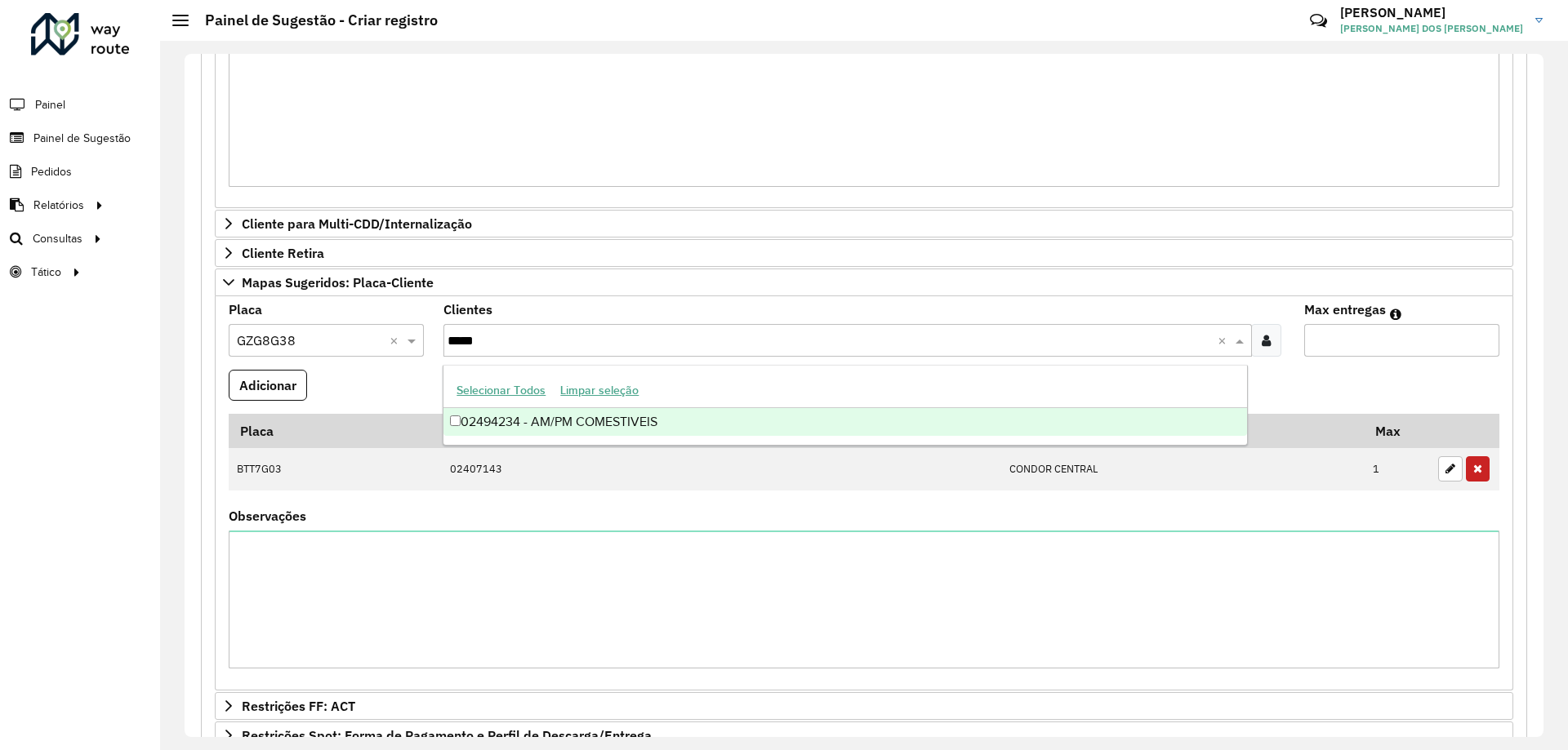
click at [629, 418] on div "02494234 - AM/PM COMESTIVEIS" at bounding box center [844, 422] width 803 height 28
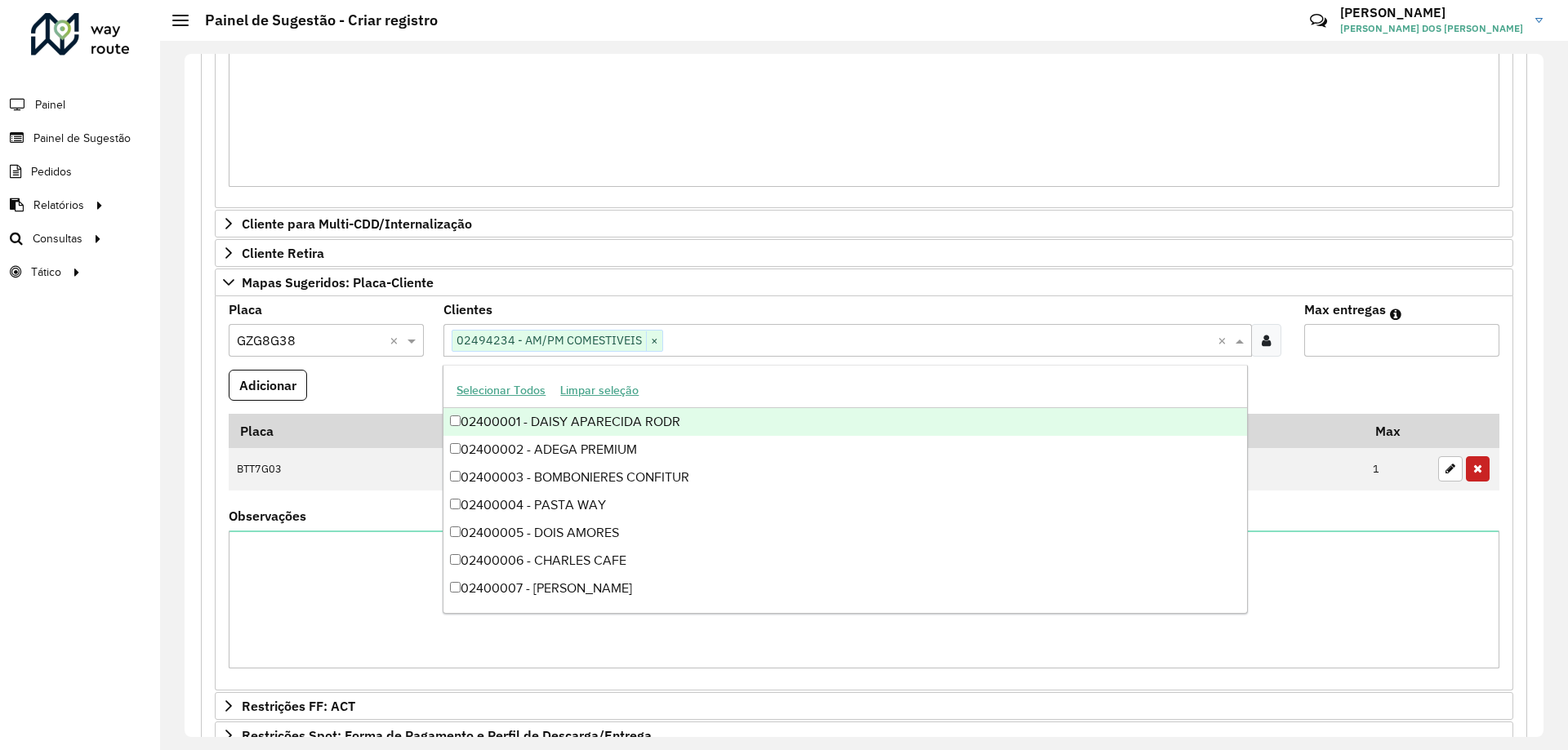
click at [1299, 370] on formly-field "Adicionar" at bounding box center [864, 391] width 1290 height 44
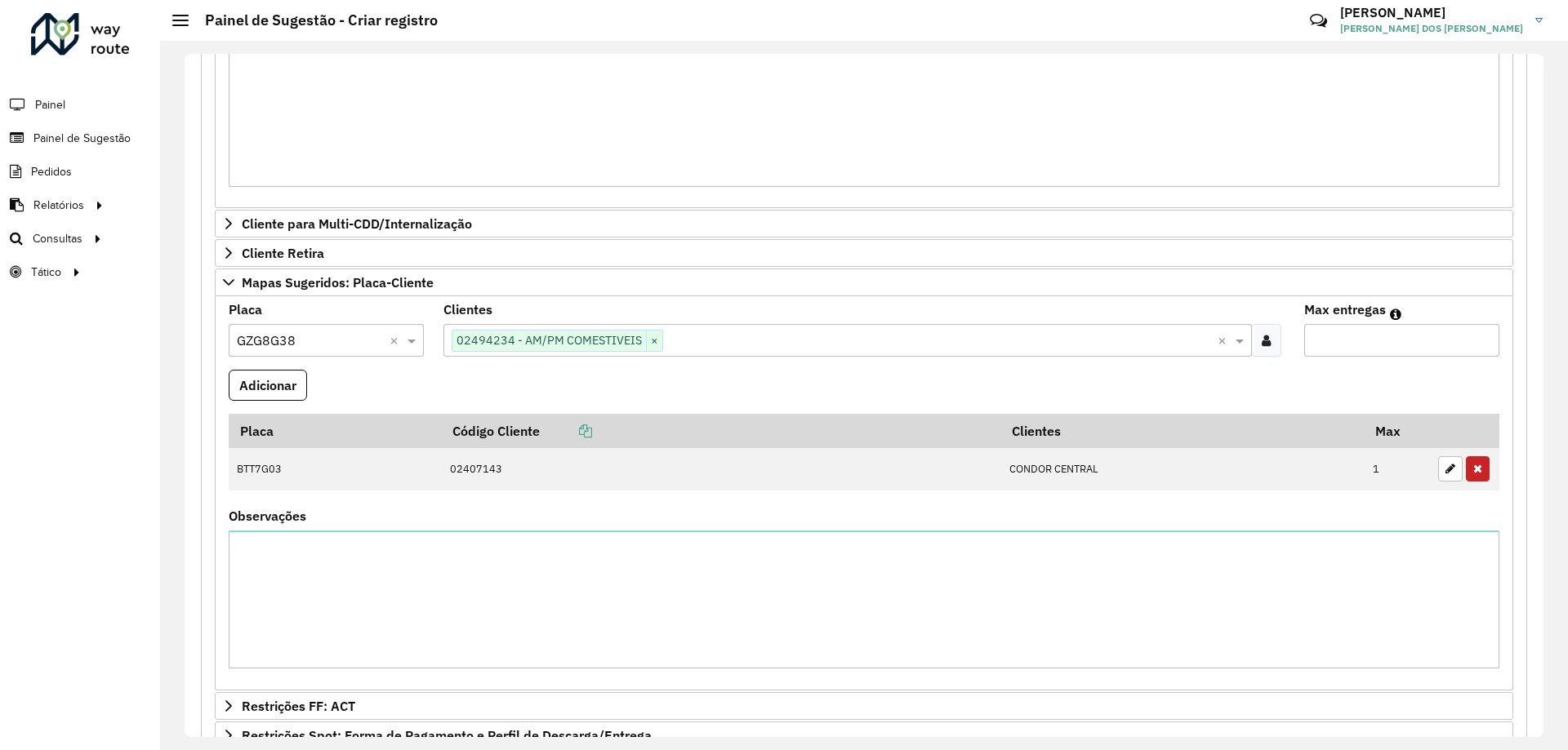
click at [1320, 343] on input "Max entregas" at bounding box center [1402, 341] width 195 height 33
type input "*"
click at [265, 381] on button "Adicionar" at bounding box center [267, 385] width 78 height 31
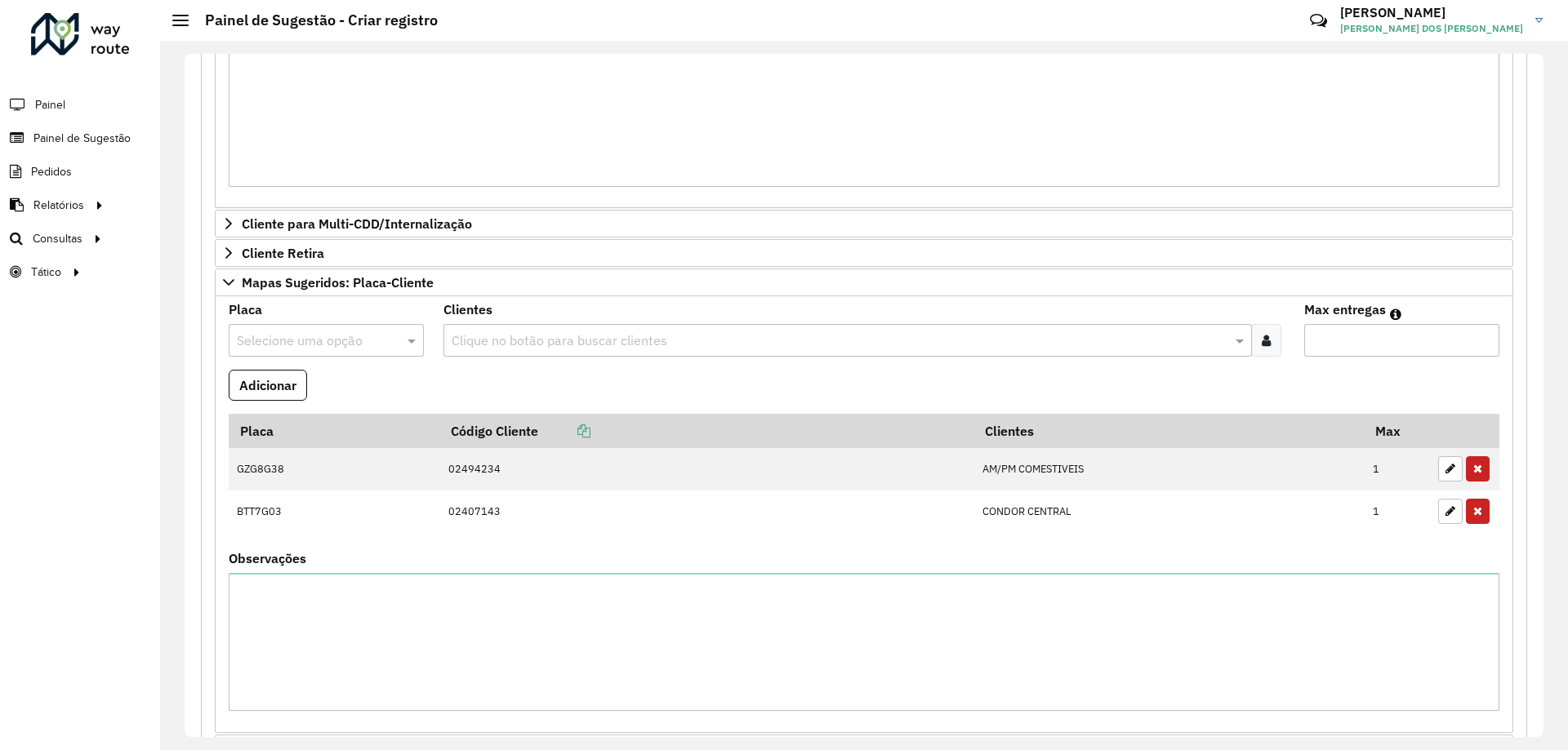
click at [573, 392] on formly-field "Adicionar" at bounding box center [864, 391] width 1290 height 44
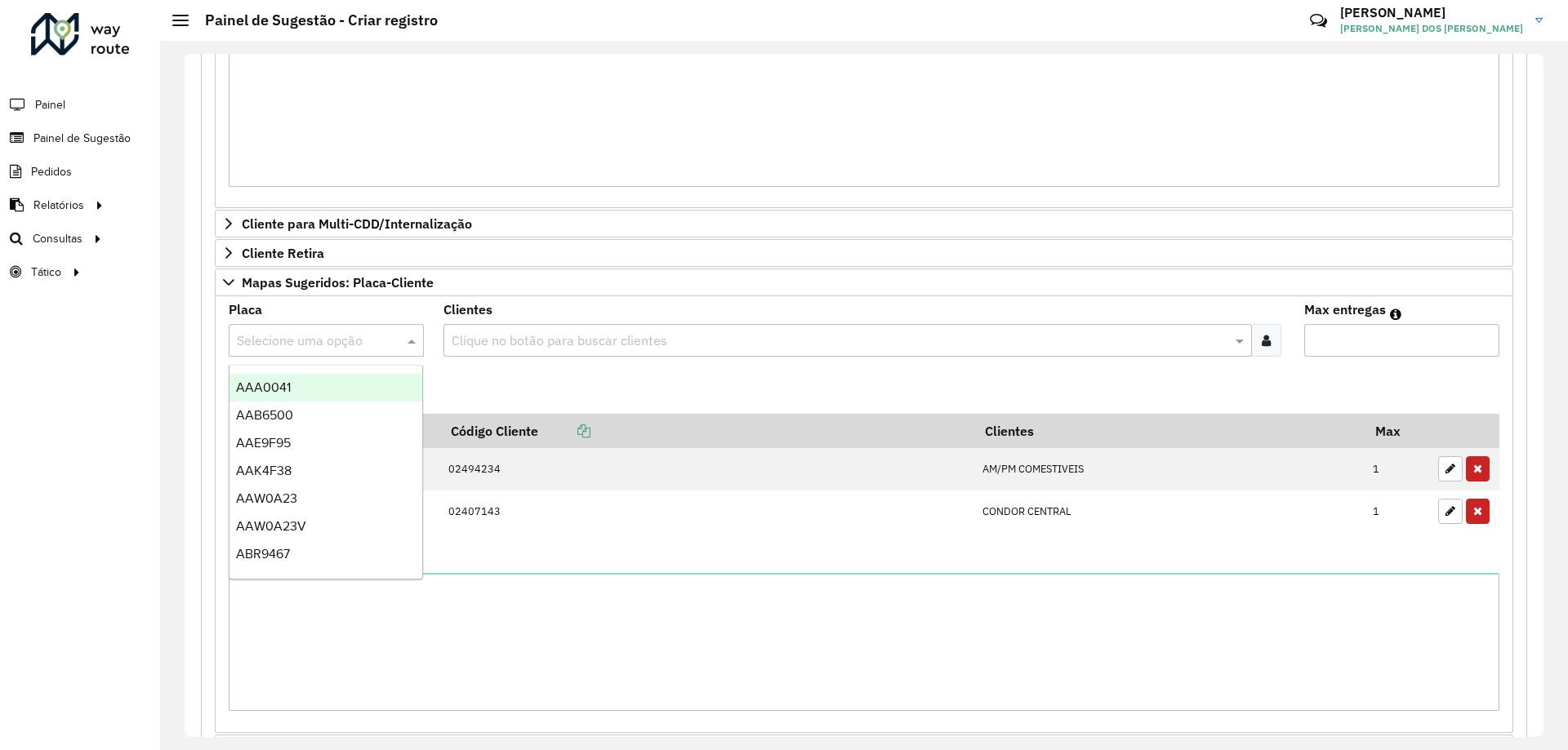
click at [346, 343] on input "text" at bounding box center [310, 341] width 146 height 20
type input "***"
click at [323, 389] on div "AKJ7207" at bounding box center [325, 388] width 192 height 28
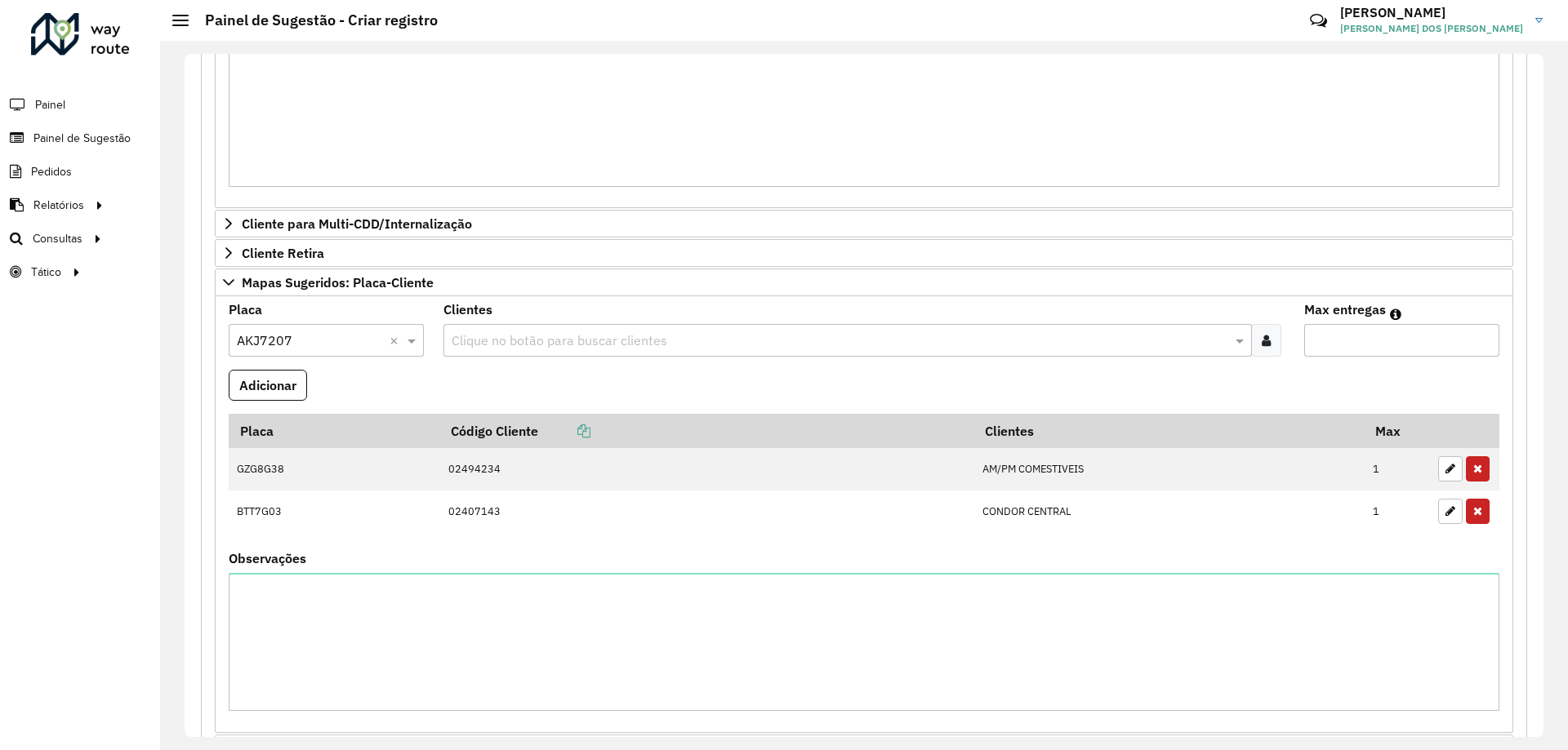
click at [515, 386] on formly-field "Adicionar" at bounding box center [864, 391] width 1290 height 44
click at [529, 353] on div "Clique no botão para buscar clientes" at bounding box center [847, 341] width 807 height 33
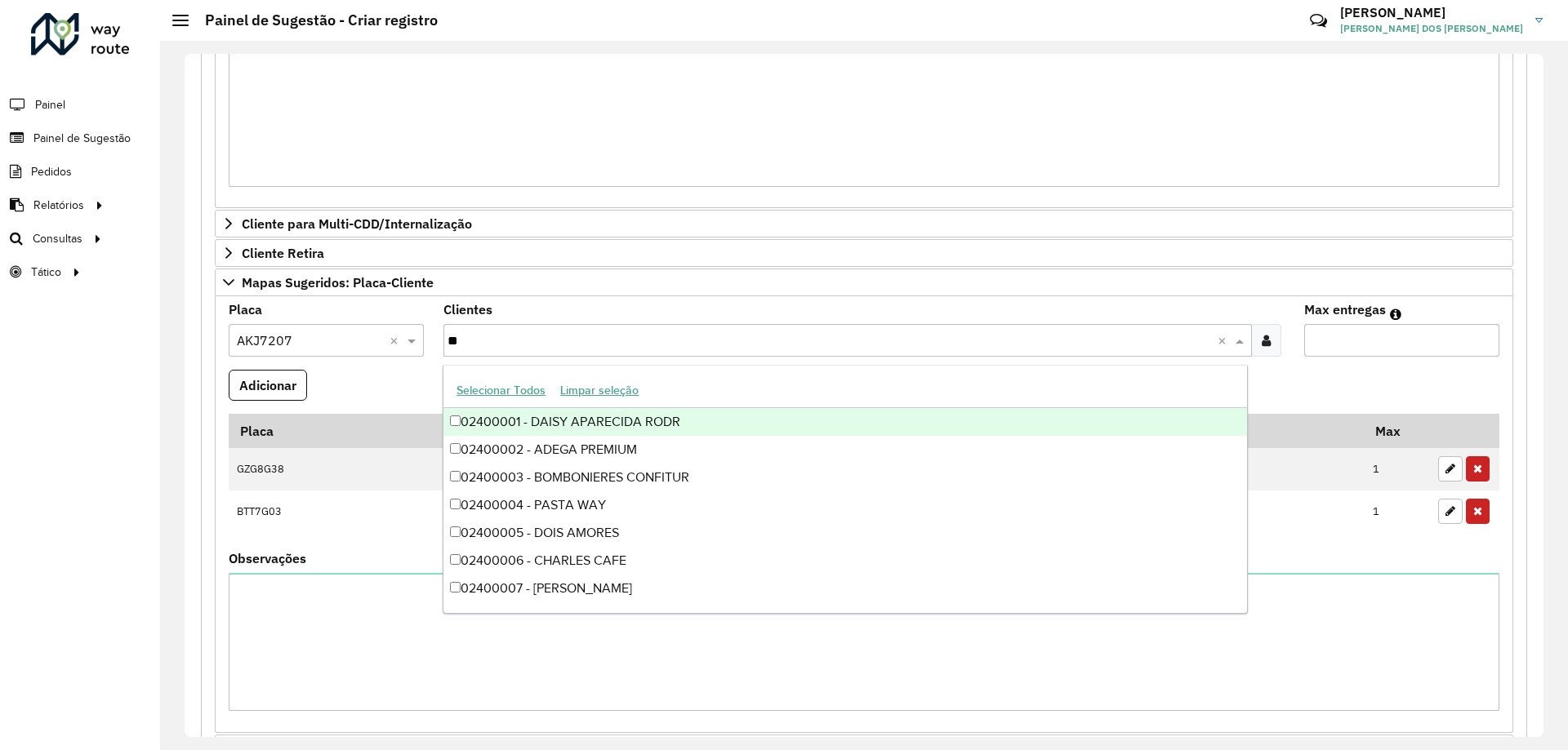
type input "*"
type input "******"
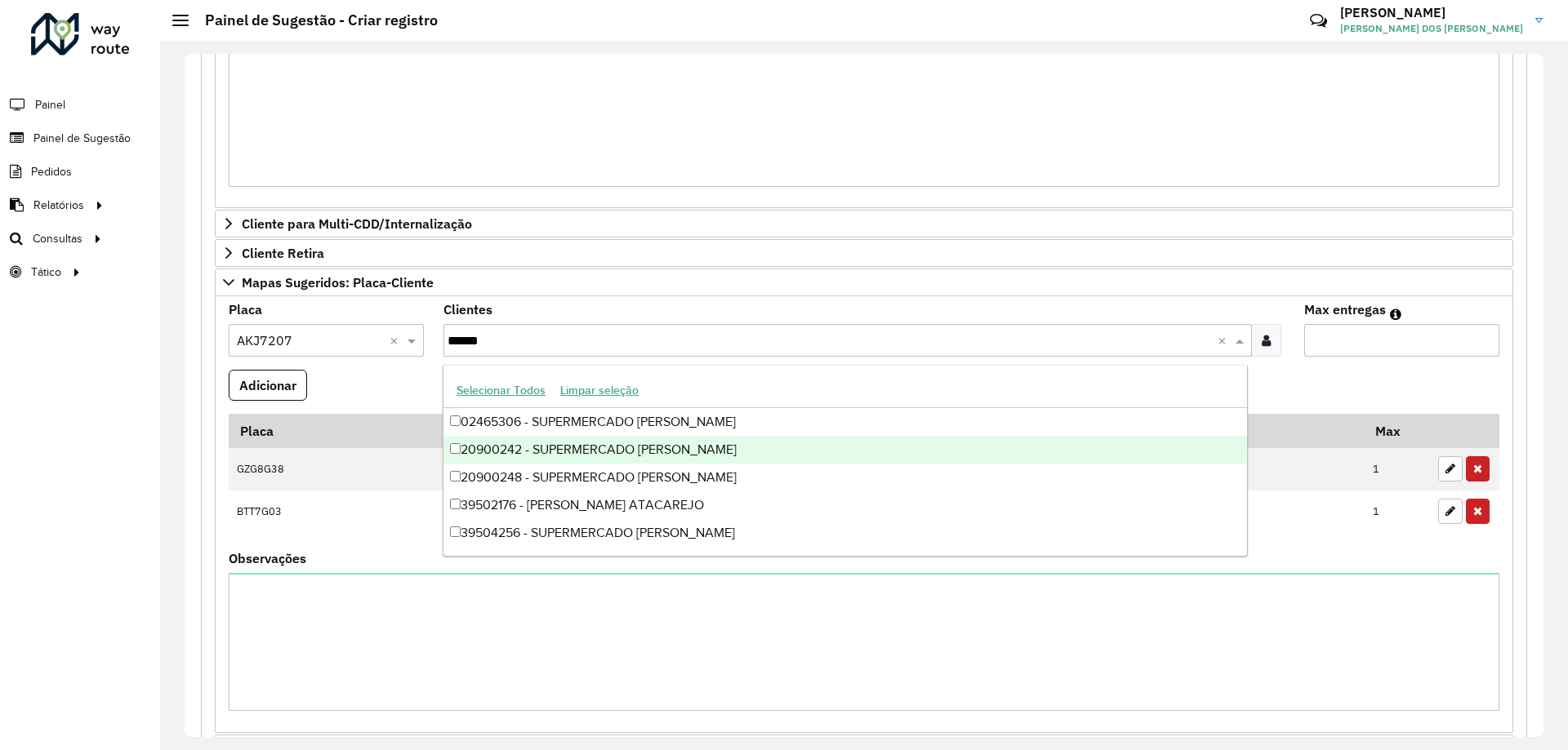
click at [598, 456] on div "20900242 - SUPERMERCADO [PERSON_NAME]" at bounding box center [844, 450] width 803 height 28
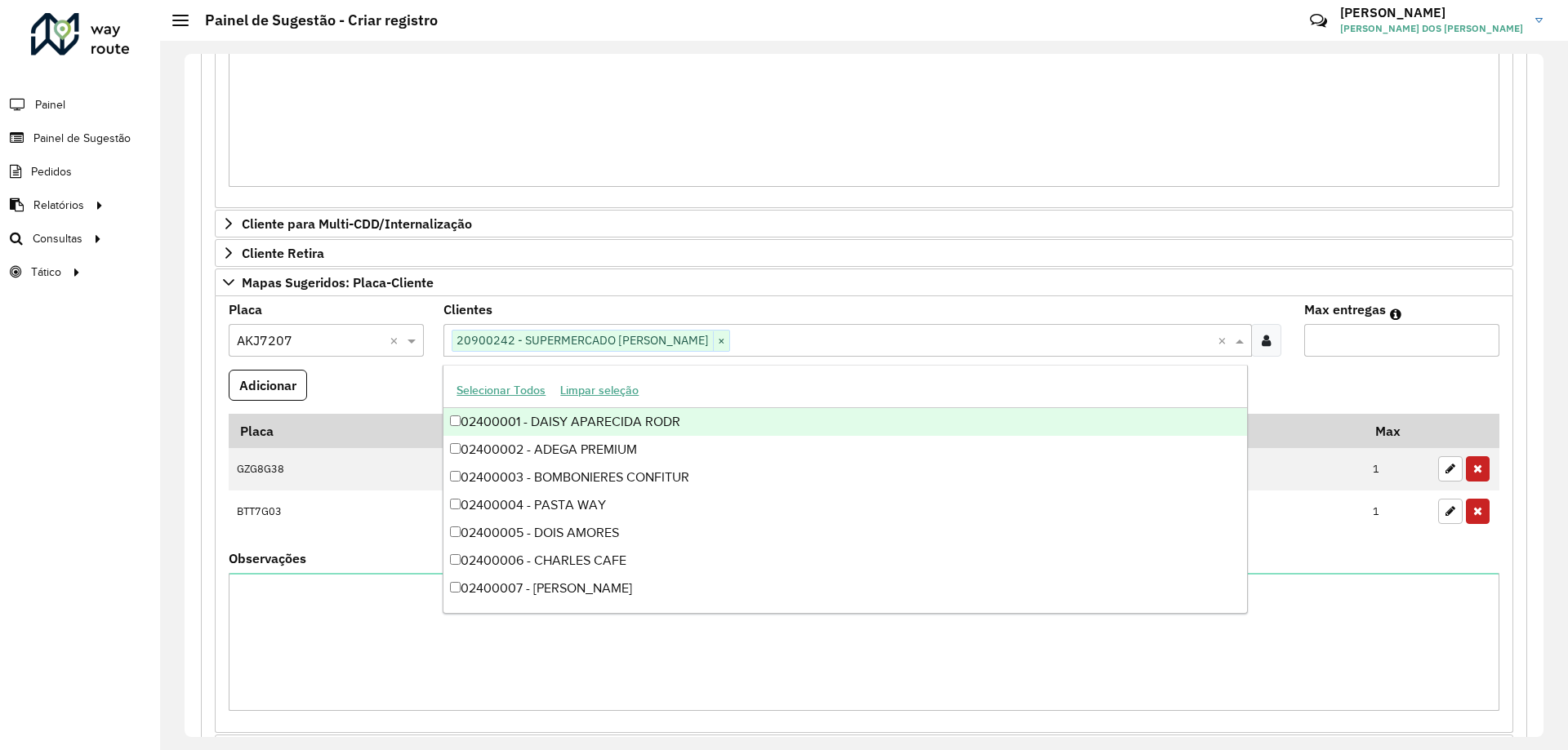
click at [1340, 400] on formly-field "Adicionar" at bounding box center [864, 391] width 1290 height 44
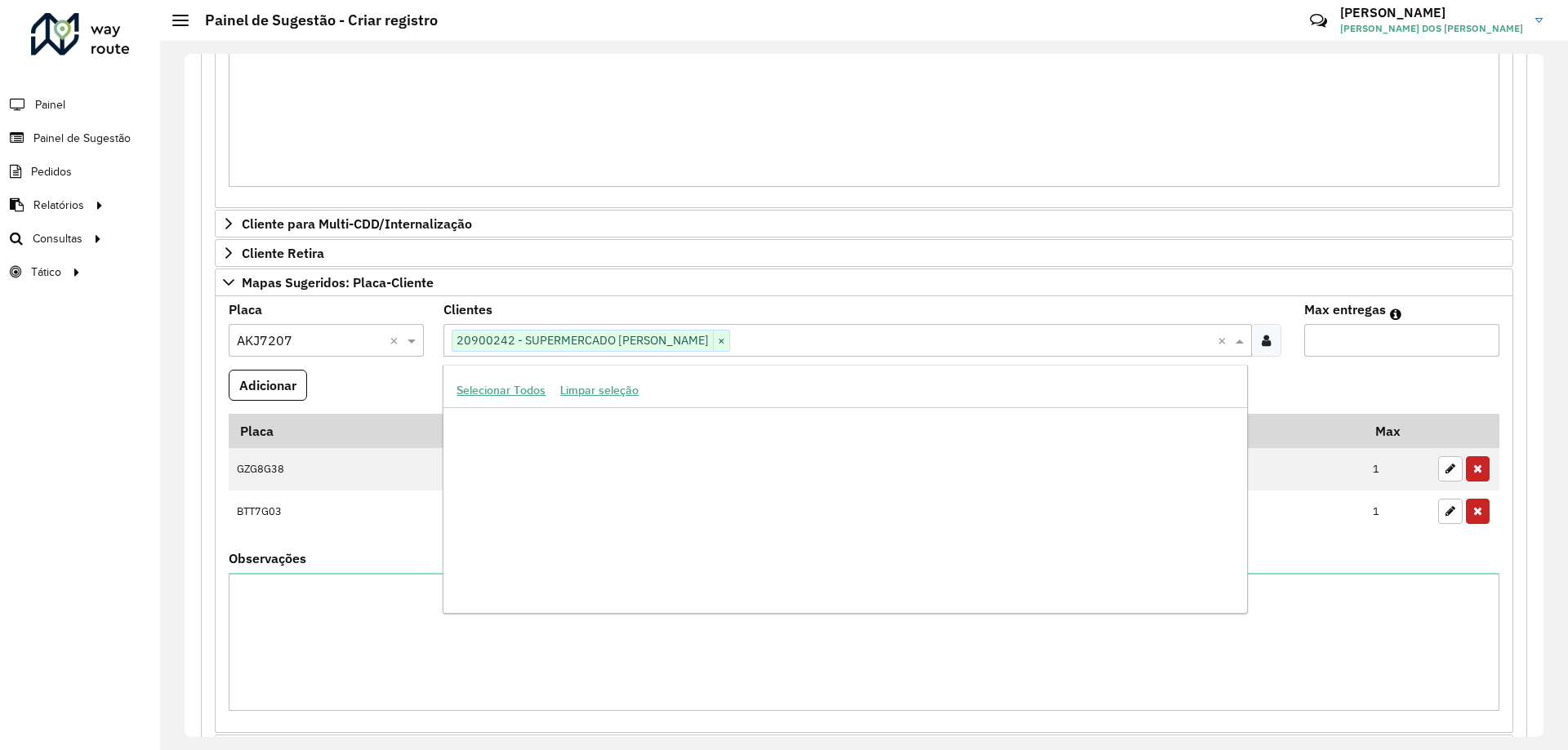
click at [836, 338] on input "text" at bounding box center [974, 341] width 486 height 20
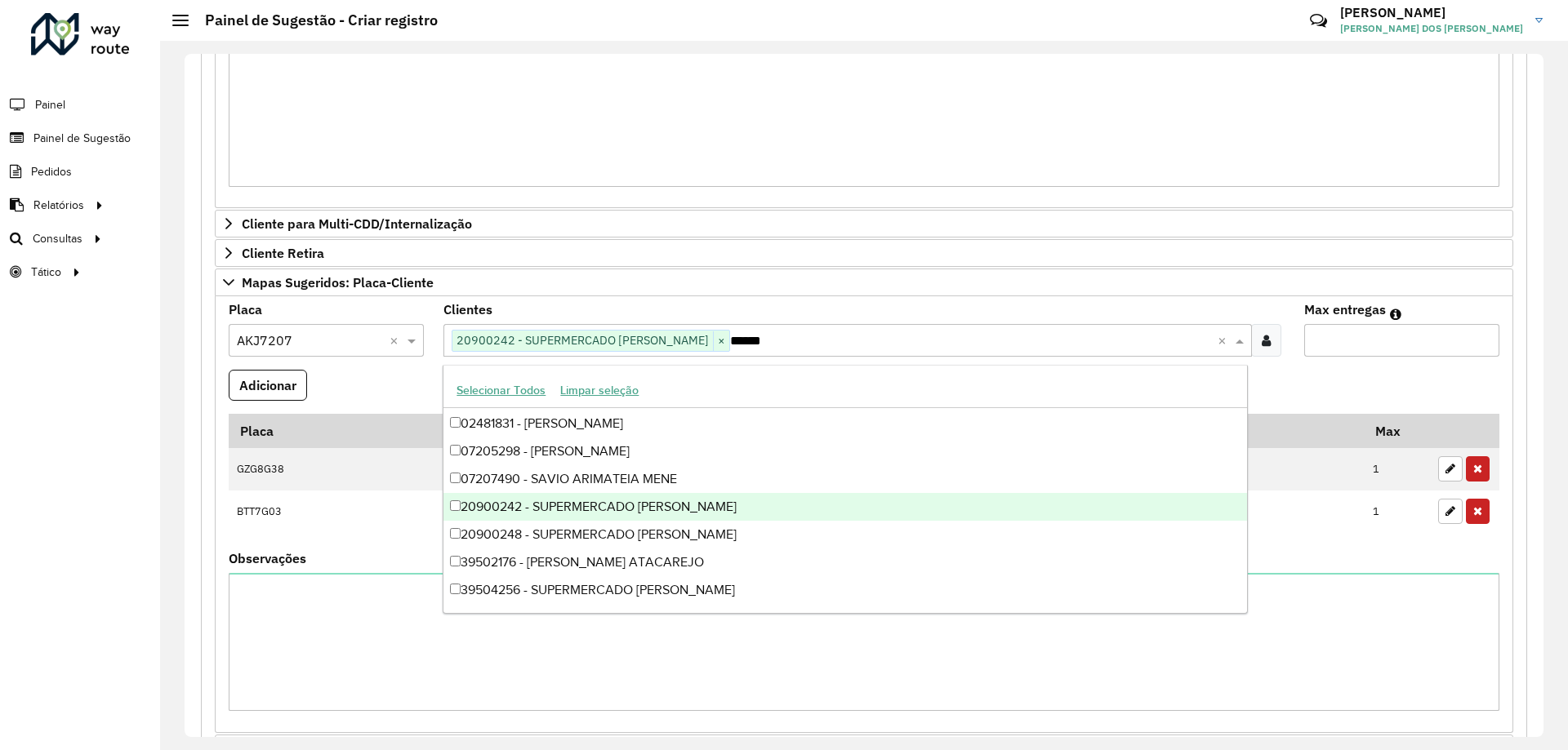
scroll to position [0, 0]
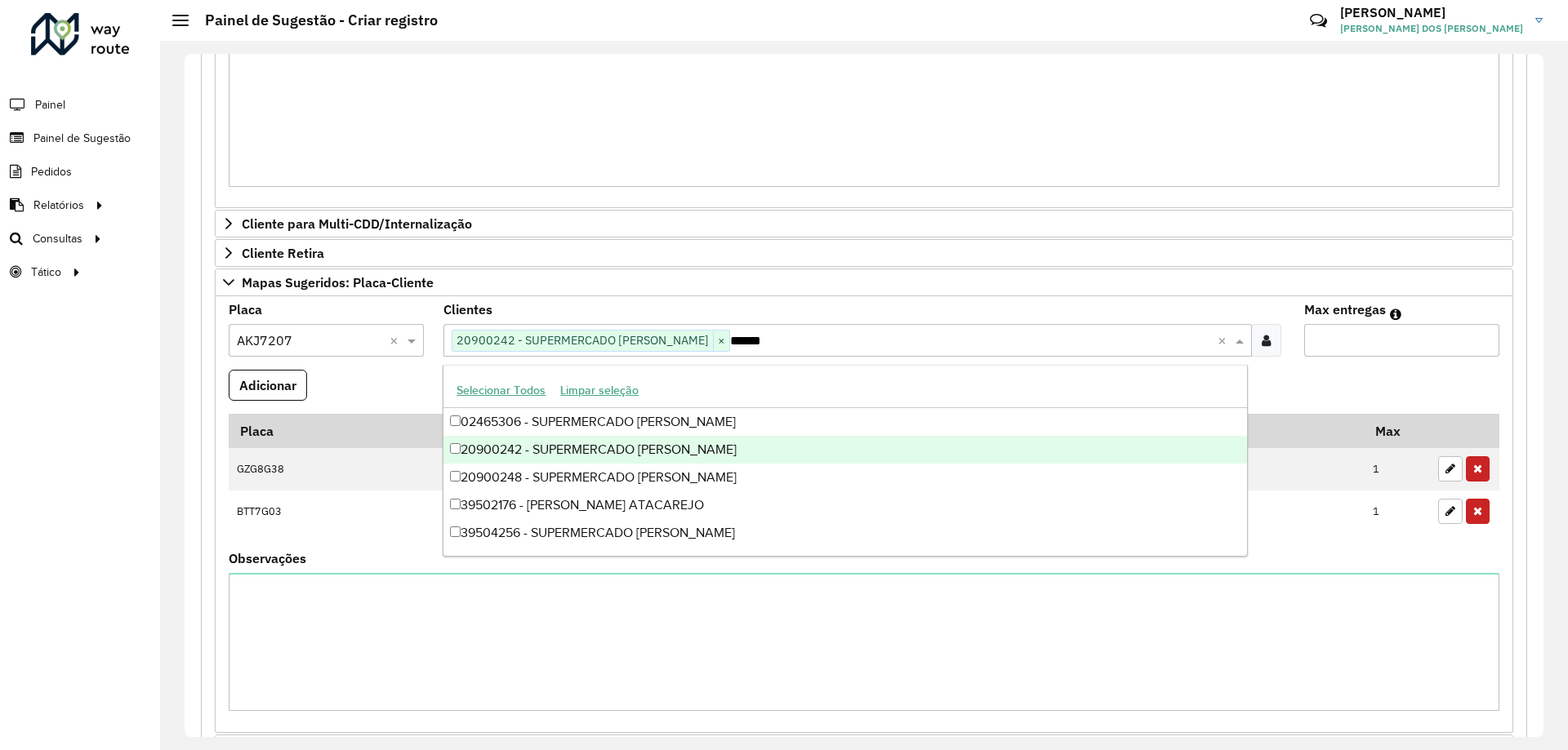
type input "*******"
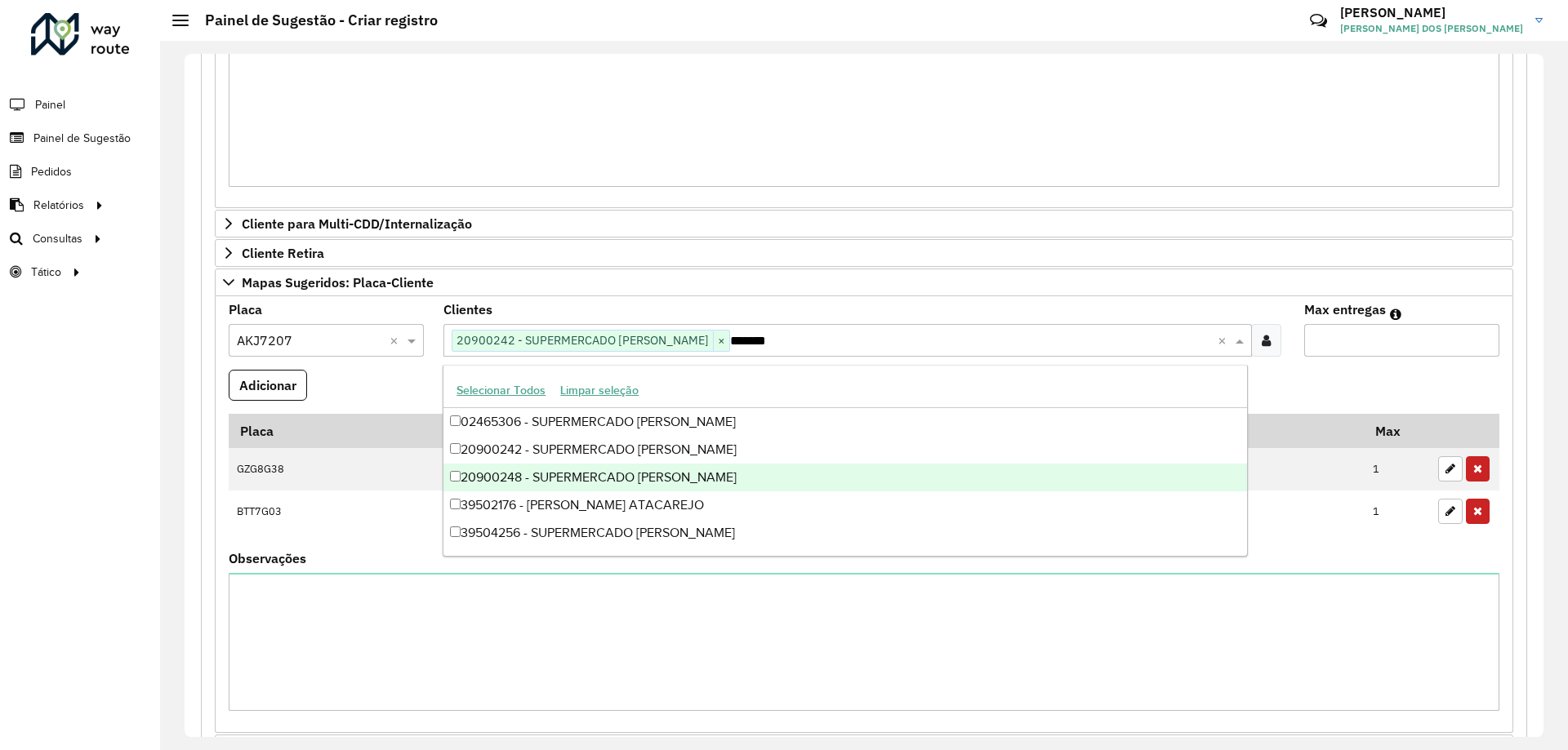
click at [624, 484] on div "20900248 - SUPERMERCADO [PERSON_NAME]" at bounding box center [844, 478] width 803 height 28
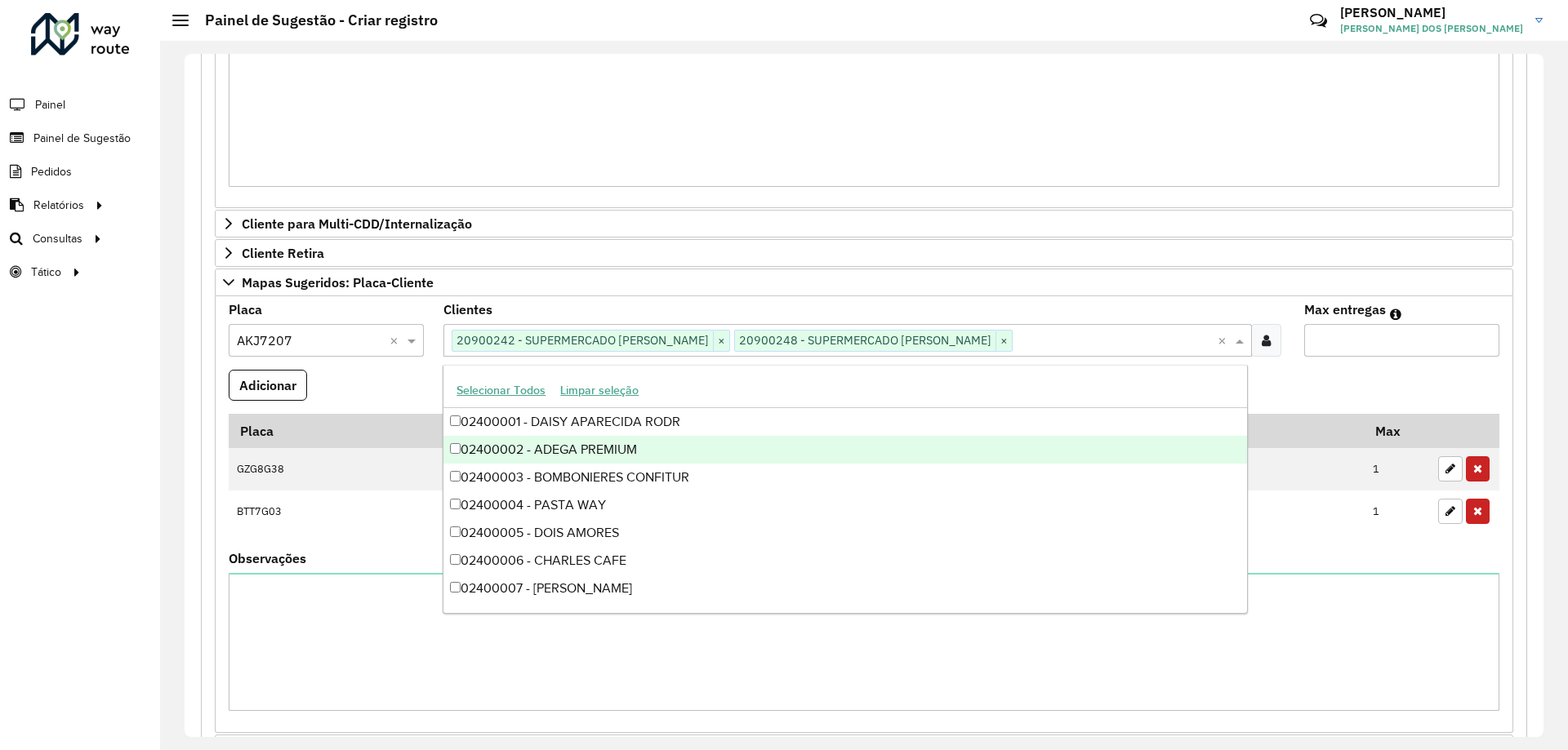
click at [1407, 380] on formly-field "Adicionar" at bounding box center [864, 391] width 1290 height 44
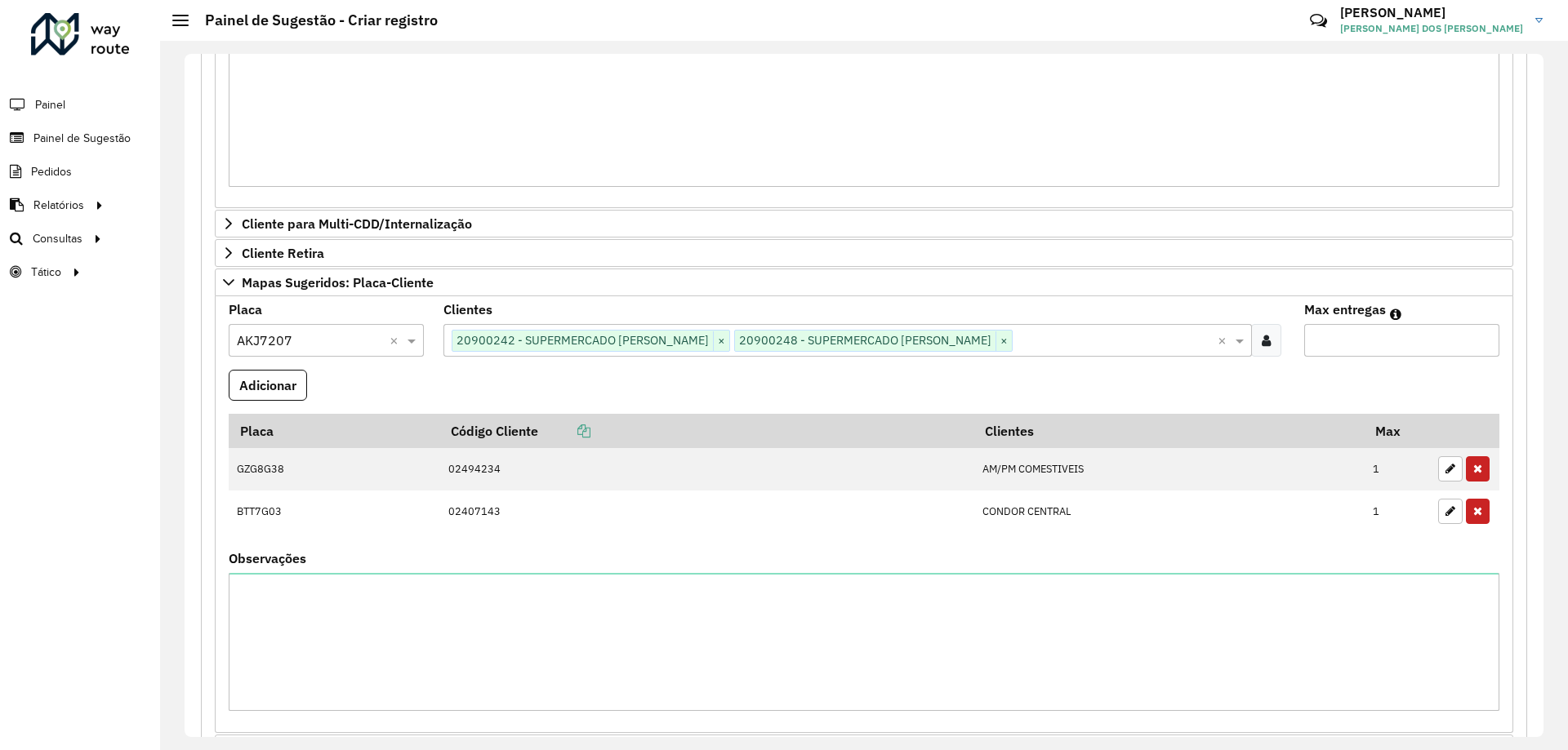
click at [1331, 341] on input "Max entregas" at bounding box center [1402, 341] width 195 height 33
type input "*"
click at [229, 391] on button "Adicionar" at bounding box center [267, 385] width 78 height 31
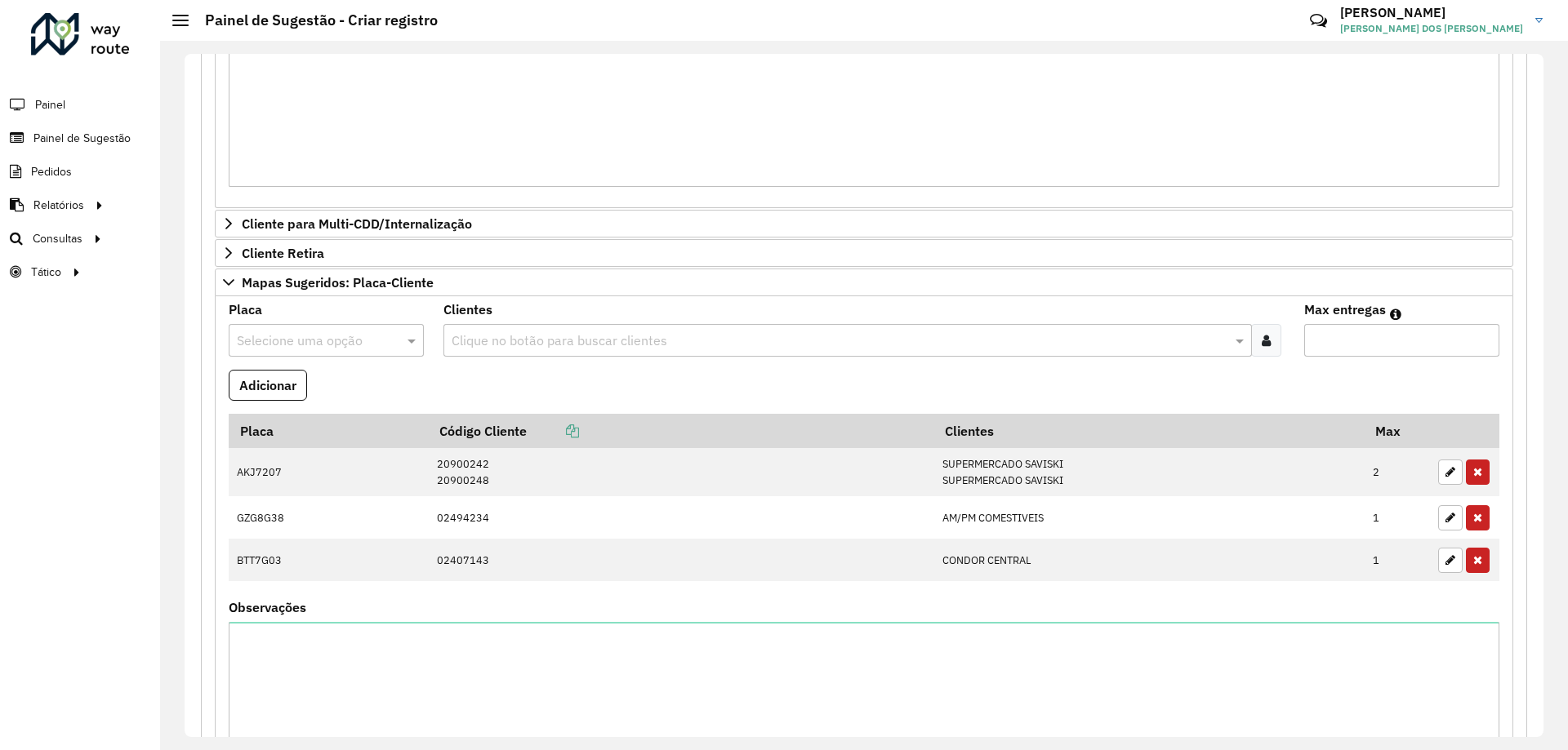
click at [440, 394] on formly-field "Adicionar" at bounding box center [864, 391] width 1290 height 44
click at [300, 333] on input "text" at bounding box center [310, 341] width 146 height 20
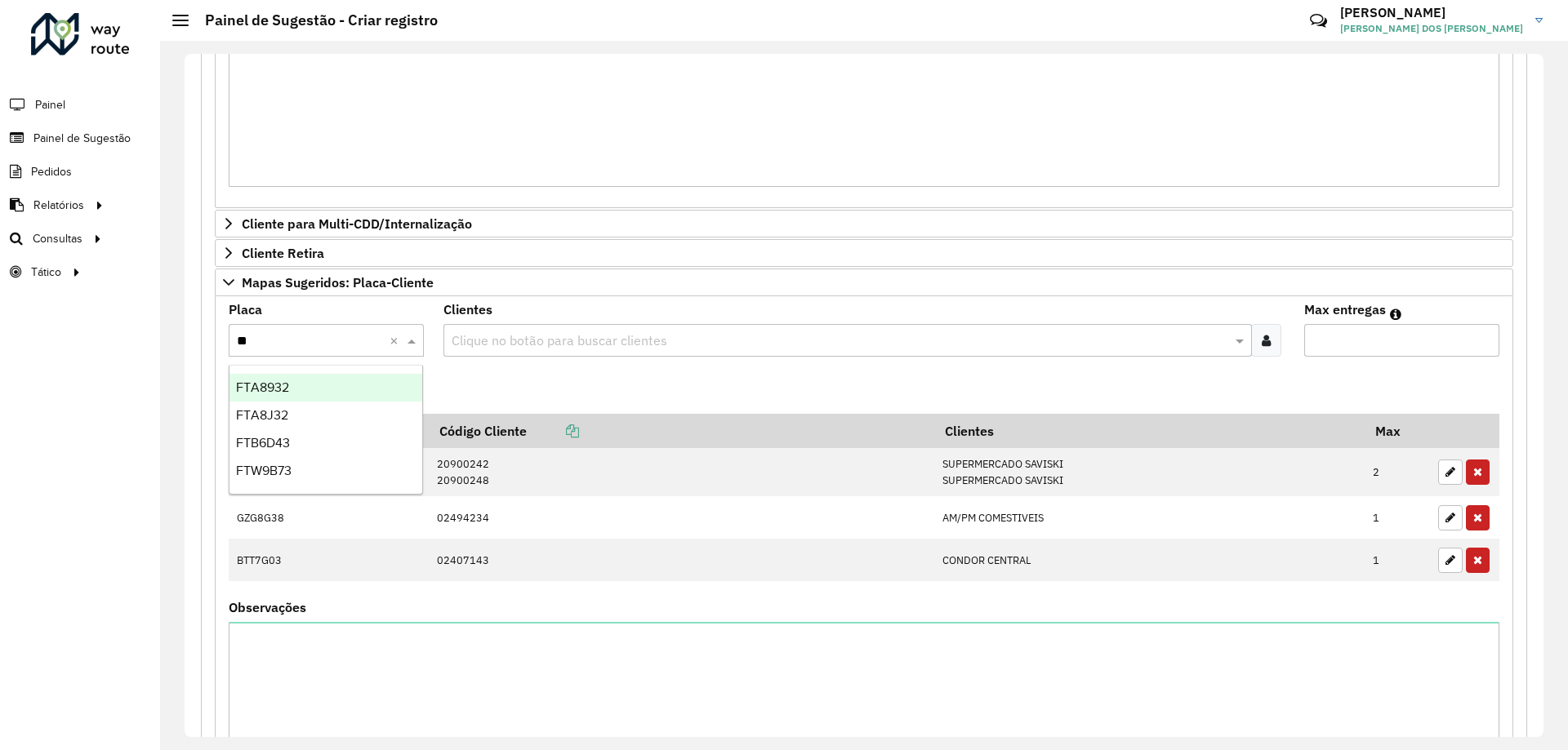
type input "***"
click at [340, 411] on div "FTA8J32" at bounding box center [325, 416] width 192 height 28
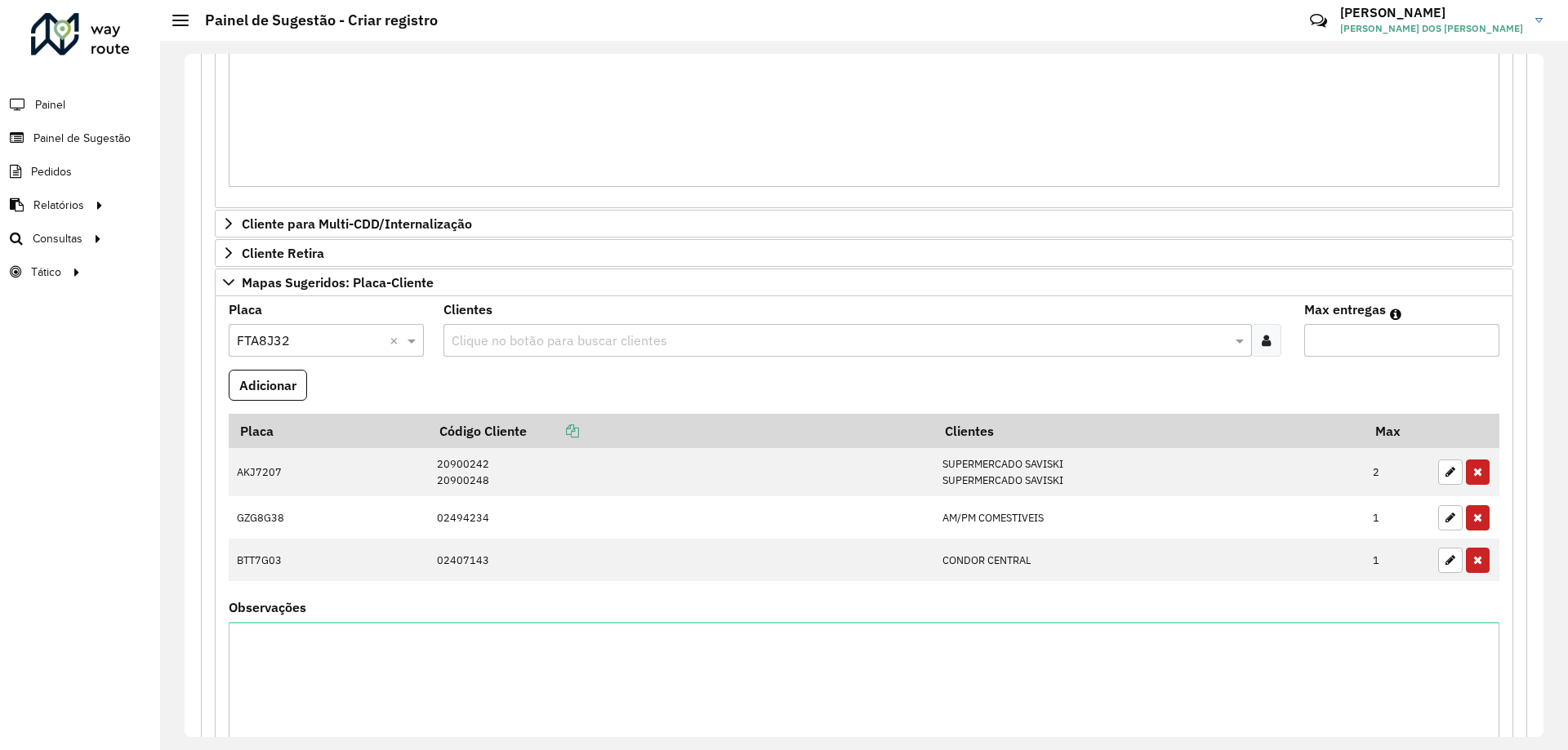
click at [500, 402] on formly-field "Adicionar" at bounding box center [864, 391] width 1290 height 44
click at [499, 346] on input "text" at bounding box center [839, 341] width 783 height 20
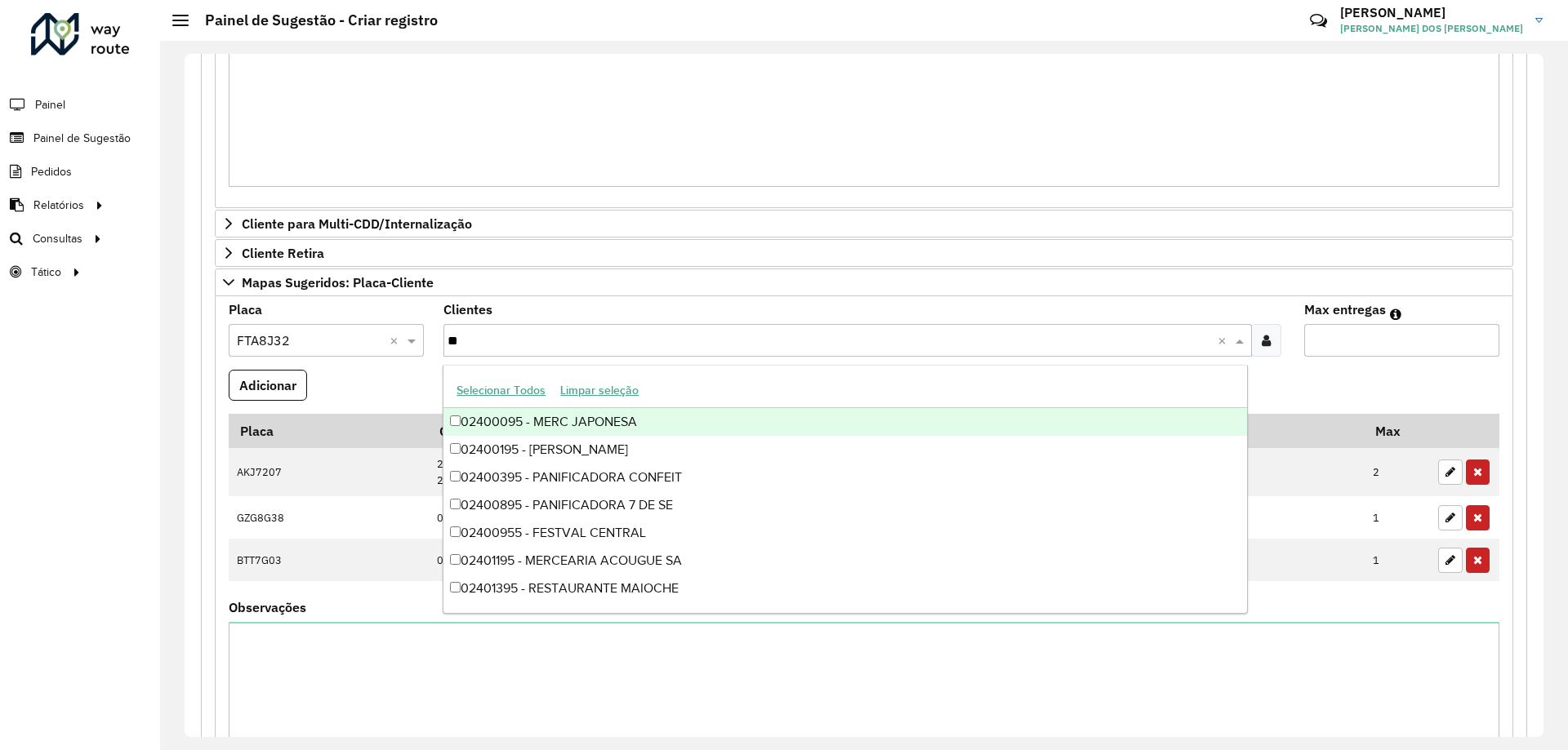
type input "***"
click at [608, 423] on div "02400955 - FESTVAL CENTRAL" at bounding box center [844, 422] width 803 height 28
click at [1336, 379] on formly-field "Adicionar" at bounding box center [864, 391] width 1290 height 44
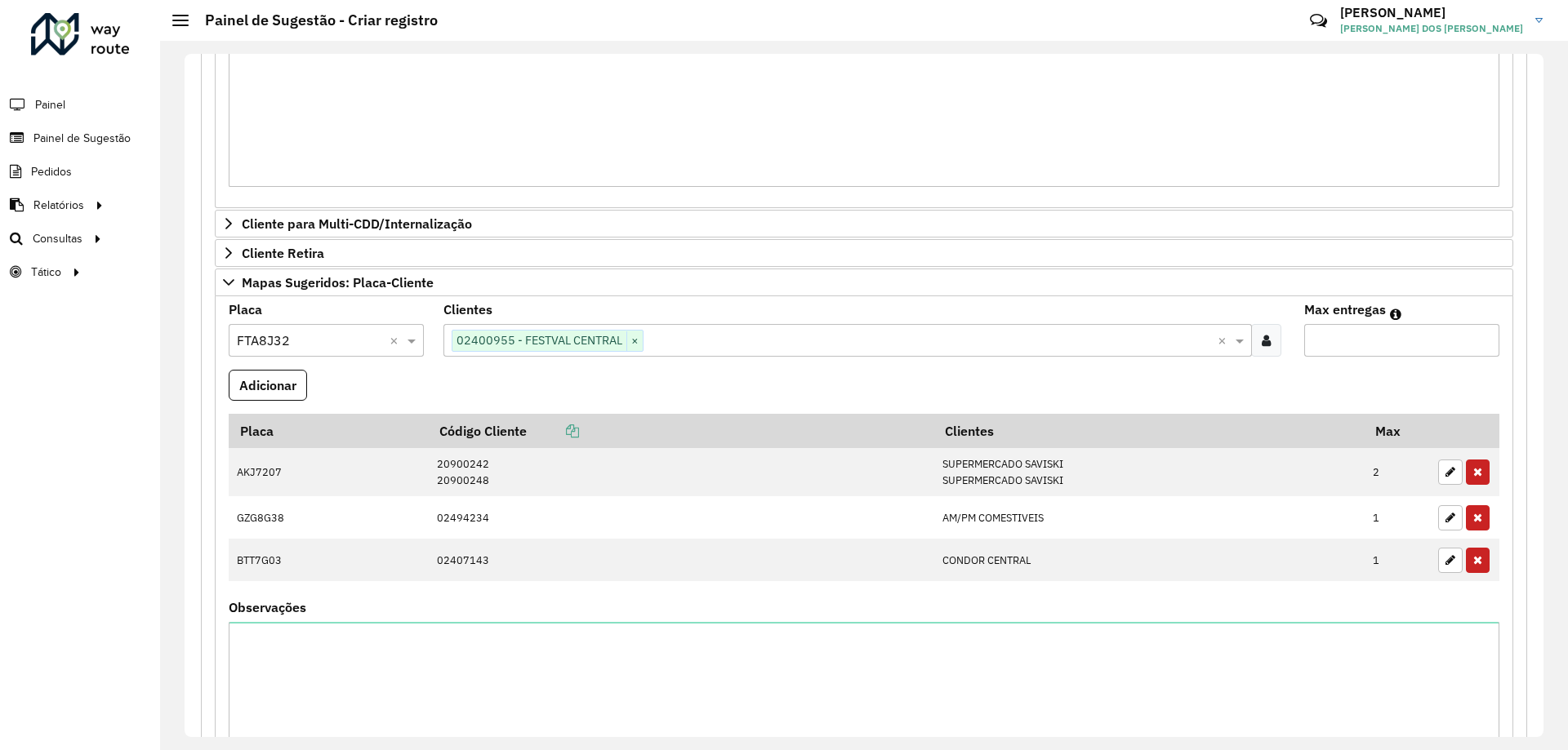
click at [1349, 353] on input "Max entregas" at bounding box center [1402, 341] width 195 height 33
type input "*"
click at [1325, 378] on formly-field "Adicionar" at bounding box center [864, 391] width 1290 height 44
click at [257, 378] on button "Adicionar" at bounding box center [267, 385] width 78 height 31
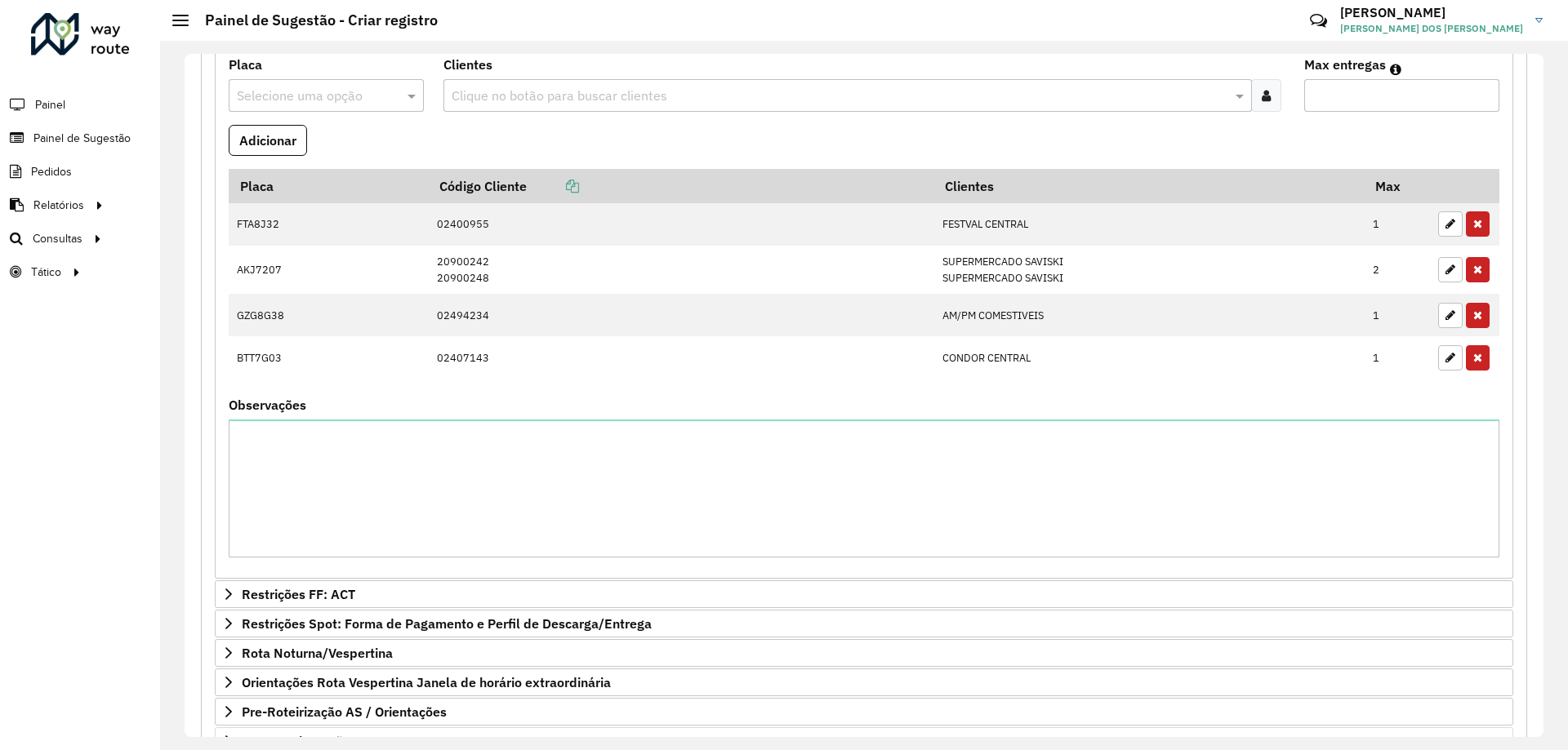
scroll to position [1221, 0]
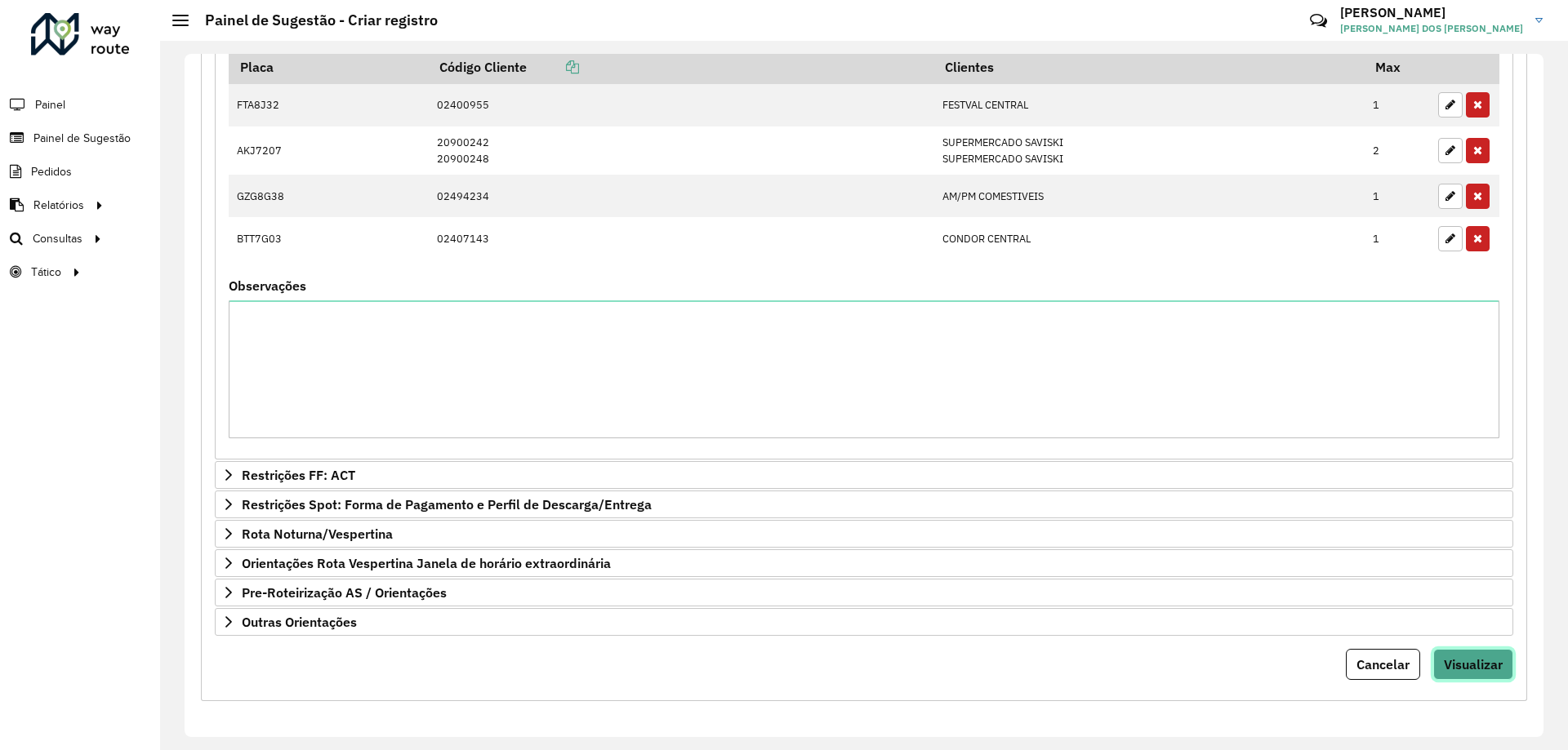
click at [1480, 679] on button "Visualizar" at bounding box center [1473, 665] width 80 height 31
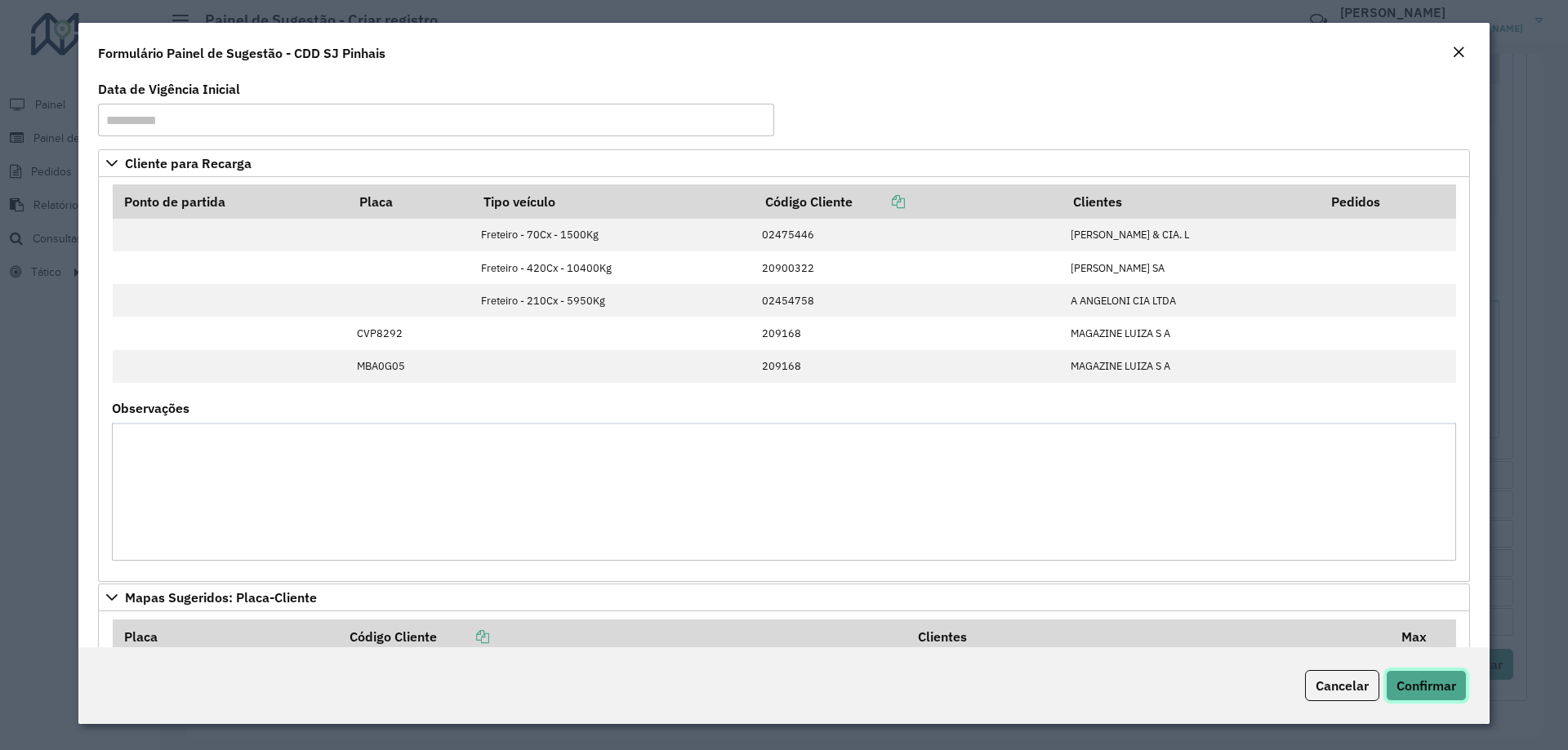
click at [1427, 682] on span "Confirmar" at bounding box center [1426, 685] width 60 height 16
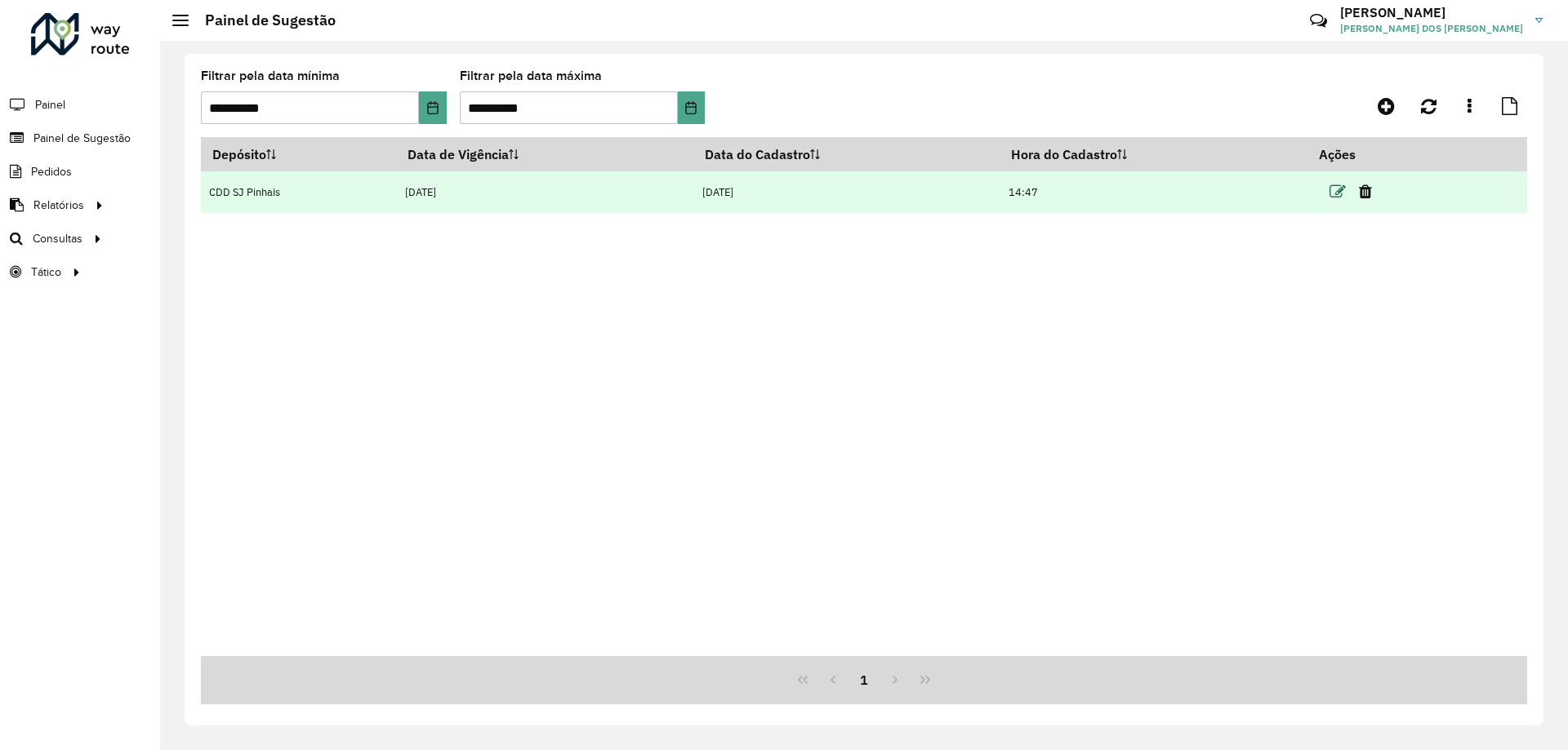
click at [1334, 190] on icon at bounding box center [1338, 191] width 16 height 16
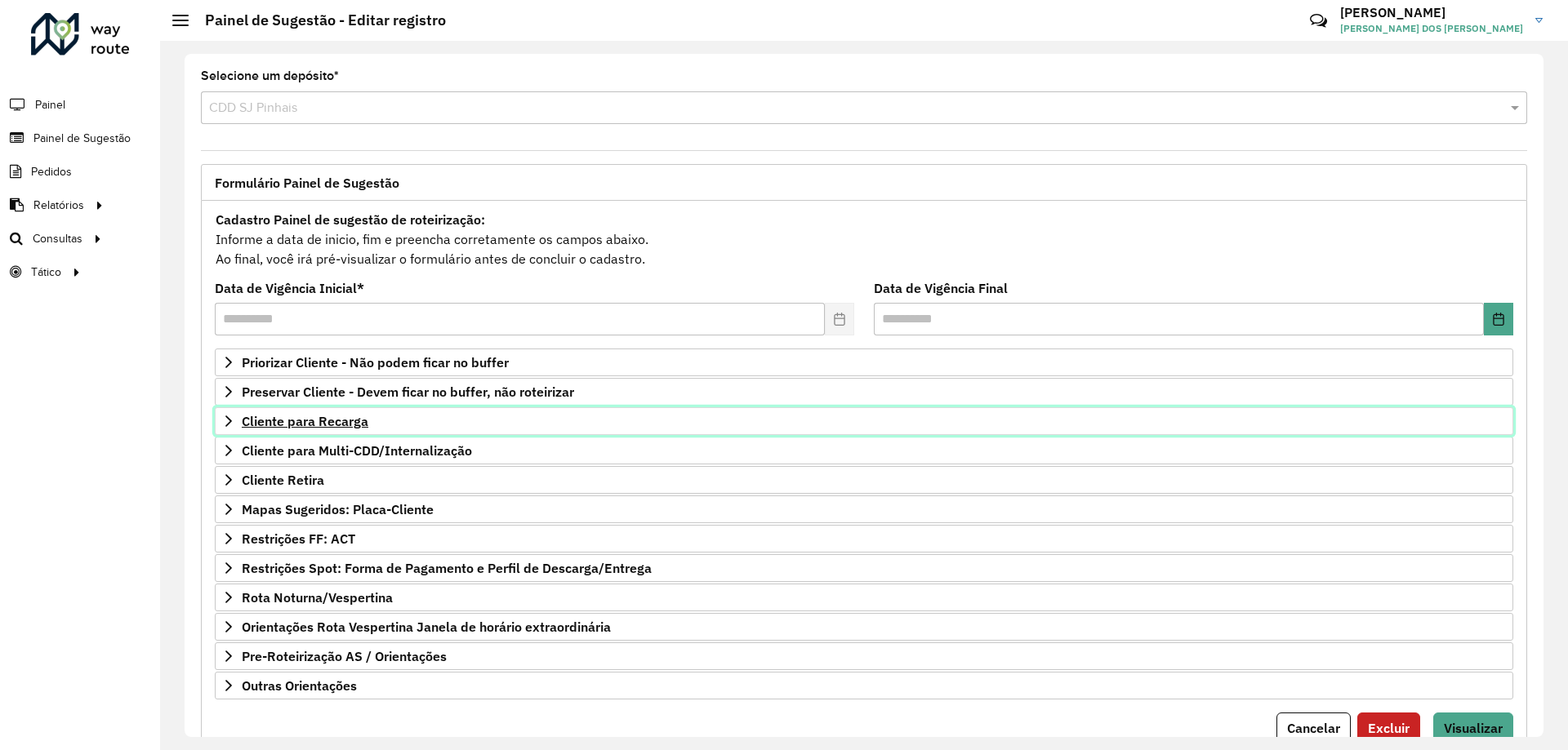
click at [248, 419] on span "Cliente para Recarga" at bounding box center [304, 421] width 127 height 13
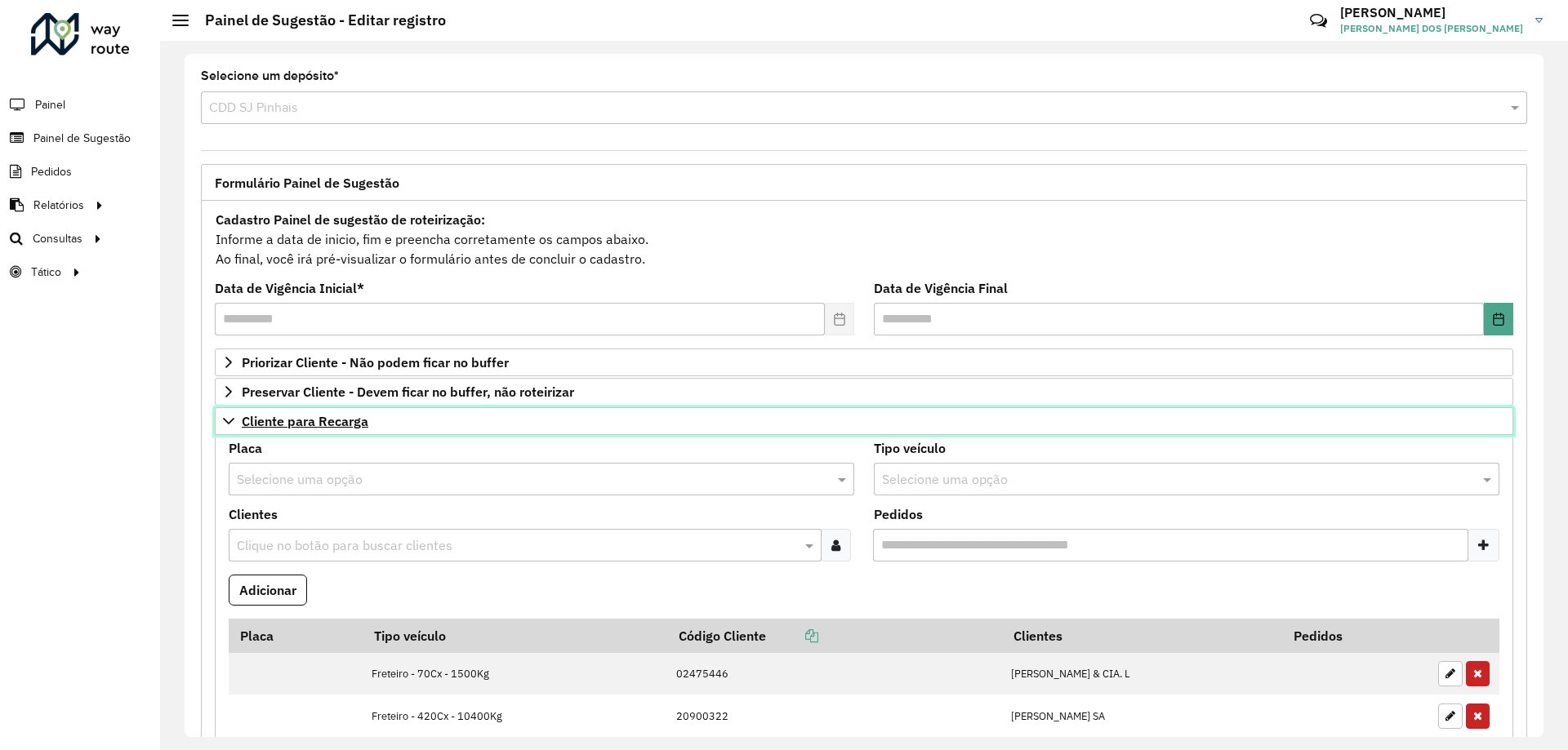
click at [248, 419] on span "Cliente para Recarga" at bounding box center [304, 421] width 127 height 13
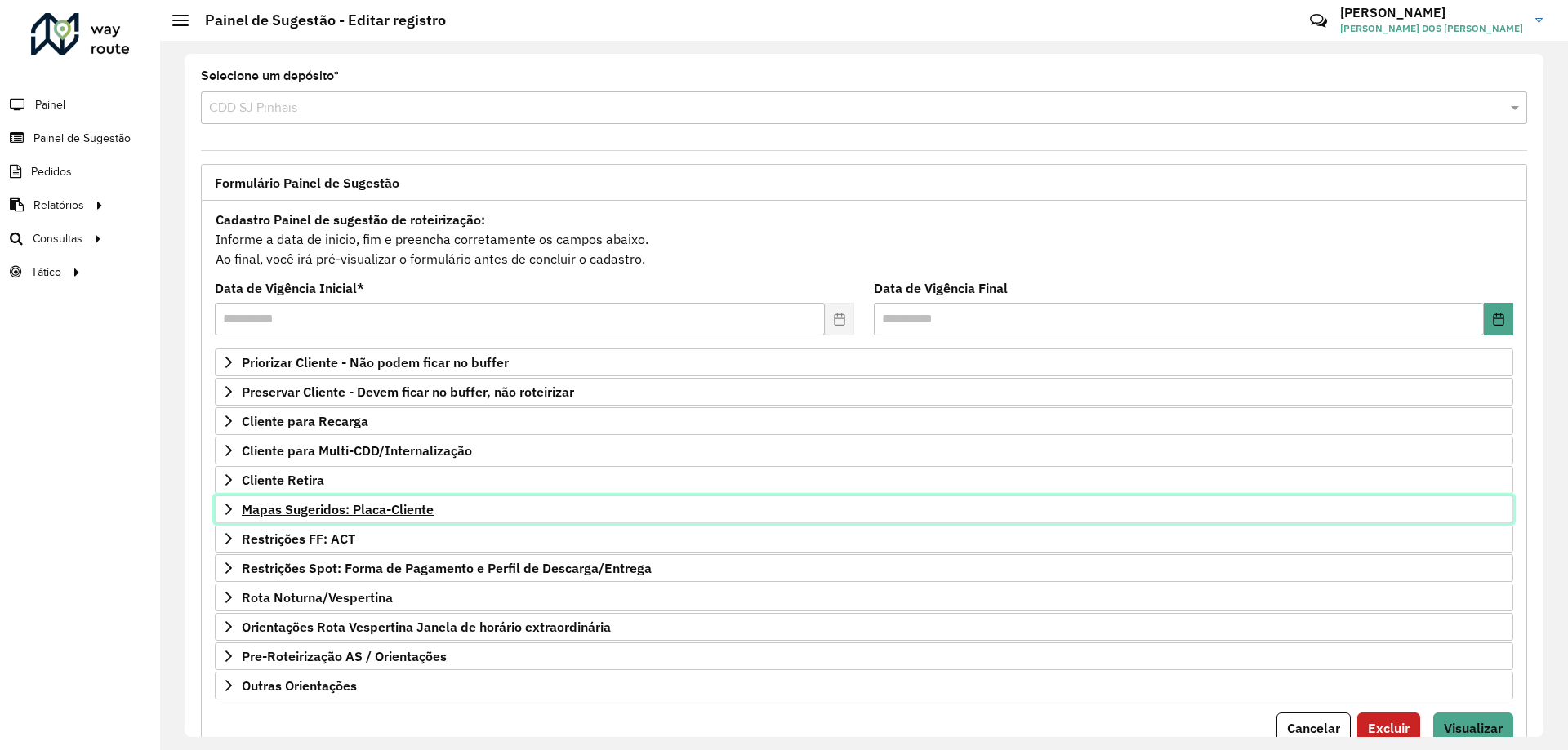
click at [251, 503] on span "Mapas Sugeridos: Placa-Cliente" at bounding box center [337, 509] width 192 height 13
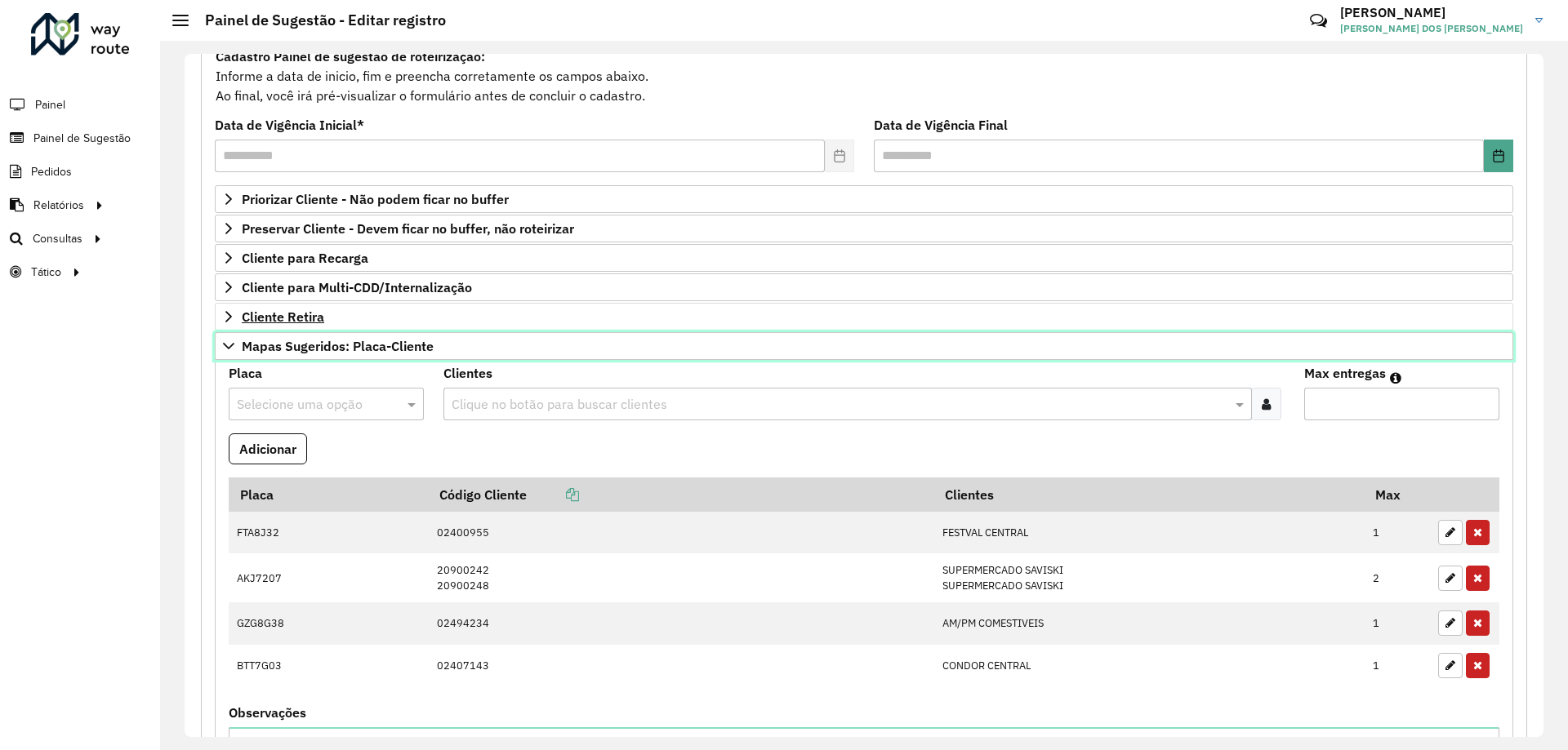
scroll to position [245, 0]
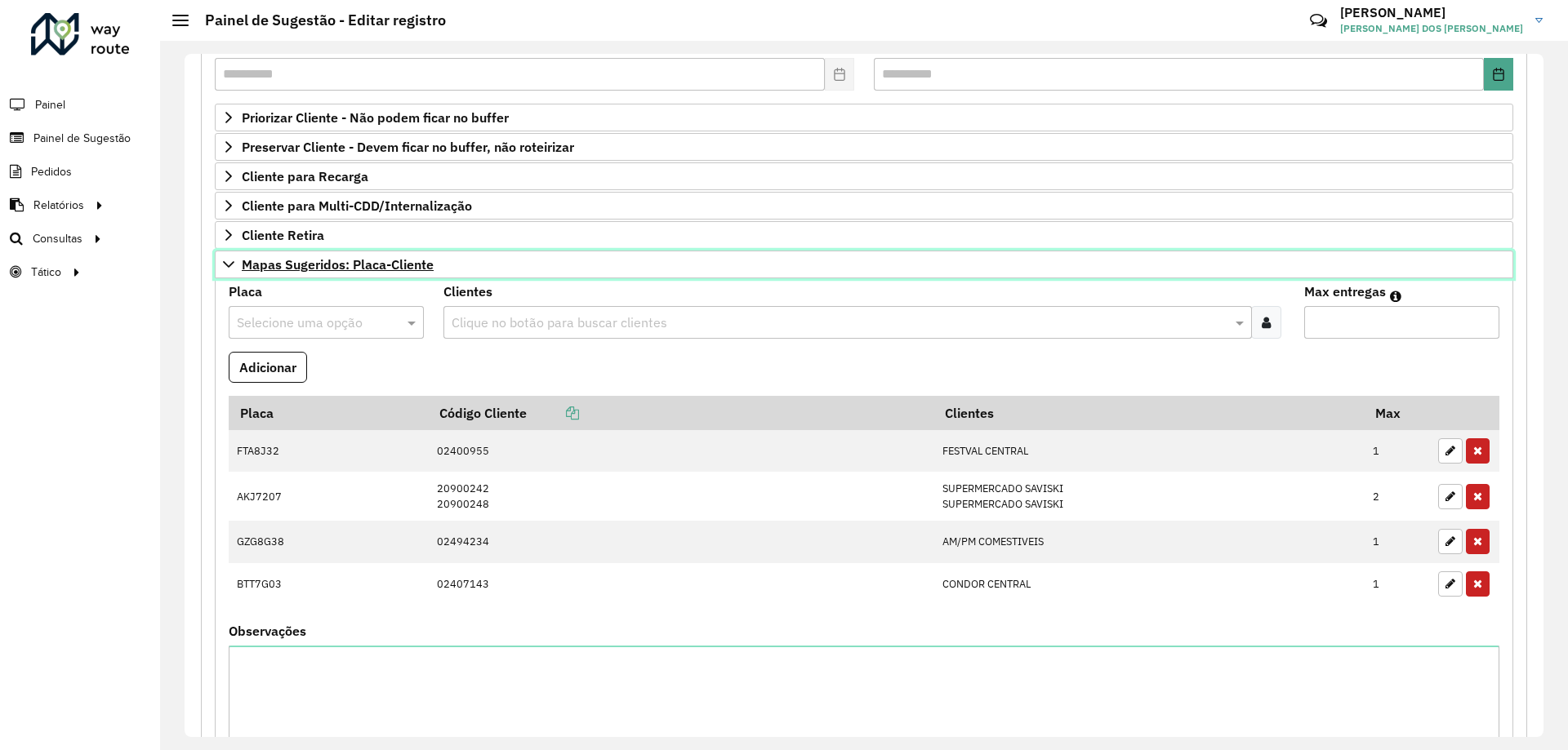
click at [238, 261] on link "Mapas Sugeridos: Placa-Cliente" at bounding box center [864, 265] width 1299 height 28
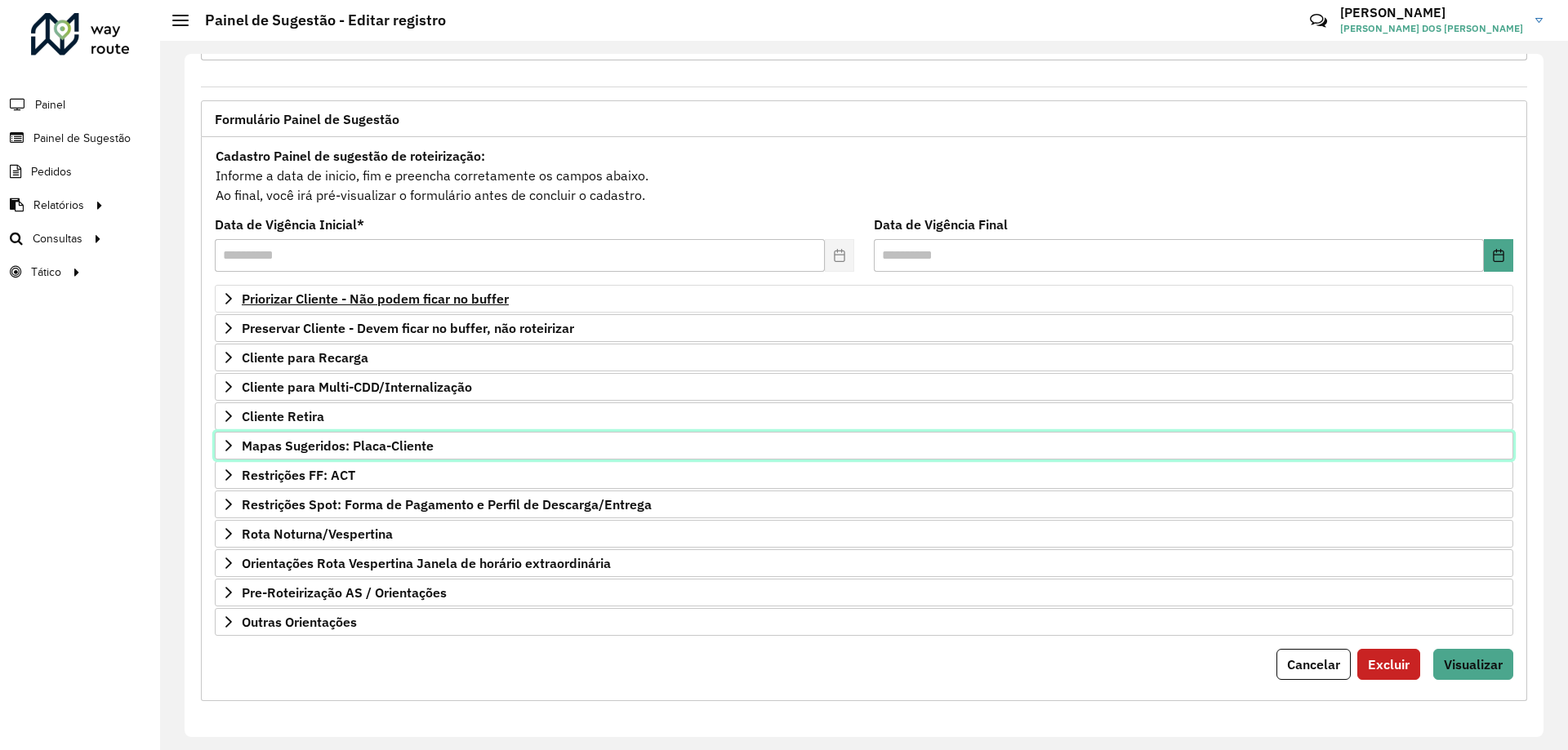
scroll to position [64, 0]
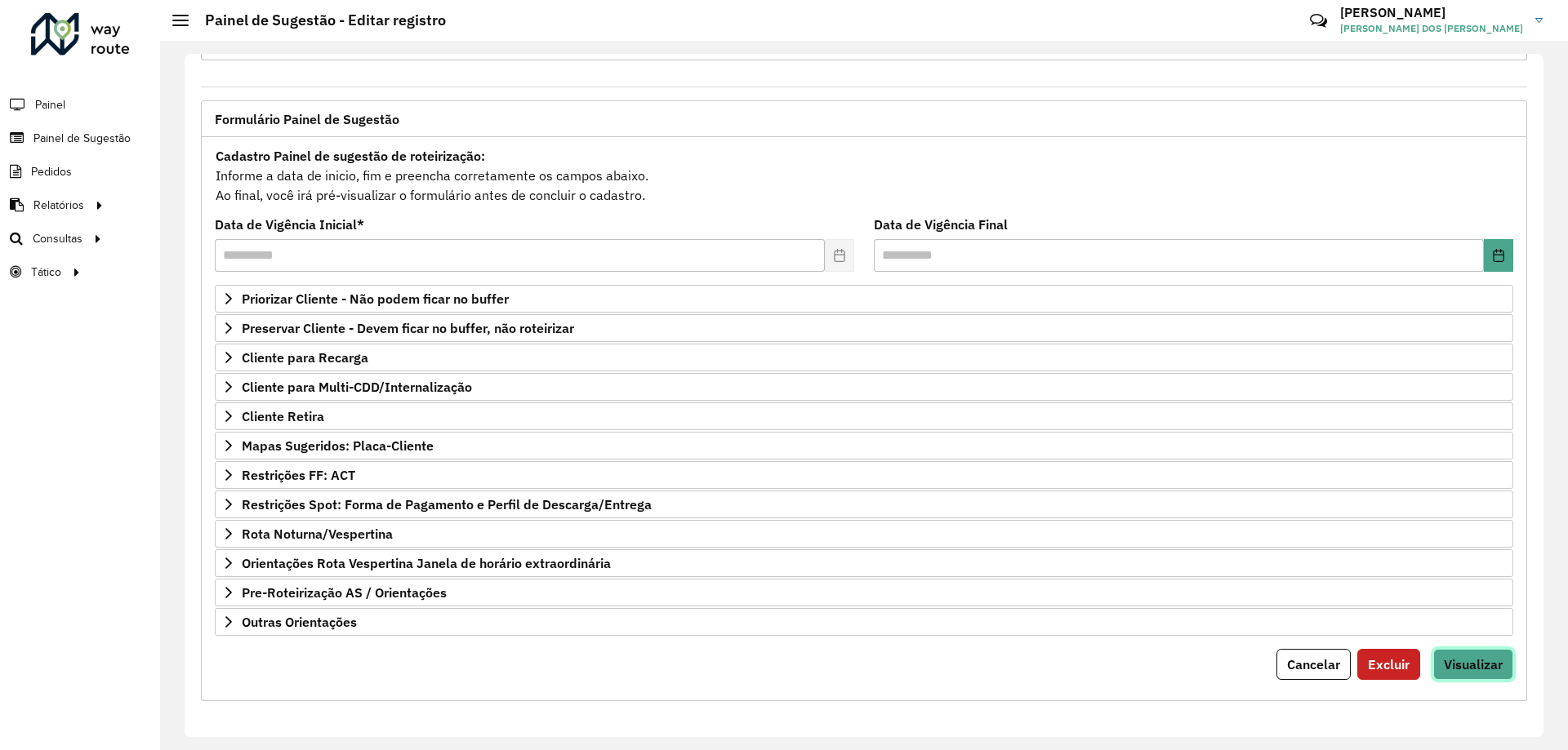
click at [1485, 667] on span "Visualizar" at bounding box center [1473, 664] width 59 height 16
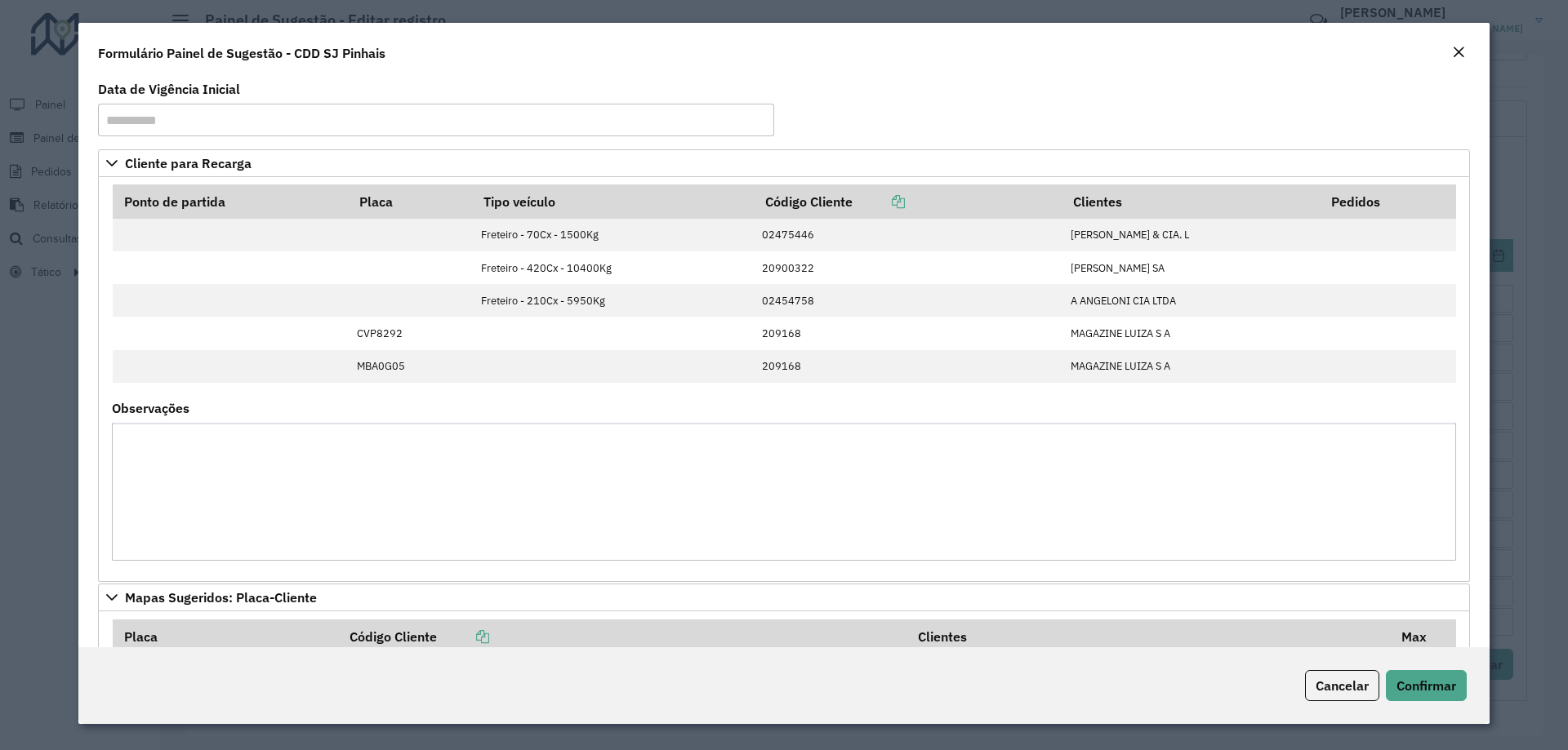
scroll to position [374, 0]
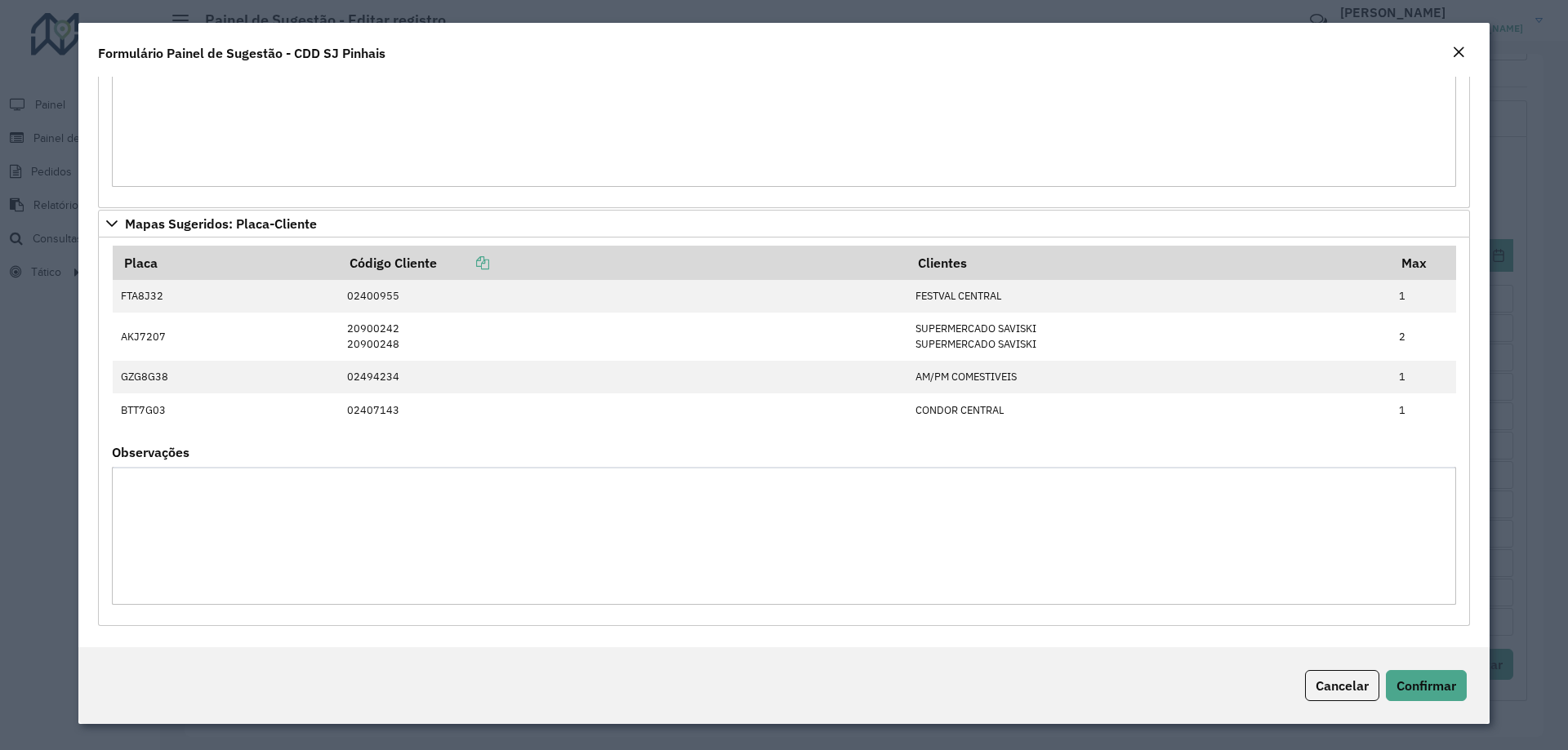
click at [1048, 61] on div "Formulário Painel de Sugestão - CDD SJ Pinhais" at bounding box center [784, 50] width 1411 height 53
click at [1401, 672] on button "Confirmar" at bounding box center [1427, 685] width 81 height 31
